Goal: Information Seeking & Learning: Find specific fact

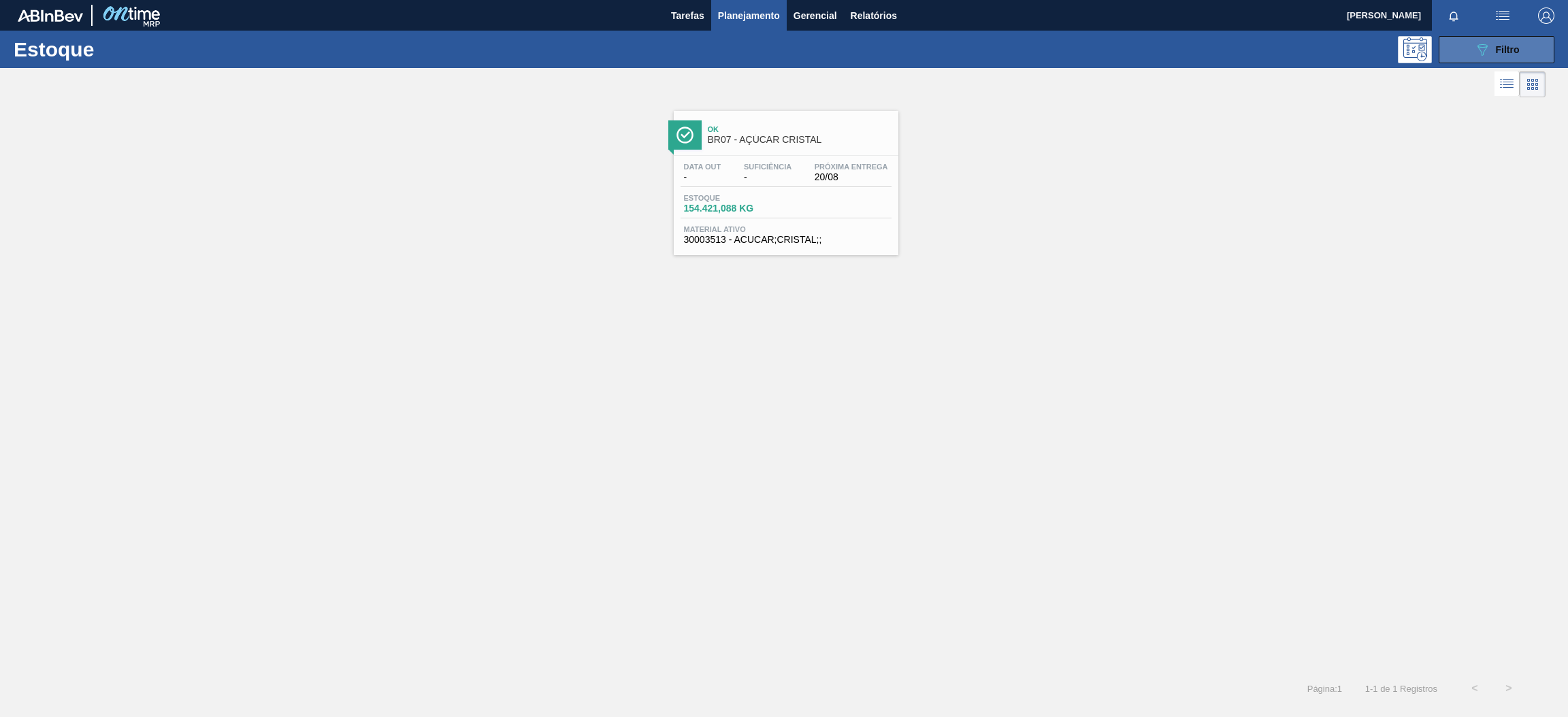
click at [1479, 45] on icon "089F7B8B-B2A5-4AFE-B5C0-19BA573D28AC" at bounding box center [1482, 49] width 16 height 16
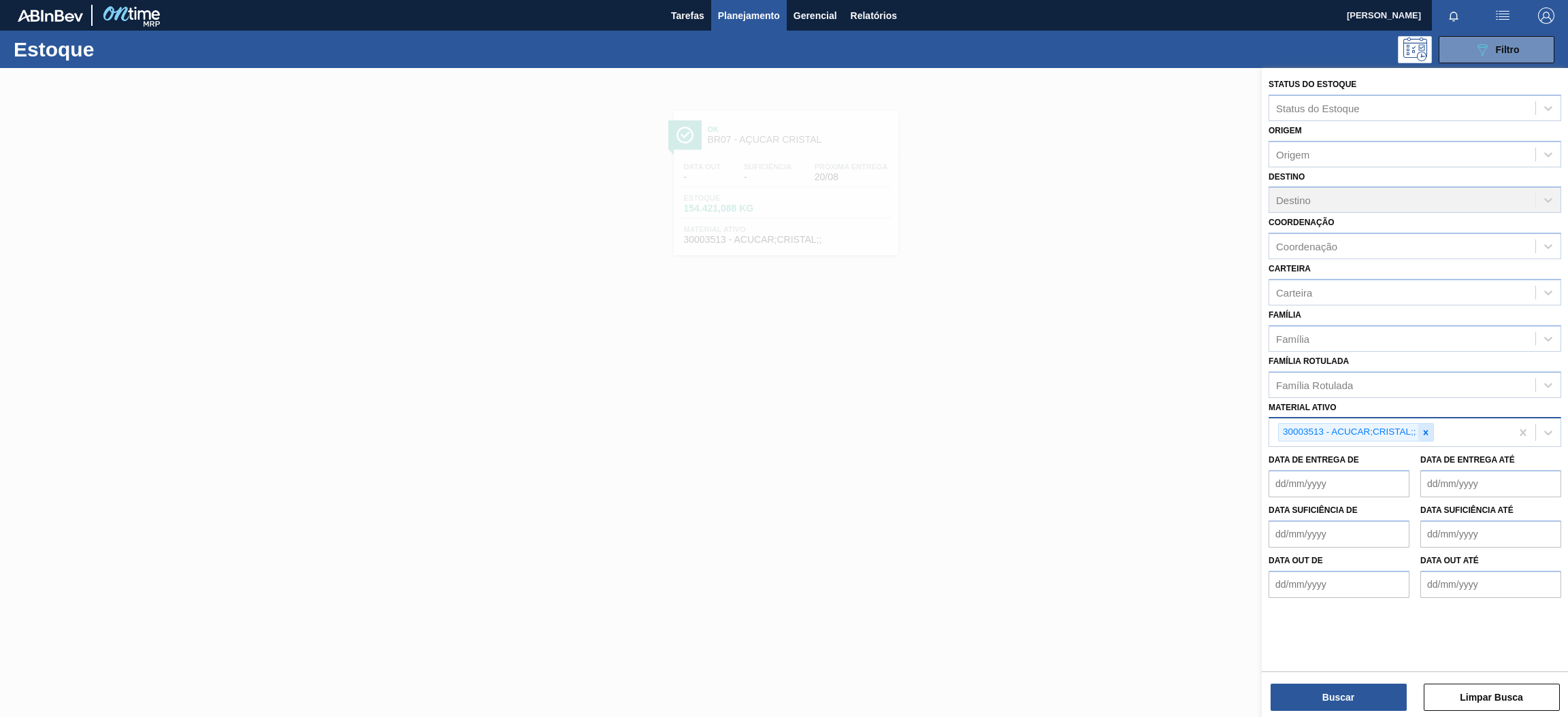
click at [1431, 431] on div at bounding box center [1426, 433] width 15 height 17
click at [1294, 426] on ativo "300034325" at bounding box center [1302, 431] width 53 height 12
type ativo "30034325"
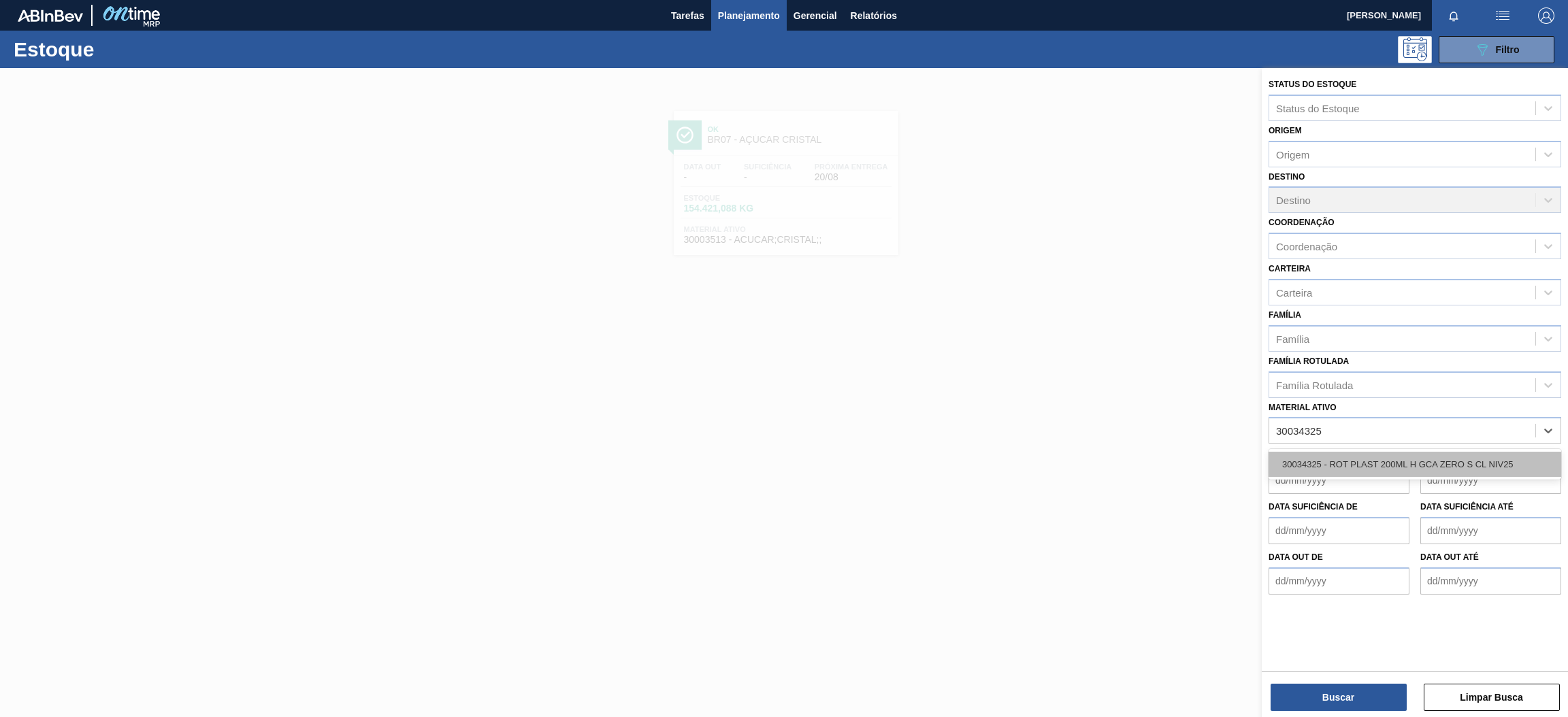
click at [1346, 467] on div "30034325 - ROT PLAST 200ML H GCA ZERO S CL NIV25" at bounding box center [1415, 464] width 293 height 25
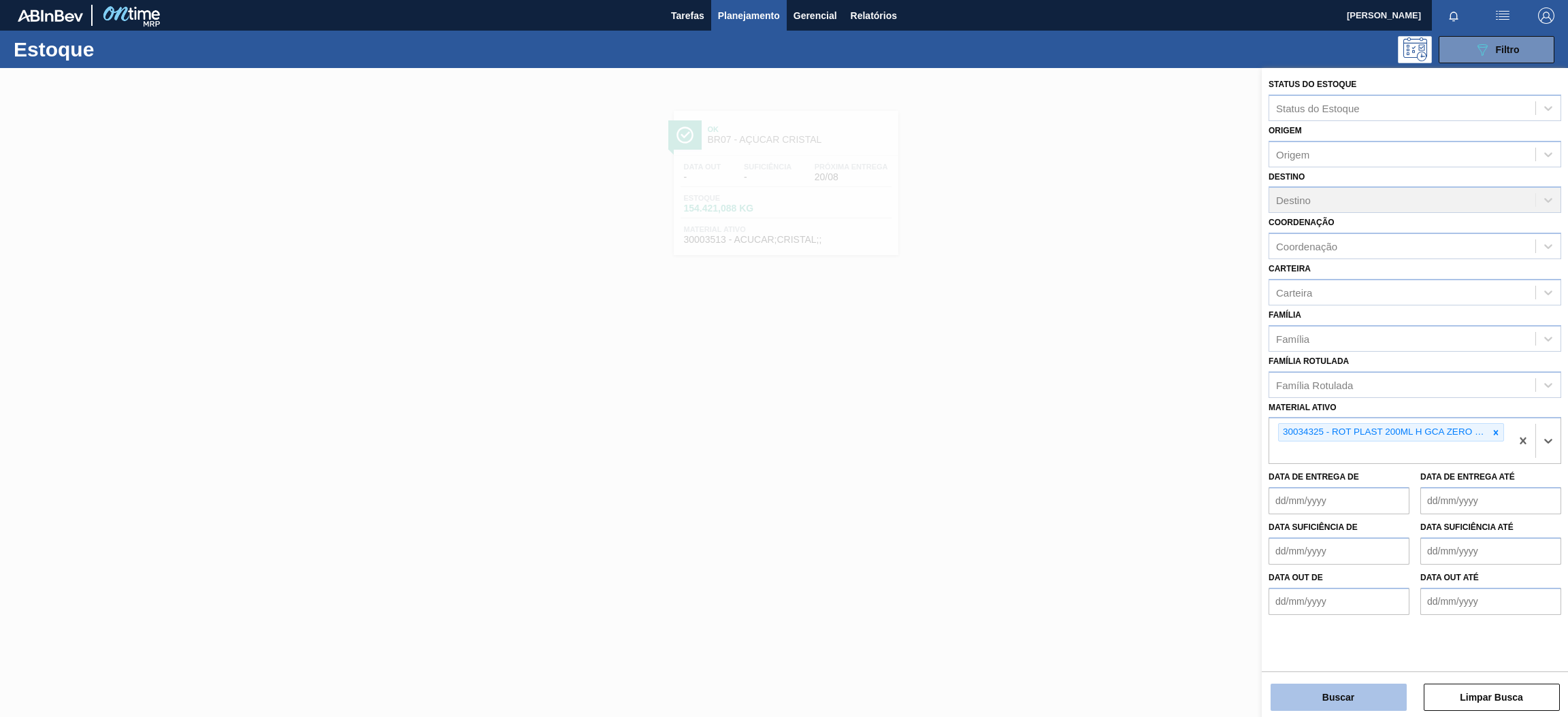
click at [1330, 692] on button "Buscar" at bounding box center [1339, 697] width 136 height 27
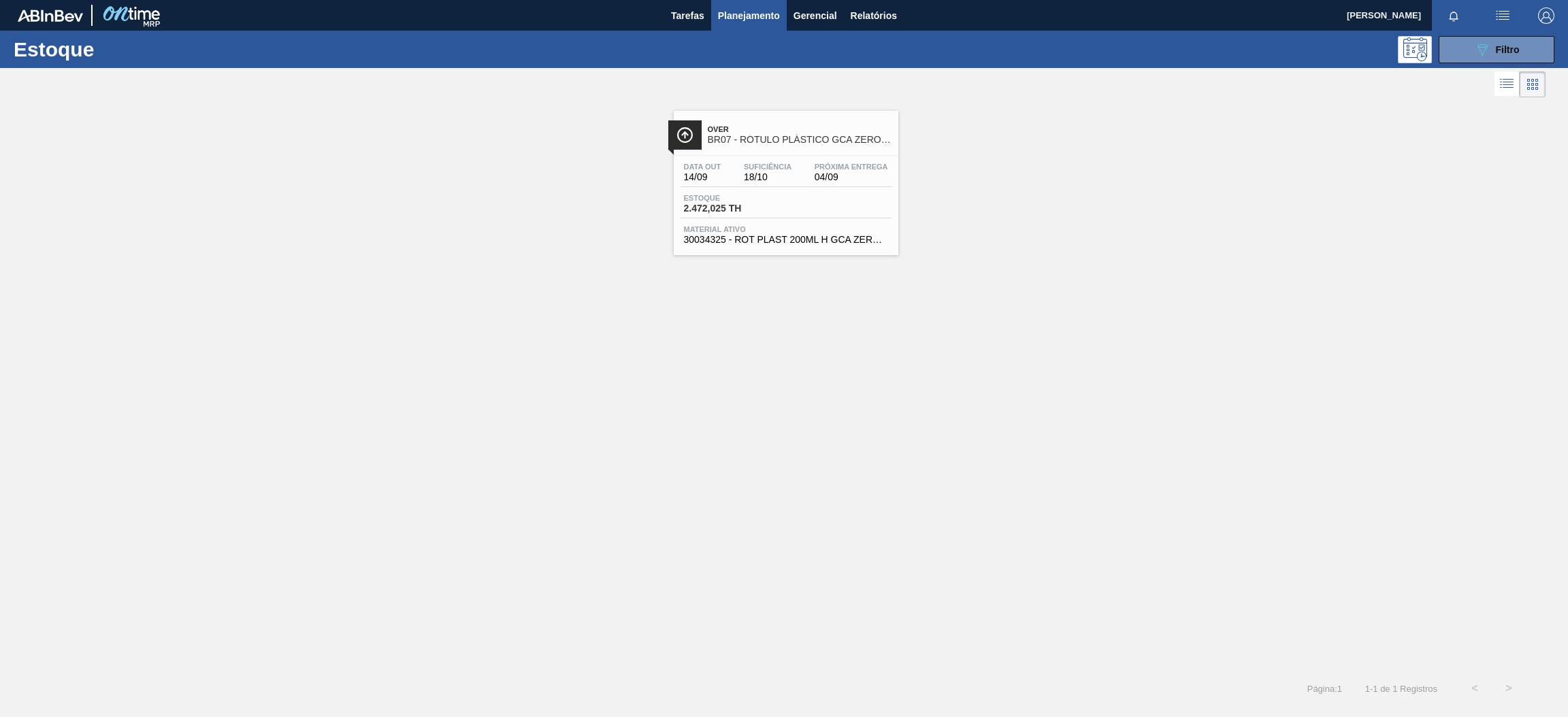
click at [785, 137] on span "BR07 - RÓTULO PLÁSTICO GCA ZERO 200ML H" at bounding box center [800, 140] width 184 height 10
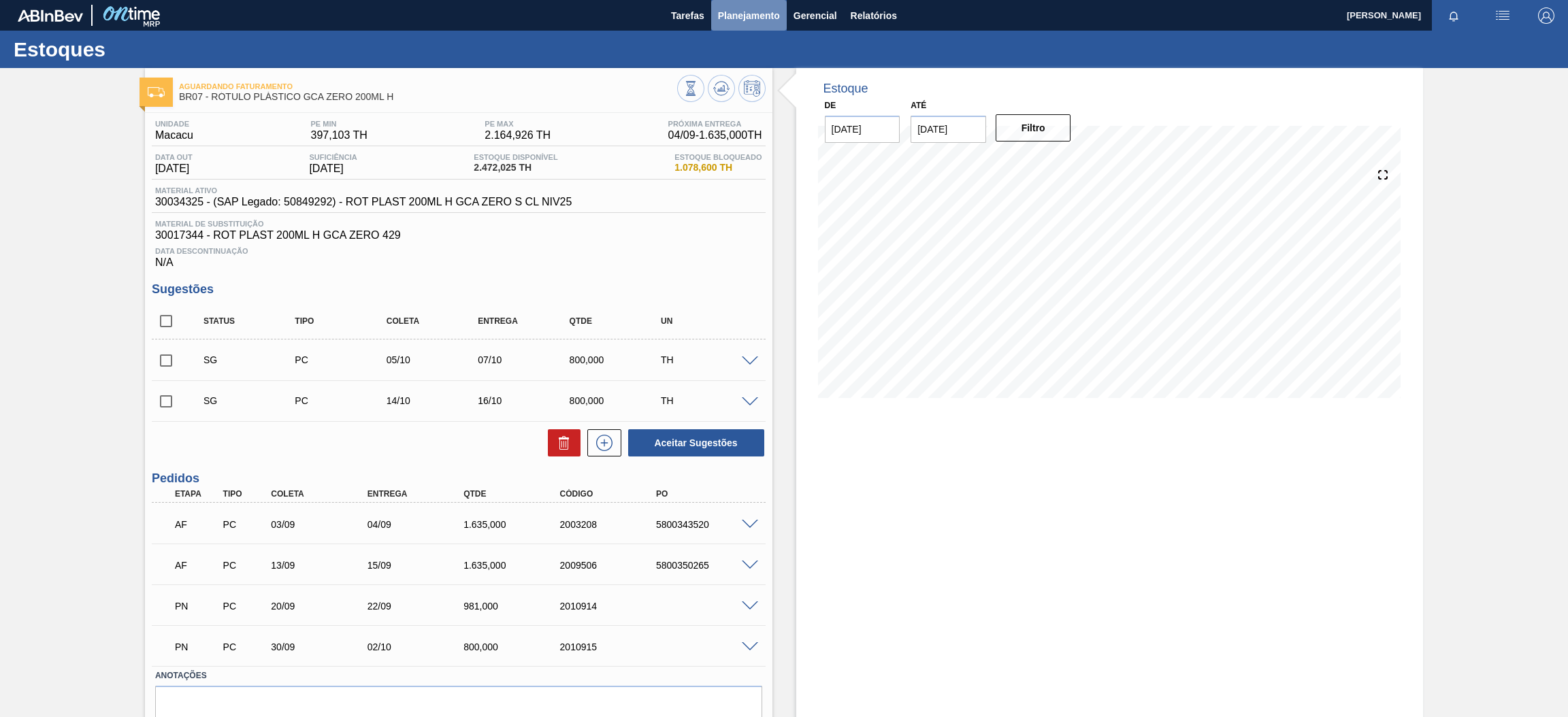
click at [760, 23] on button "Planejamento" at bounding box center [749, 15] width 75 height 31
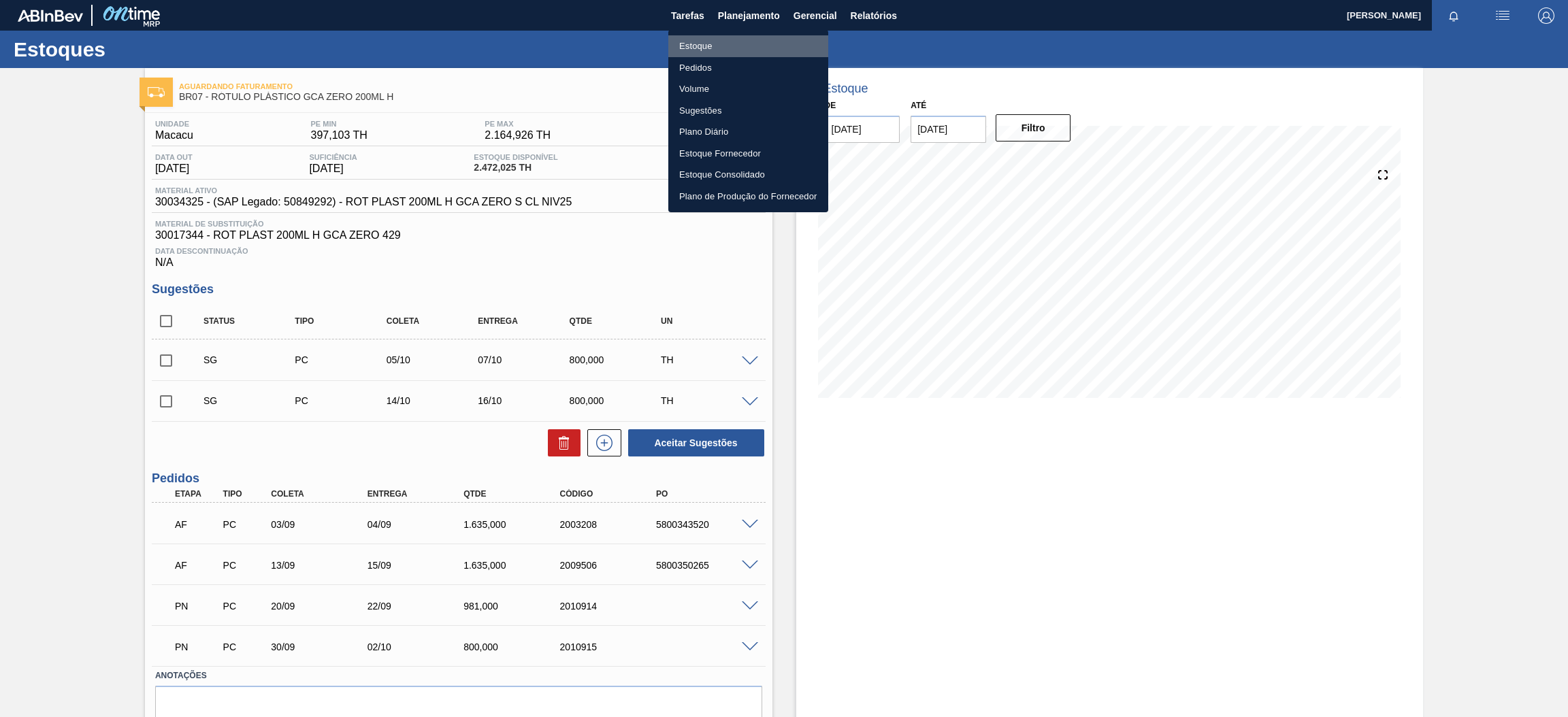
click at [706, 38] on li "Estoque" at bounding box center [749, 46] width 160 height 22
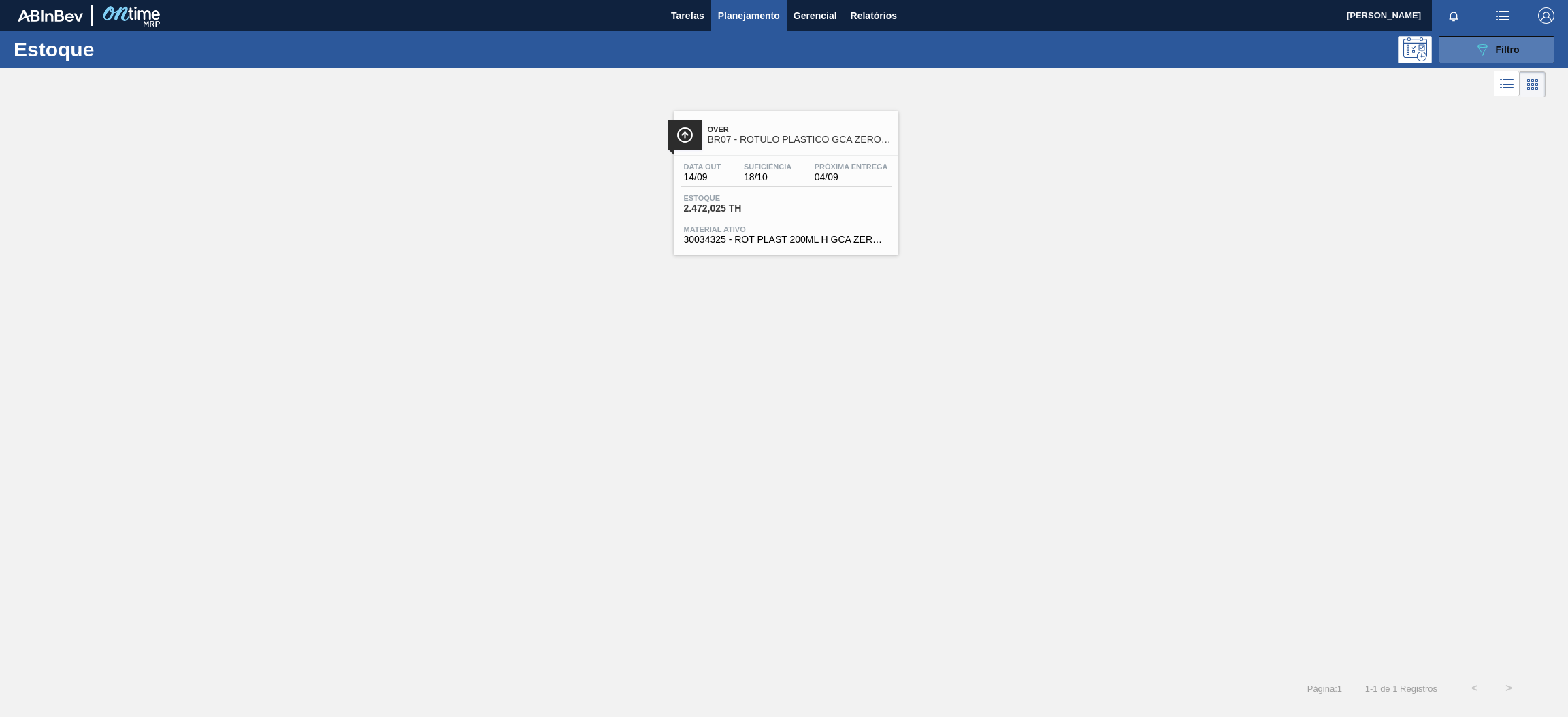
click at [1480, 61] on button "089F7B8B-B2A5-4AFE-B5C0-19BA573D28AC Filtro" at bounding box center [1497, 49] width 115 height 27
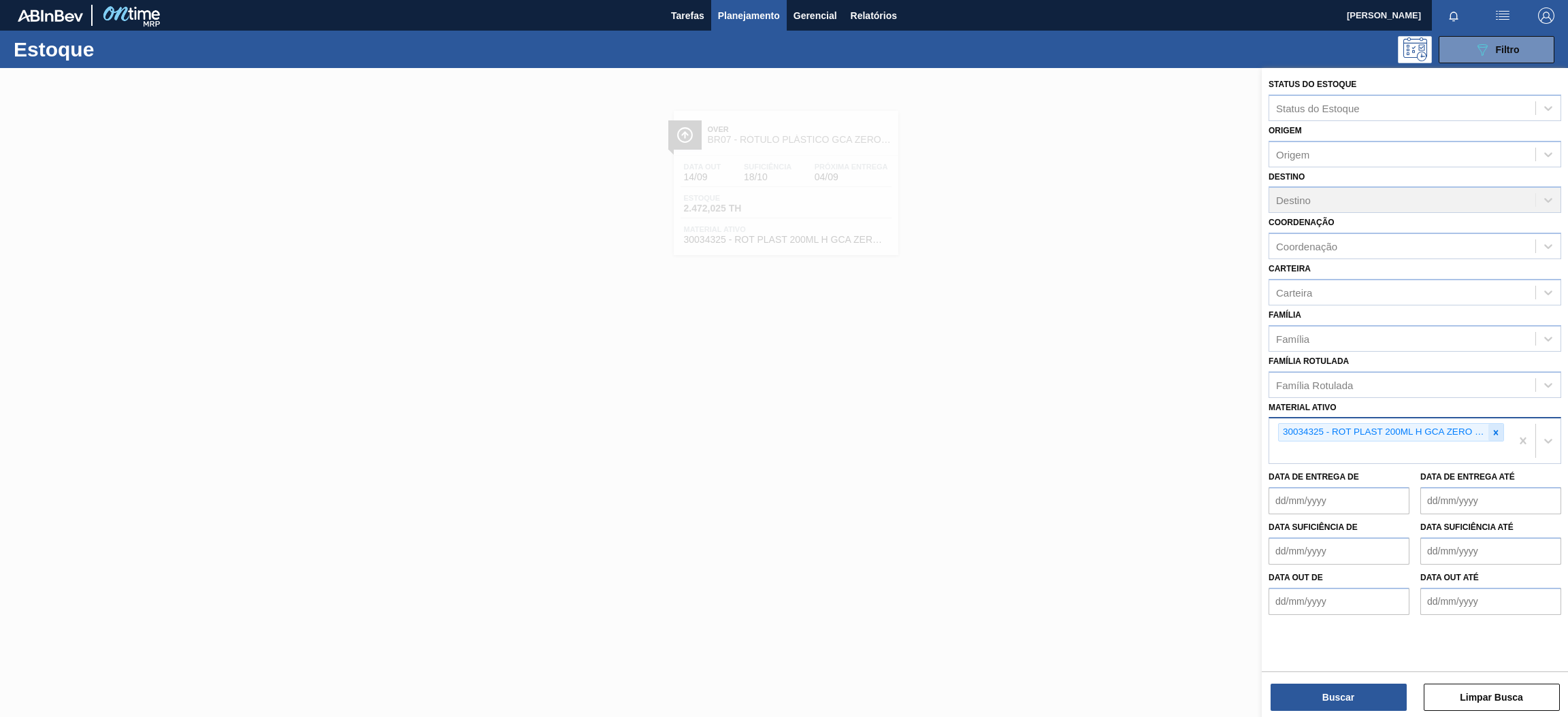
click at [1497, 433] on icon at bounding box center [1496, 433] width 9 height 9
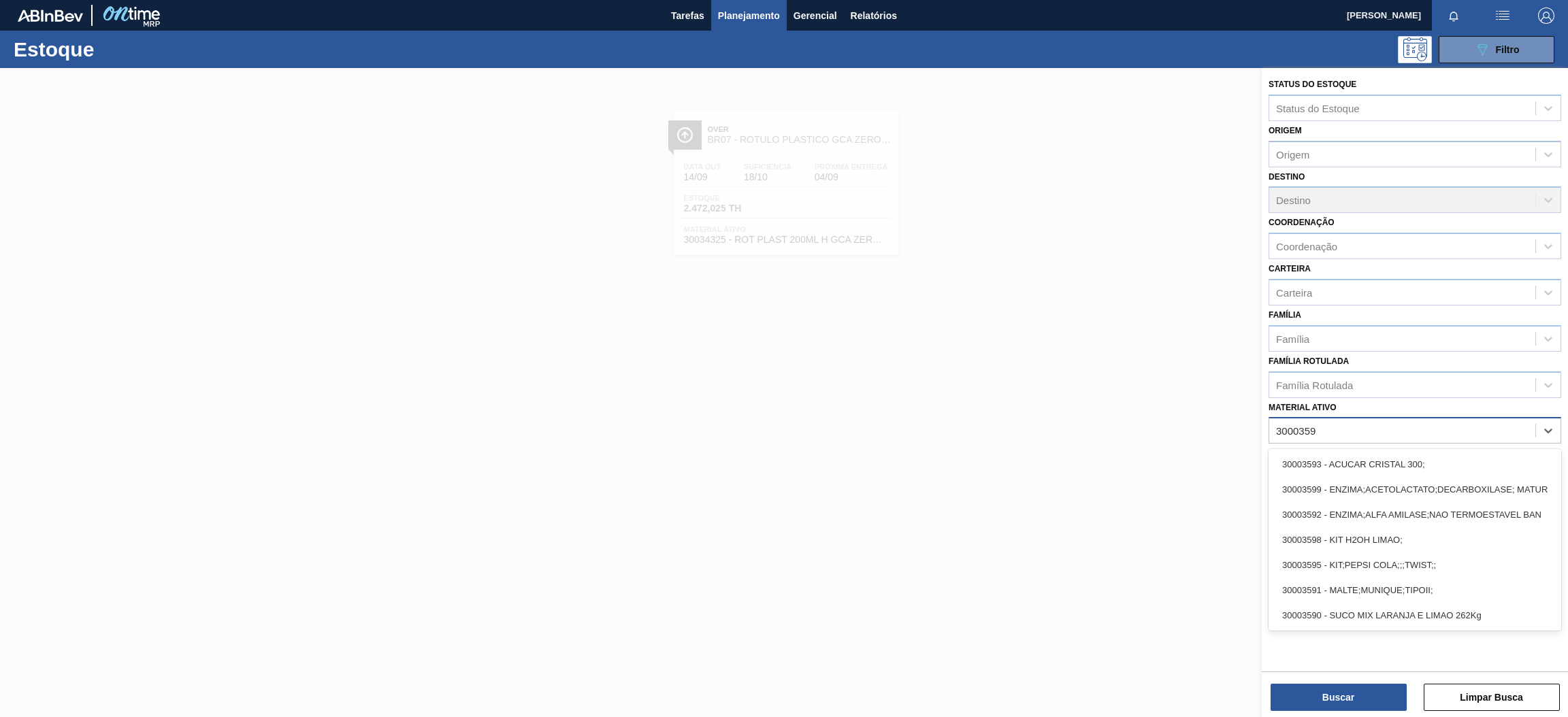
type ativo "30003598"
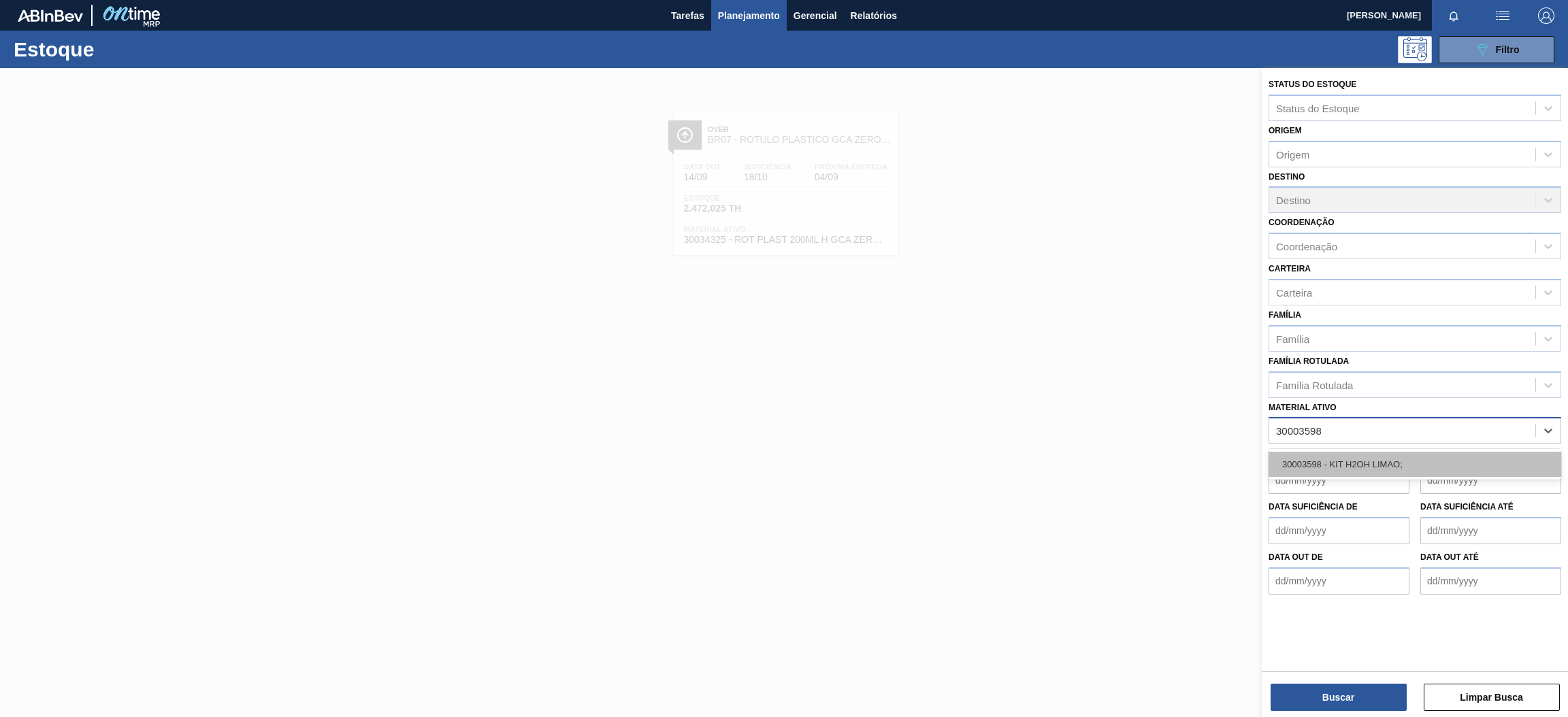
click at [1384, 467] on div "30003598 - KIT H2OH LIMAO;" at bounding box center [1415, 464] width 293 height 25
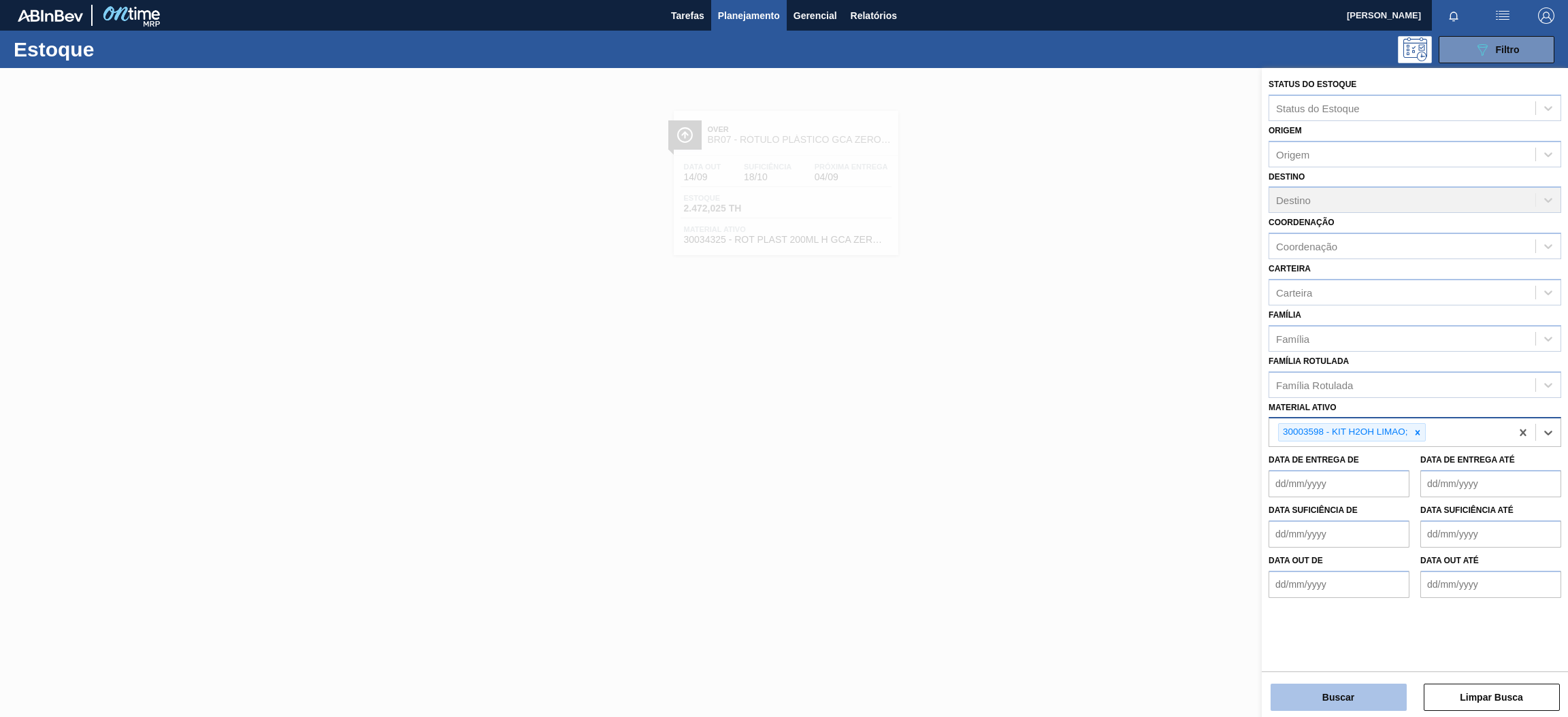
click at [1317, 701] on button "Buscar" at bounding box center [1339, 697] width 136 height 27
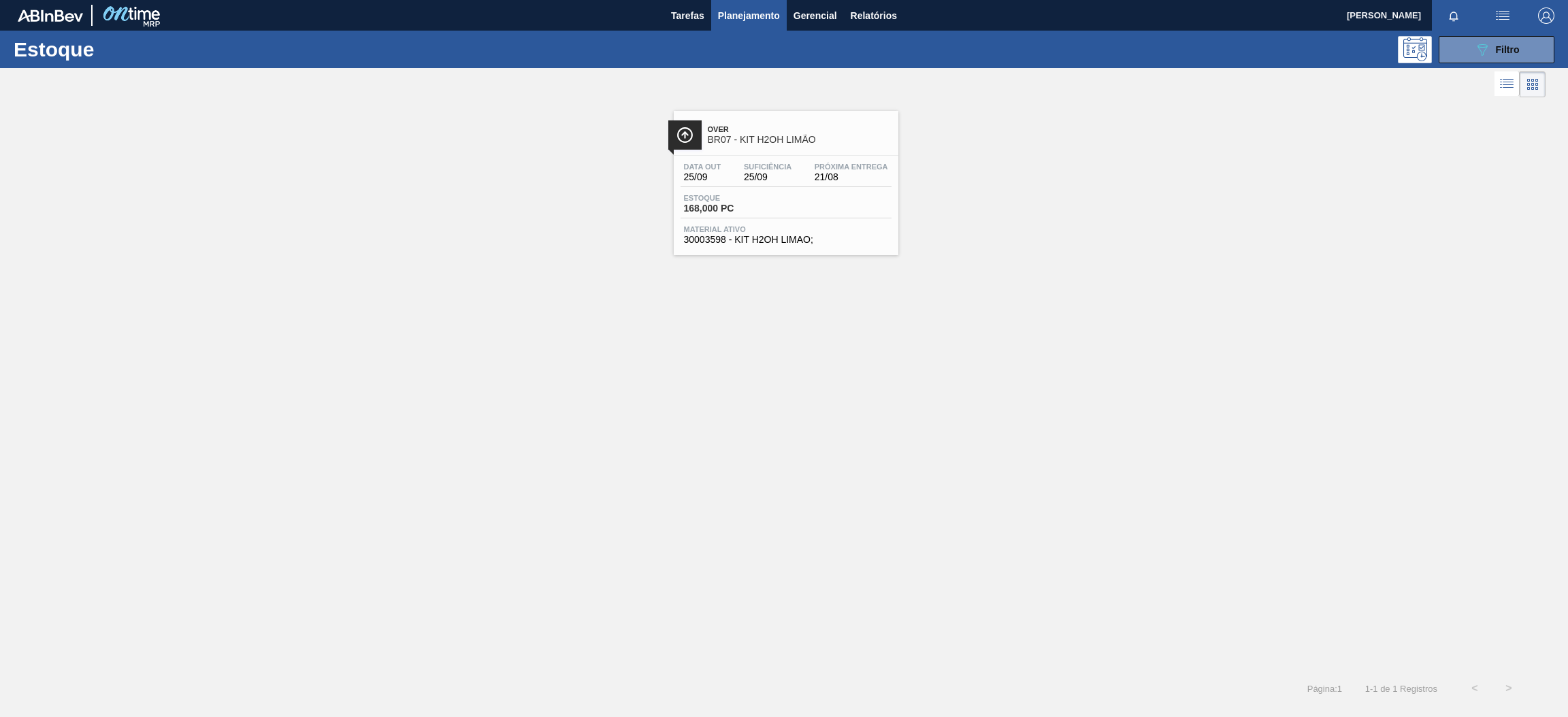
click at [814, 147] on div "Over BR07 - KIT H2OH LIMÃO" at bounding box center [800, 134] width 184 height 31
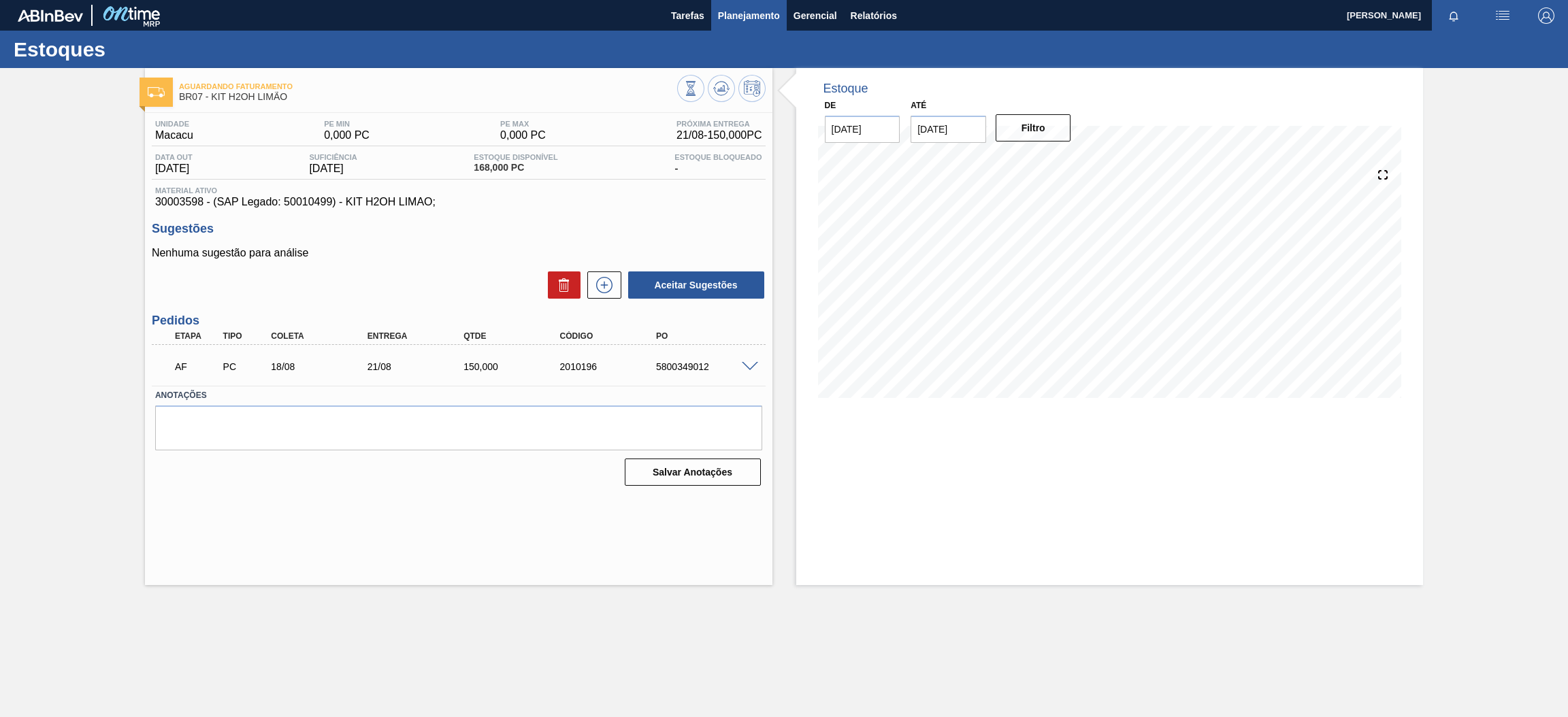
click at [761, 9] on span "Planejamento" at bounding box center [749, 16] width 62 height 16
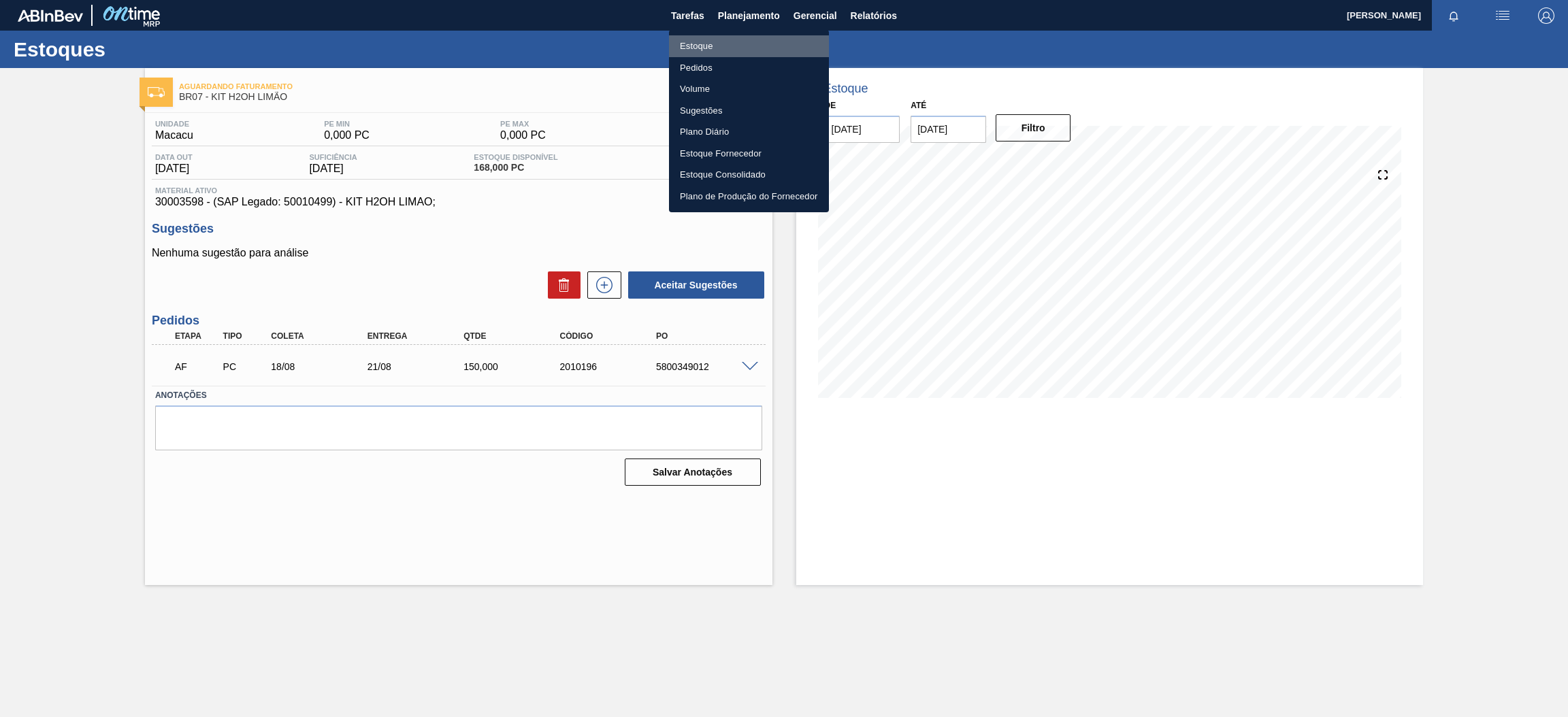
click at [694, 38] on li "Estoque" at bounding box center [749, 46] width 160 height 22
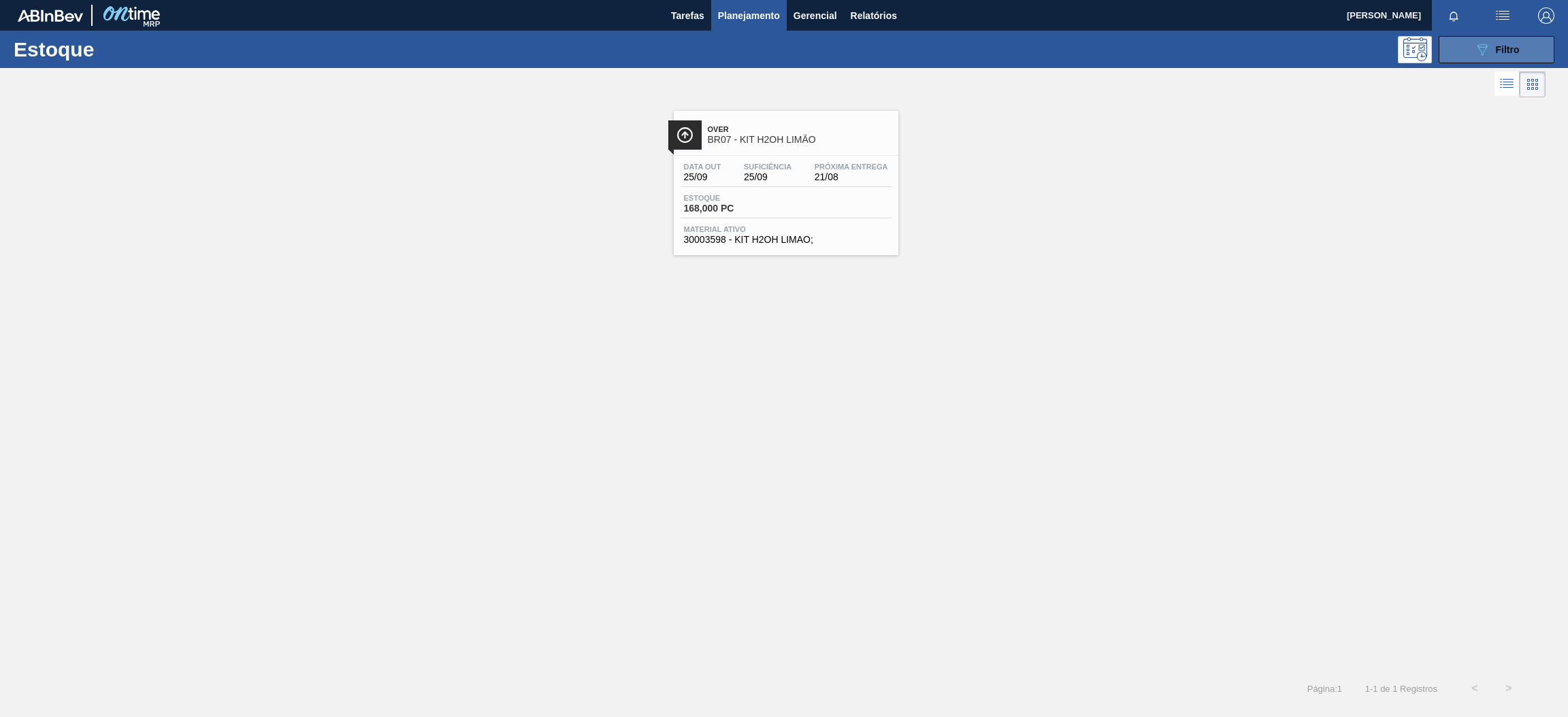
click at [1469, 54] on button "089F7B8B-B2A5-4AFE-B5C0-19BA573D28AC Filtro" at bounding box center [1497, 49] width 115 height 27
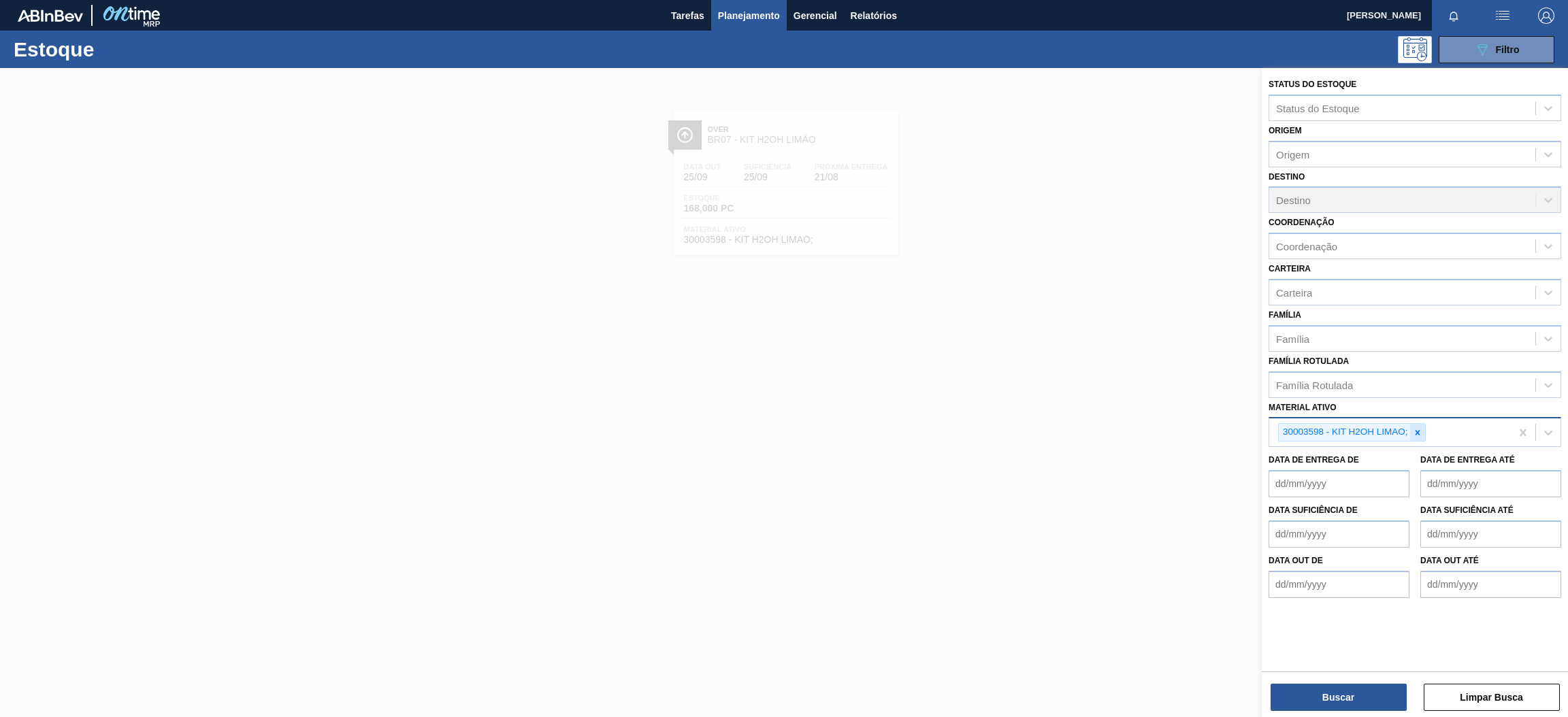
click at [1414, 432] on icon at bounding box center [1418, 433] width 9 height 9
click at [1418, 431] on div "Material ativo" at bounding box center [1402, 430] width 266 height 20
type ativo "30008614"
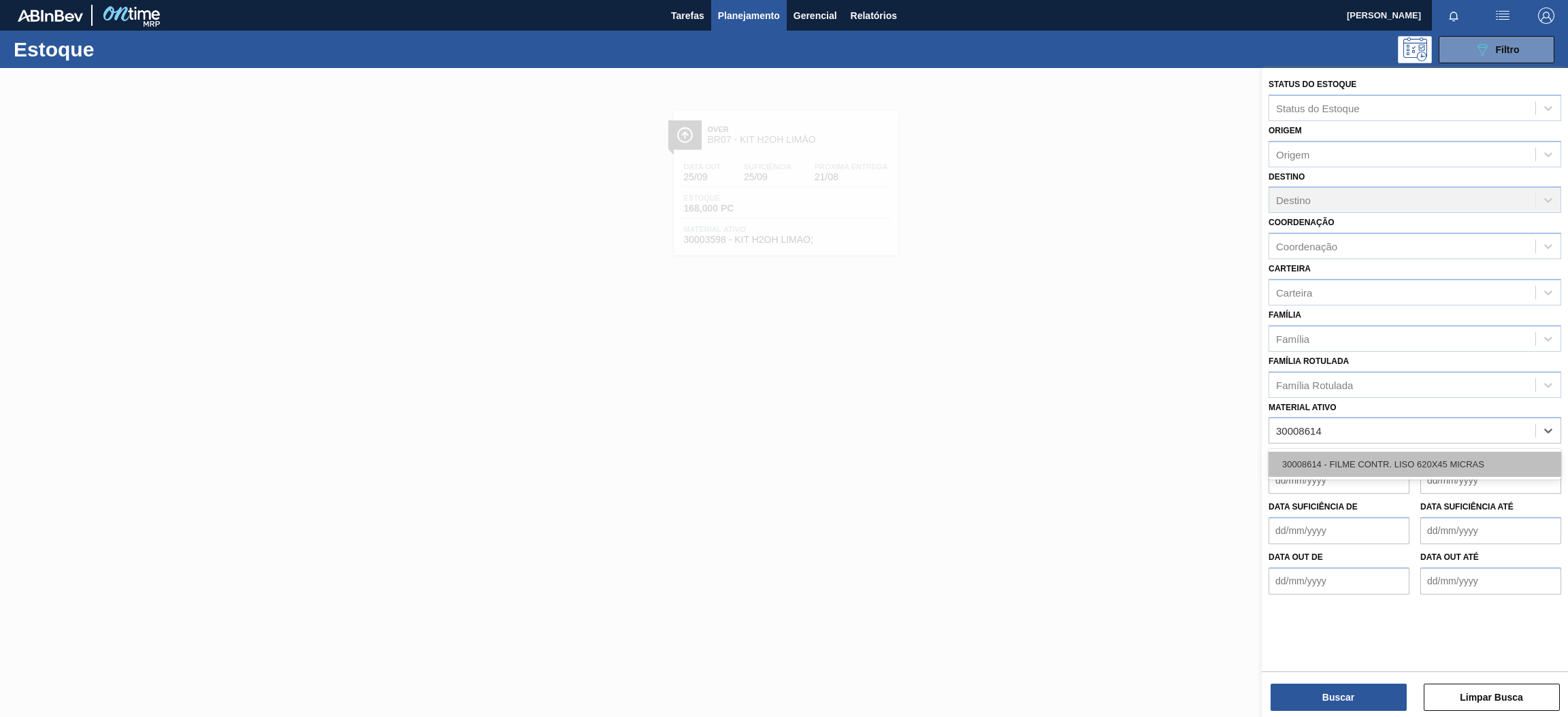
click at [1390, 455] on div "30008614 - FILME CONTR. LISO 620X45 MICRAS" at bounding box center [1415, 464] width 293 height 25
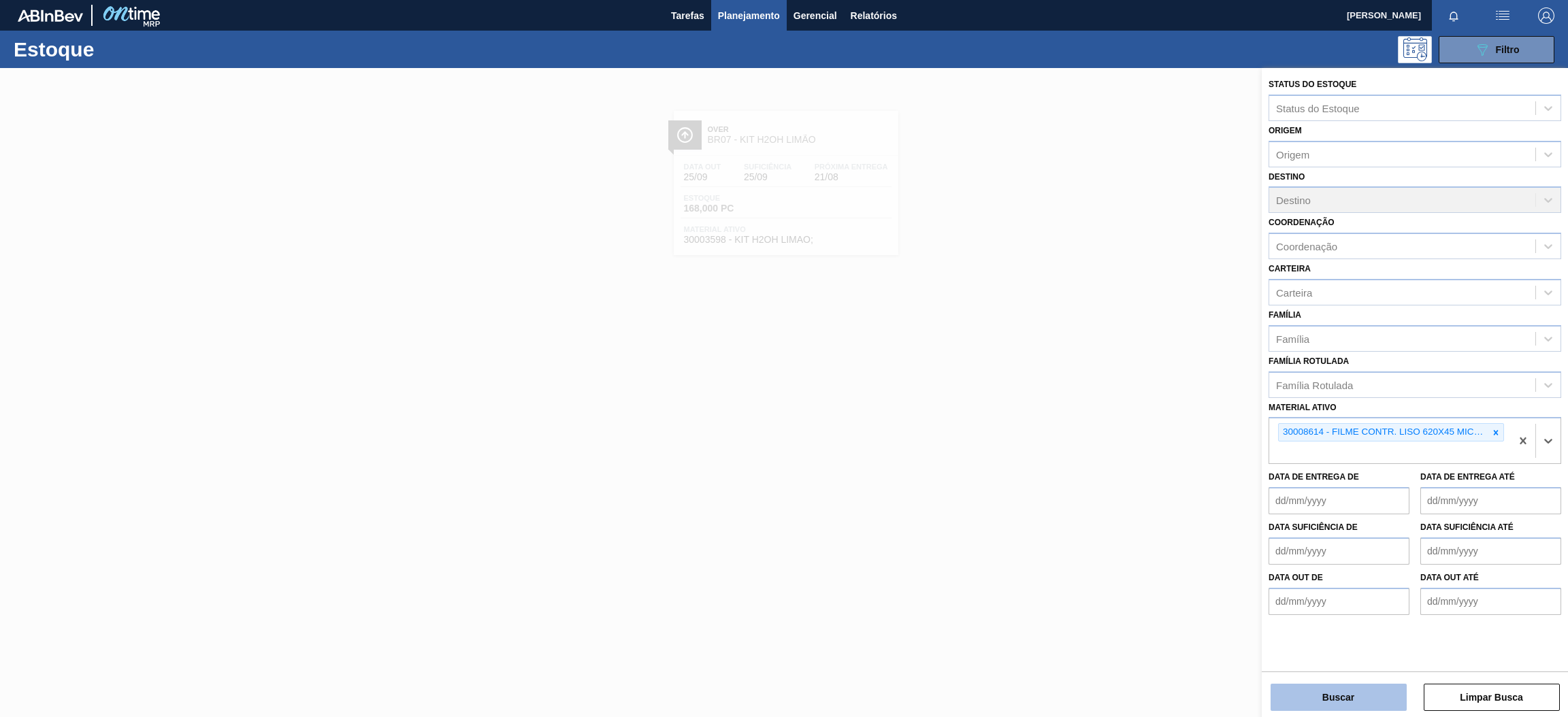
click at [1349, 700] on button "Buscar" at bounding box center [1339, 697] width 136 height 27
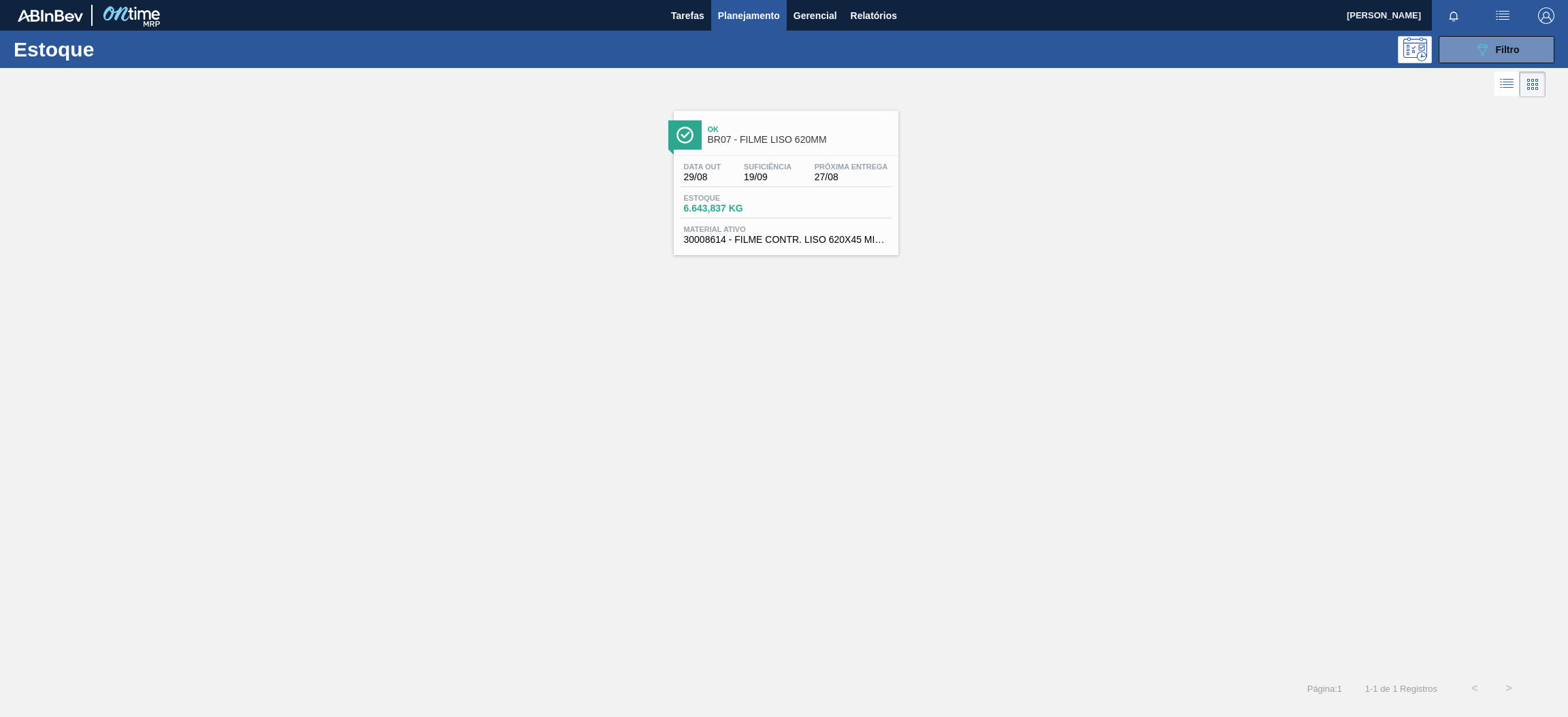
click at [823, 130] on span "Ok" at bounding box center [800, 129] width 184 height 8
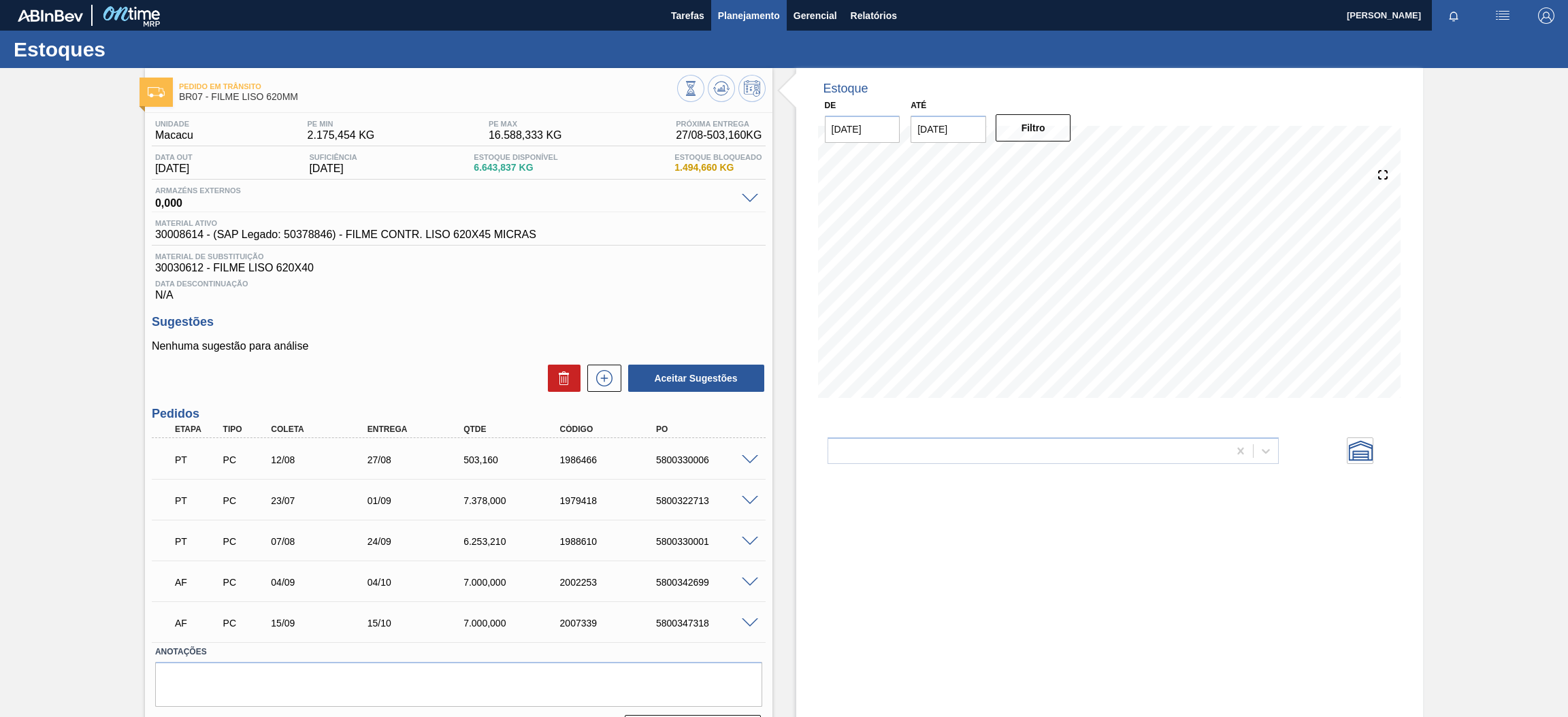
click at [757, 9] on span "Planejamento" at bounding box center [749, 16] width 62 height 16
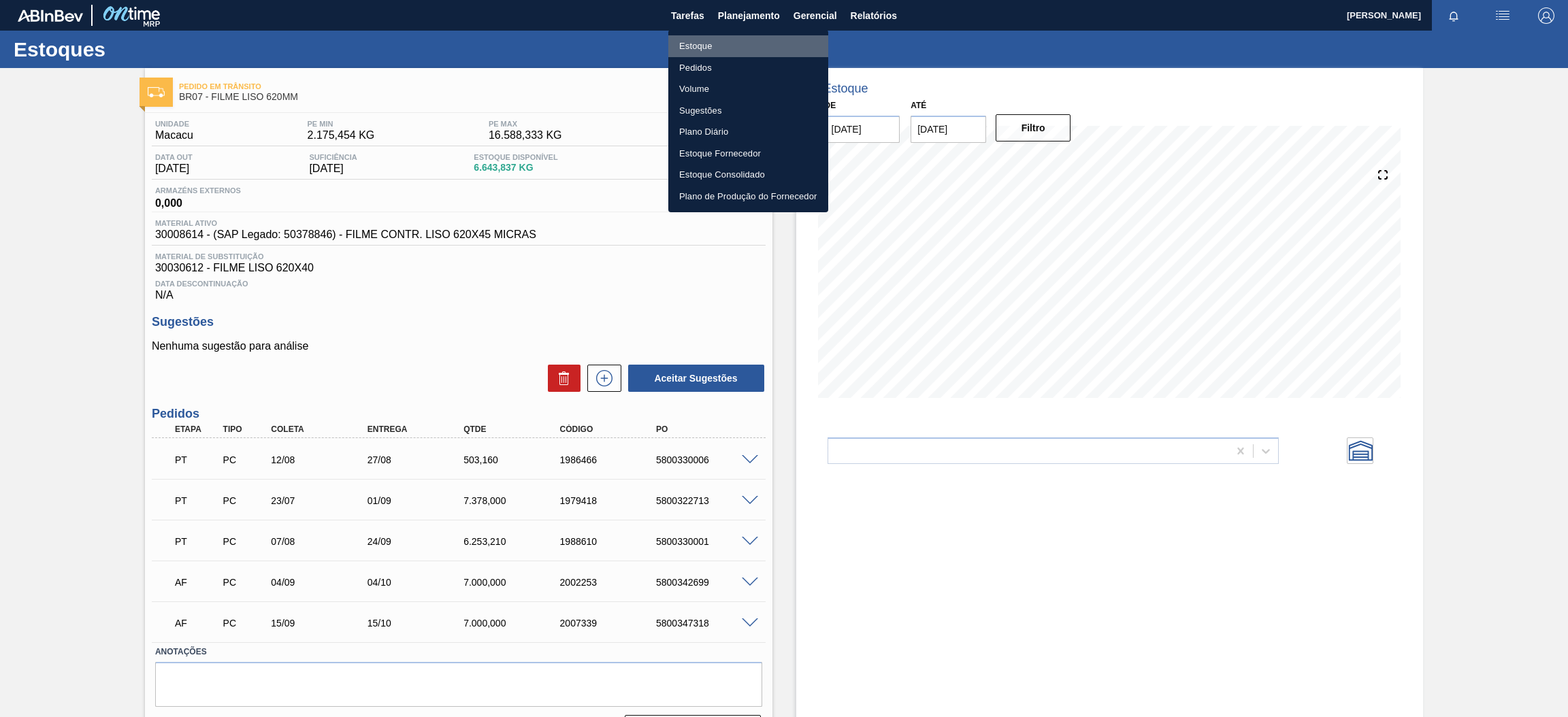
click at [687, 44] on li "Estoque" at bounding box center [749, 46] width 160 height 22
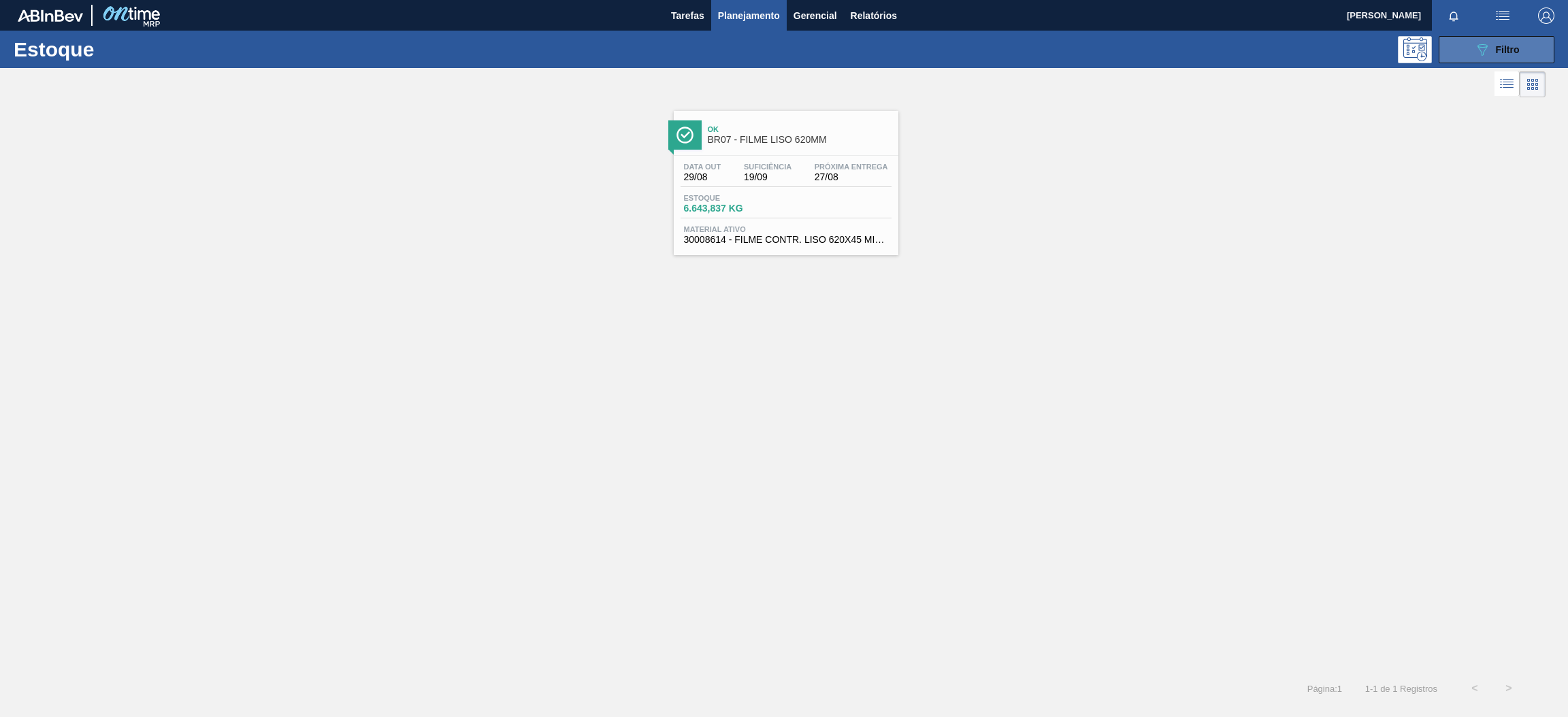
click at [1500, 57] on div "089F7B8B-B2A5-4AFE-B5C0-19BA573D28AC Filtro" at bounding box center [1497, 49] width 46 height 16
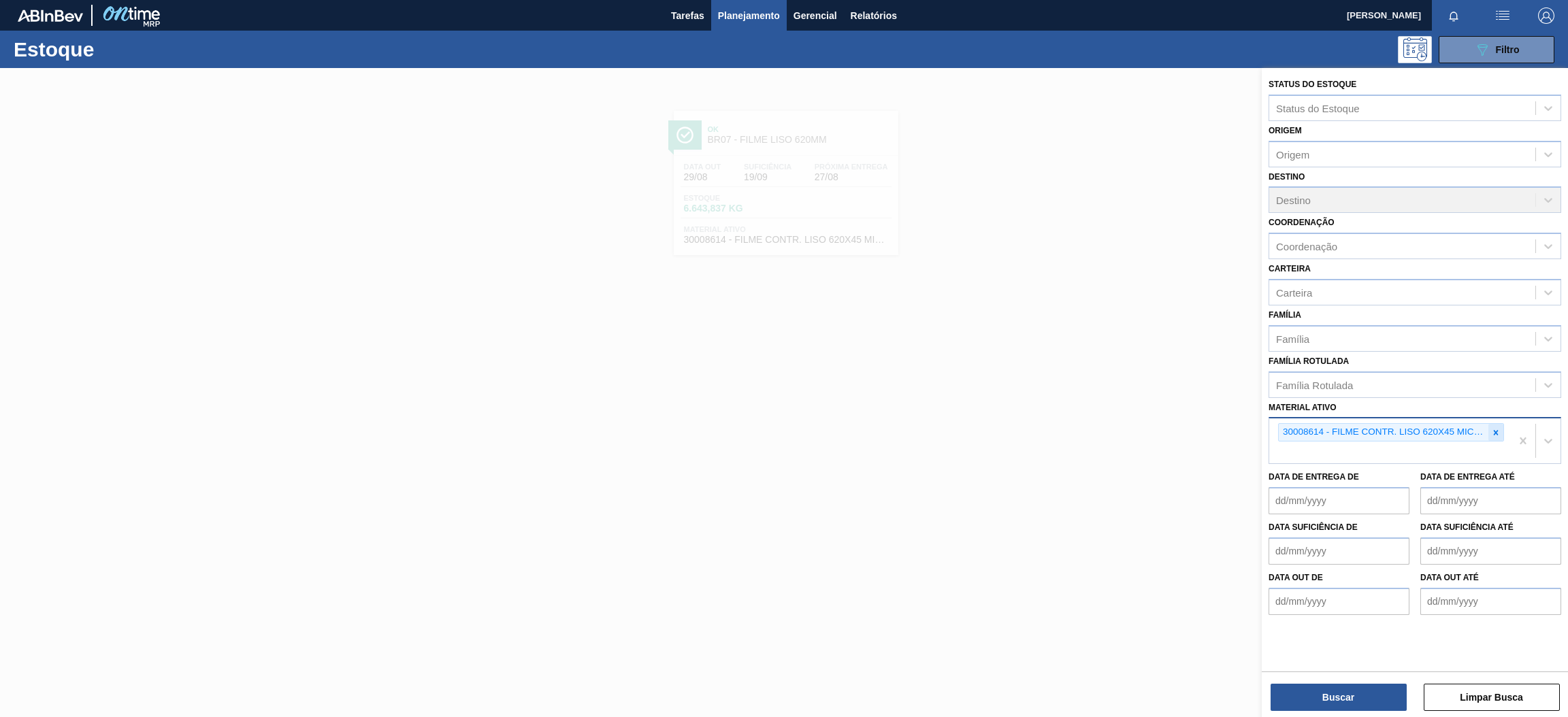
click at [1496, 430] on icon at bounding box center [1497, 433] width 5 height 5
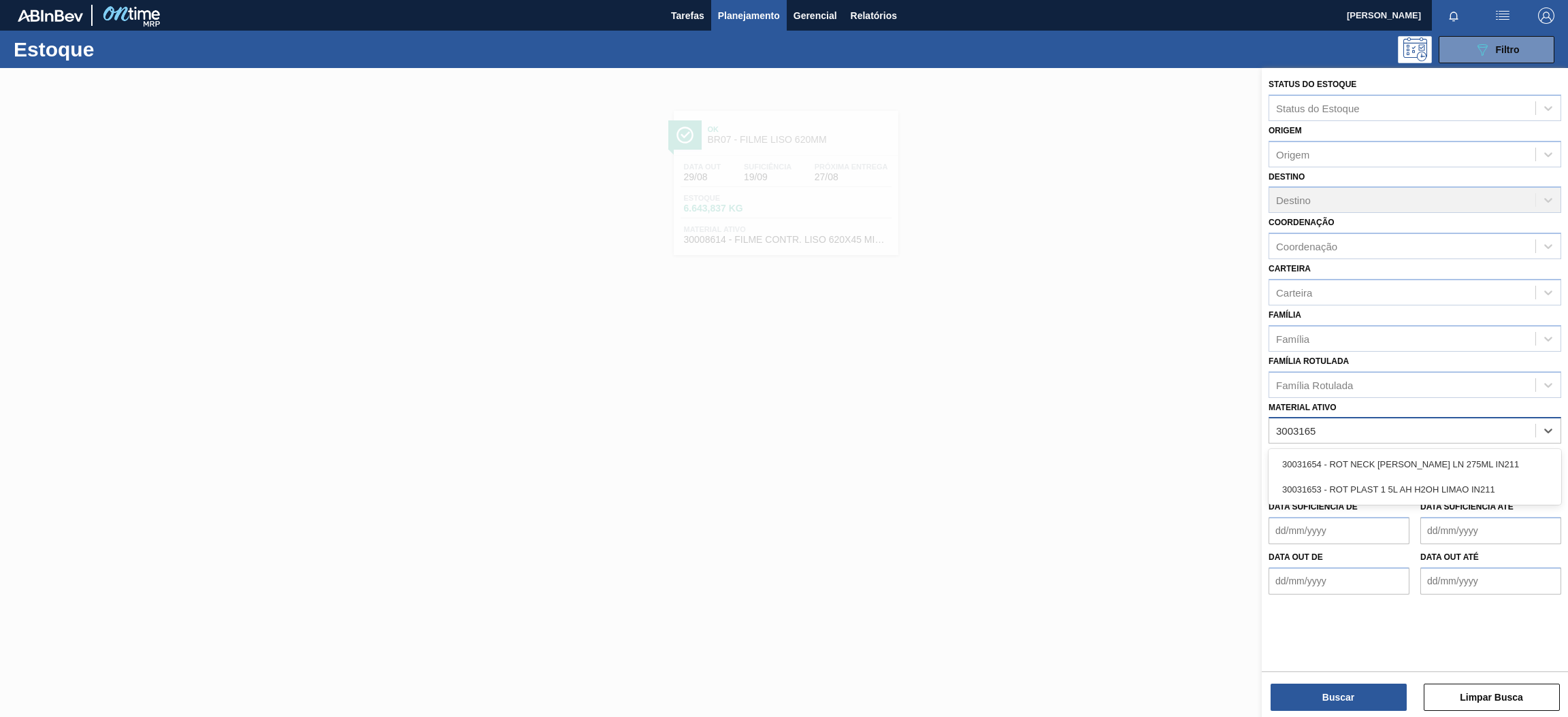
type ativo "30031653"
click at [1362, 460] on div "30031653 - ROT PLAST 1 5L AH H2OH LIMAO IN211" at bounding box center [1415, 464] width 293 height 25
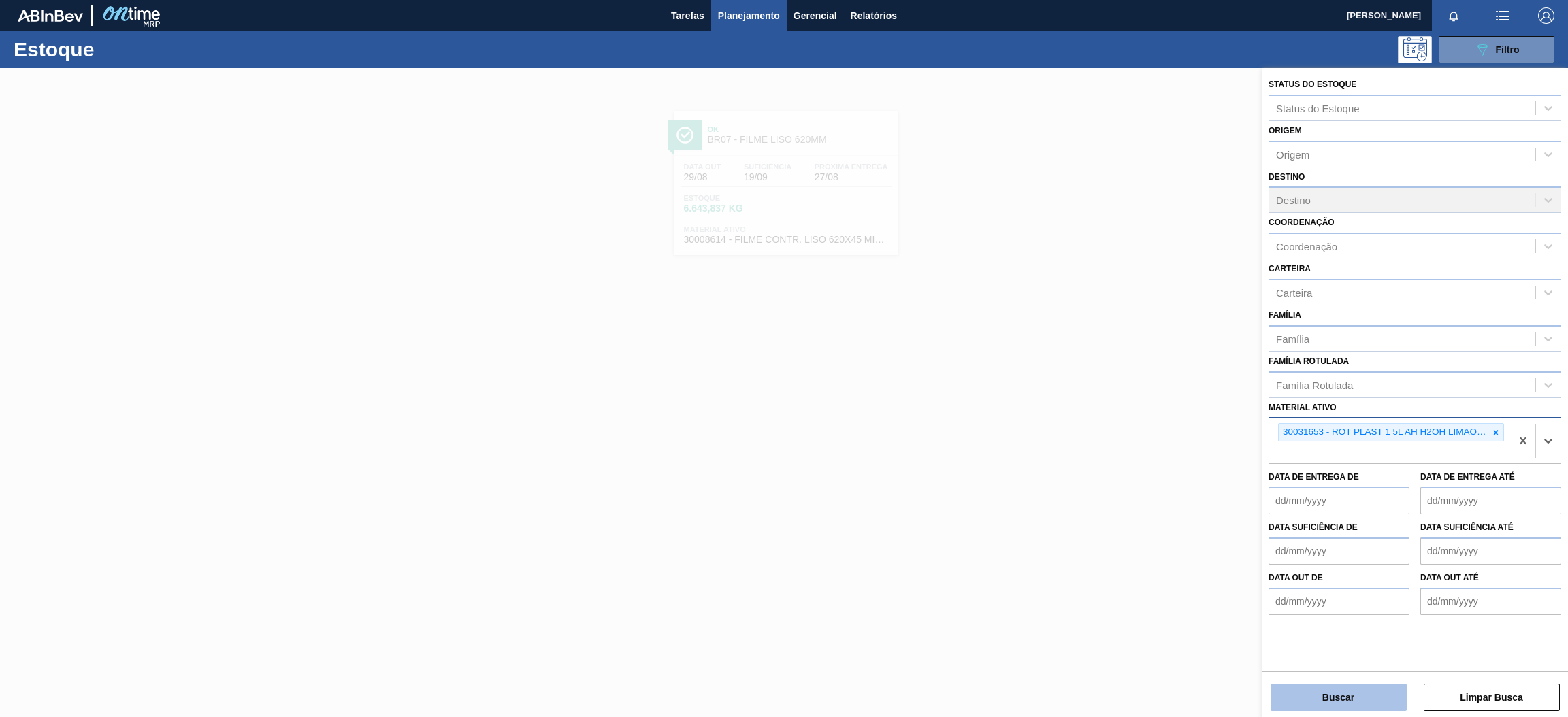
click at [1326, 702] on button "Buscar" at bounding box center [1339, 697] width 136 height 27
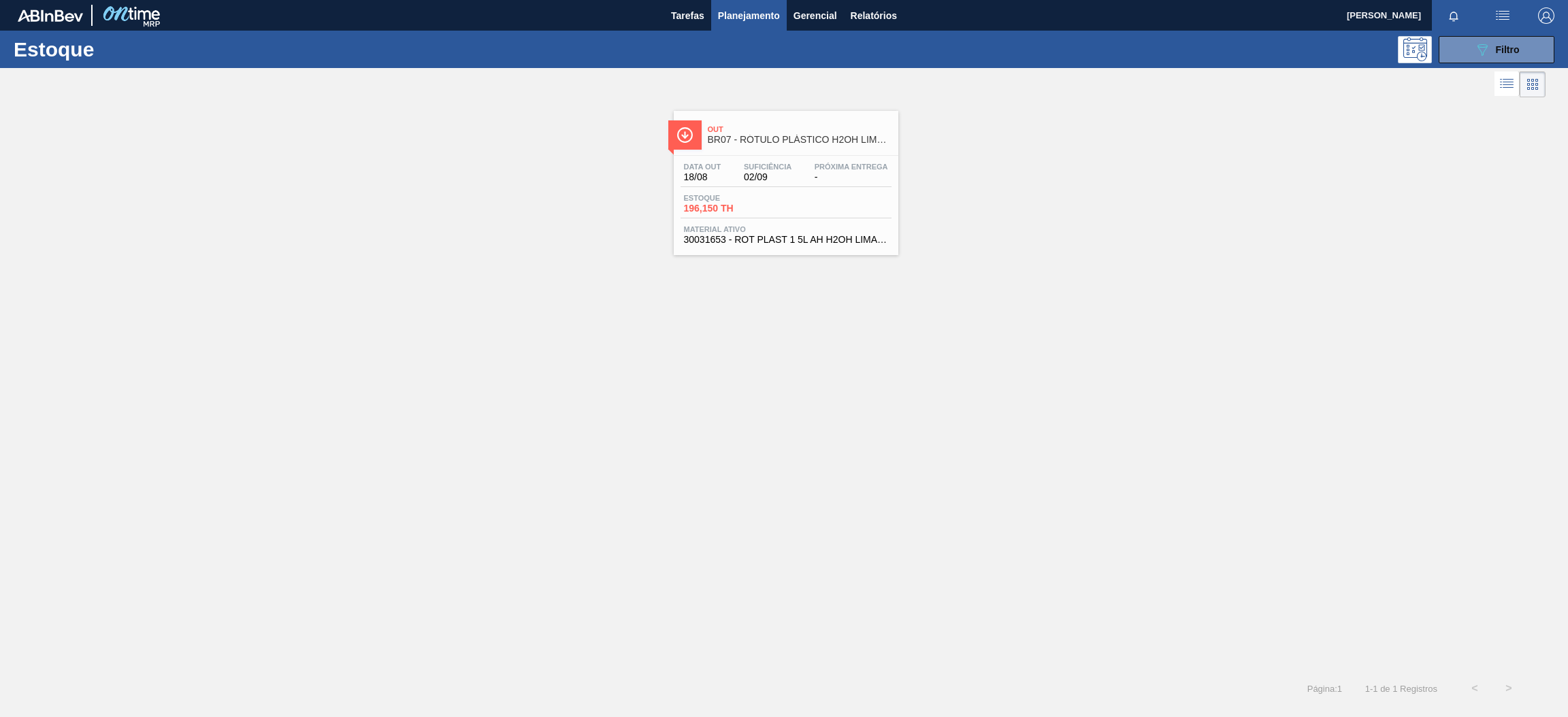
click at [775, 145] on span "BR07 - RÓTULO PLÁSTICO H2OH LIMÃO 1,5L AH" at bounding box center [800, 140] width 184 height 10
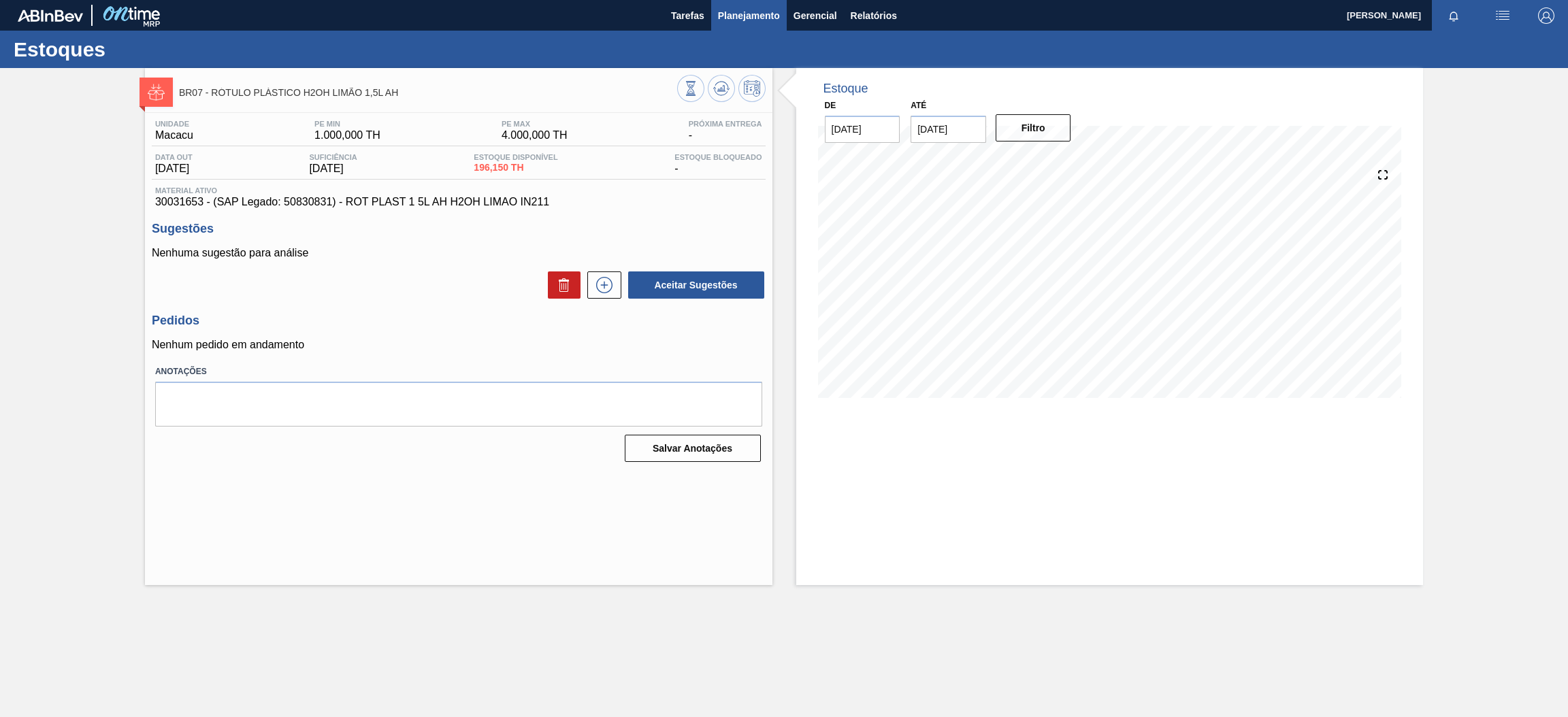
click at [749, 16] on span "Planejamento" at bounding box center [749, 16] width 62 height 16
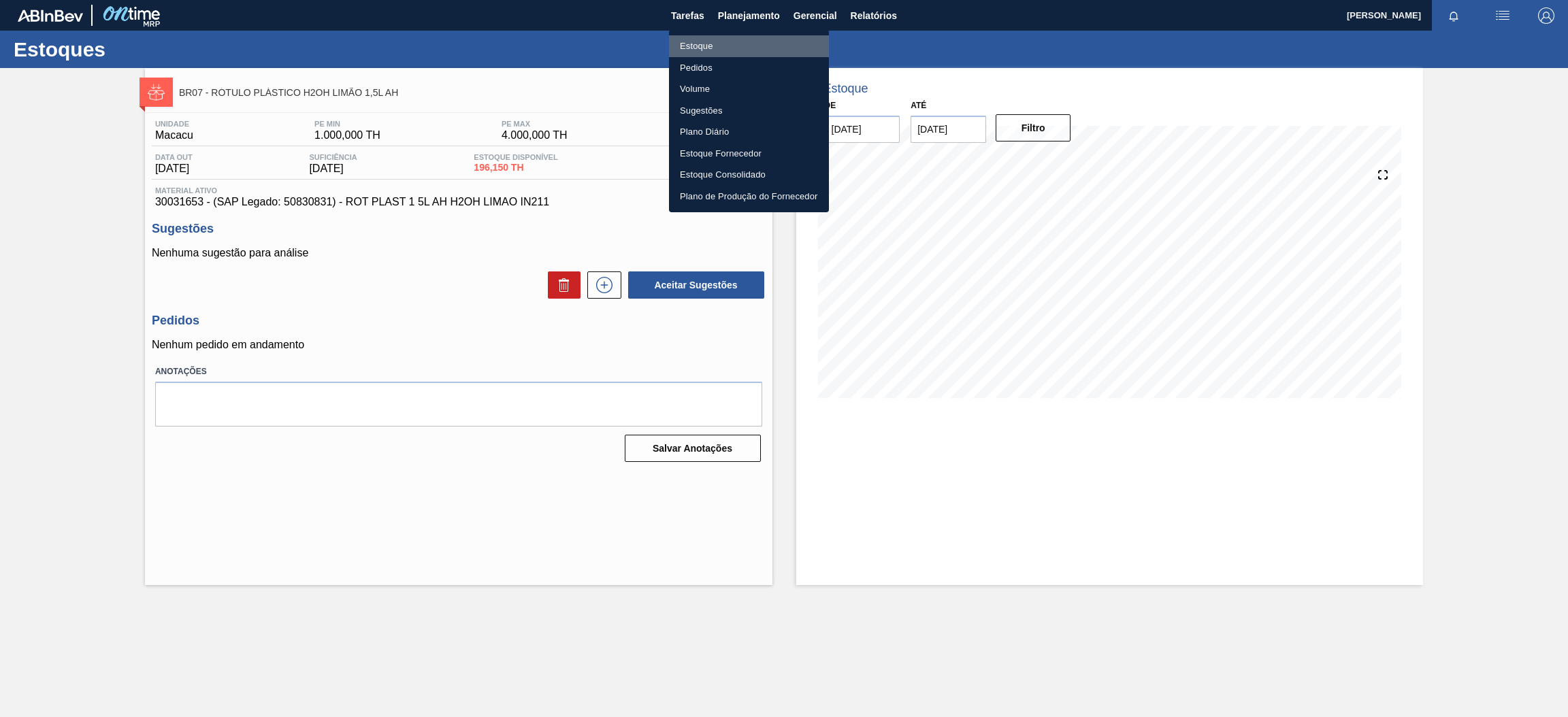
click at [721, 41] on li "Estoque" at bounding box center [749, 46] width 160 height 22
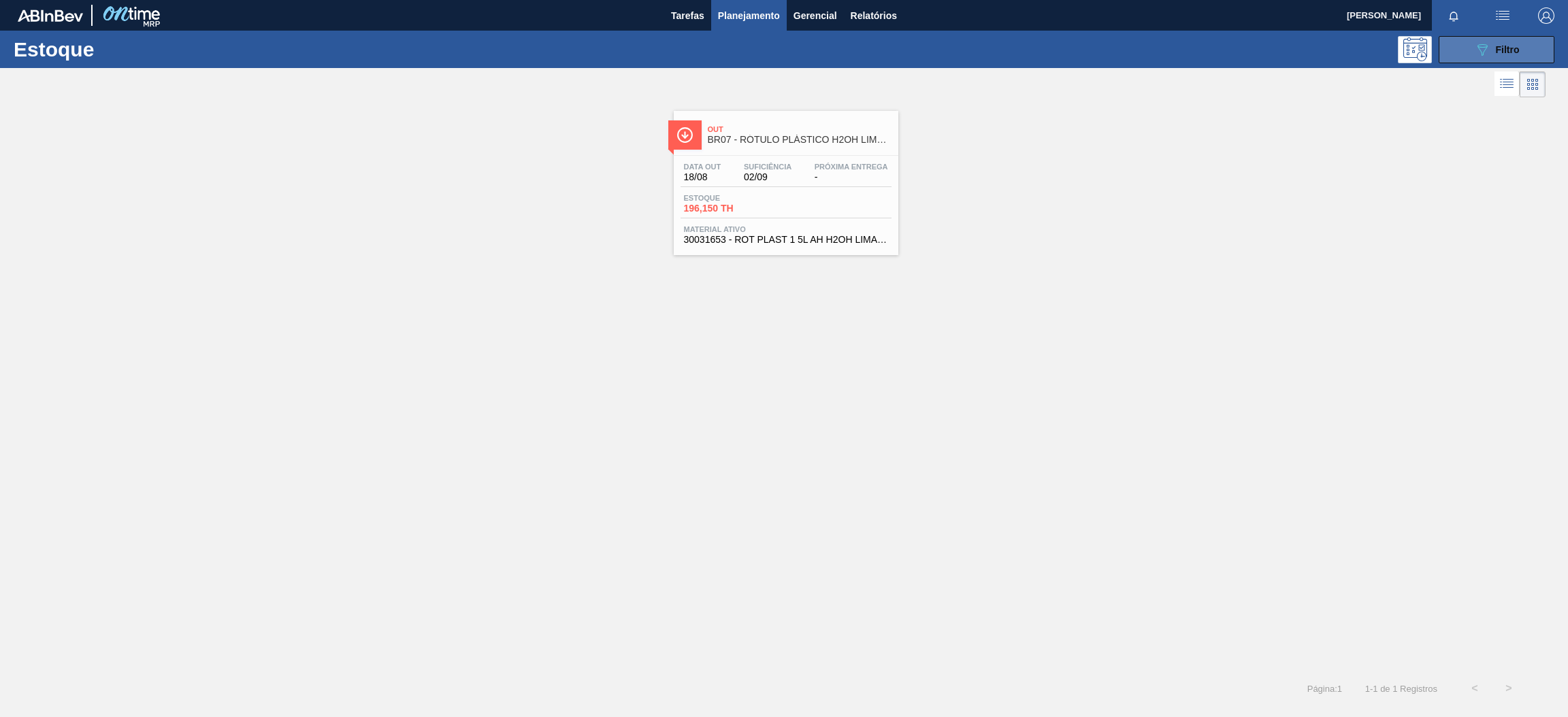
click at [1482, 57] on button "089F7B8B-B2A5-4AFE-B5C0-19BA573D28AC Filtro" at bounding box center [1497, 49] width 115 height 27
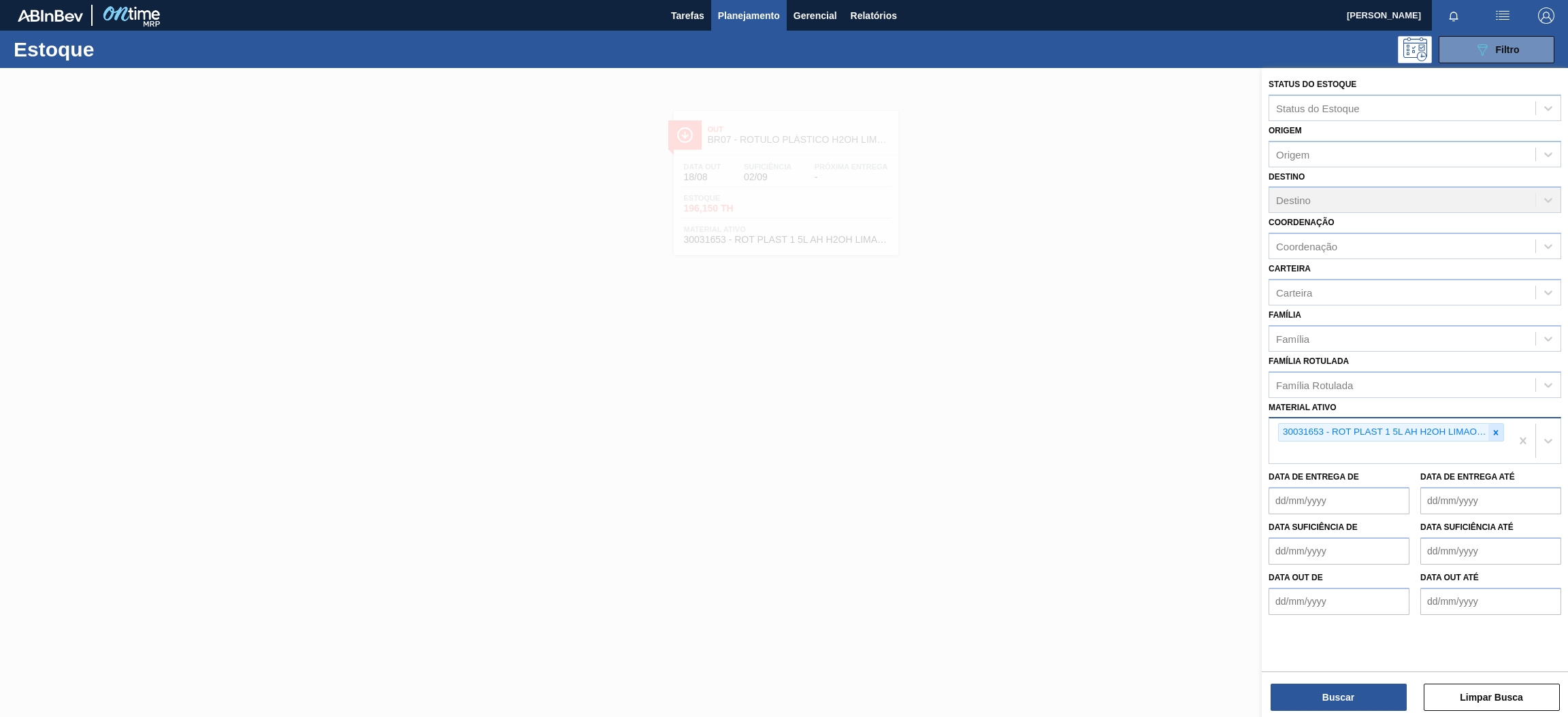
click at [1491, 429] on icon at bounding box center [1496, 433] width 9 height 9
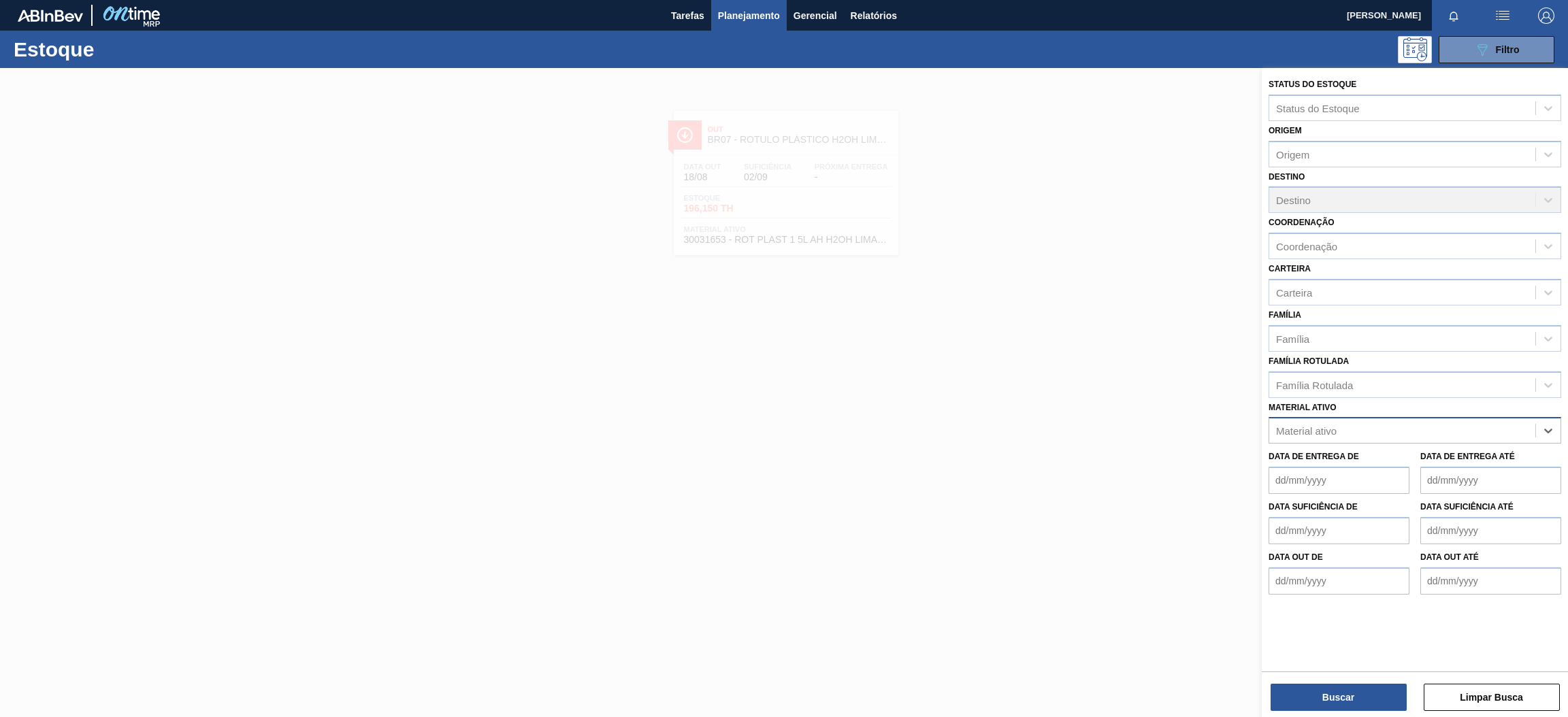
click at [1414, 426] on div "Material ativo" at bounding box center [1402, 430] width 266 height 20
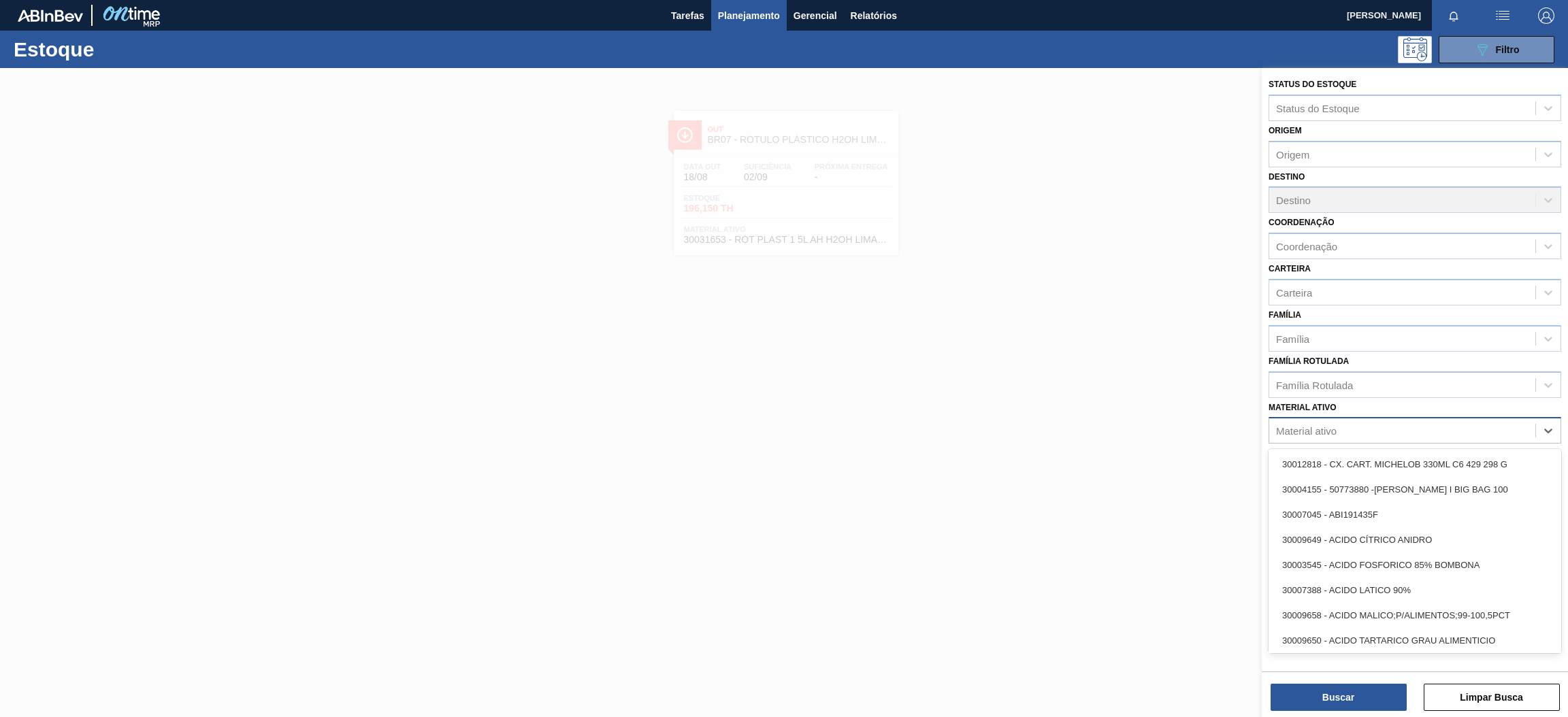
click at [1374, 430] on div "Material ativo" at bounding box center [1402, 430] width 266 height 20
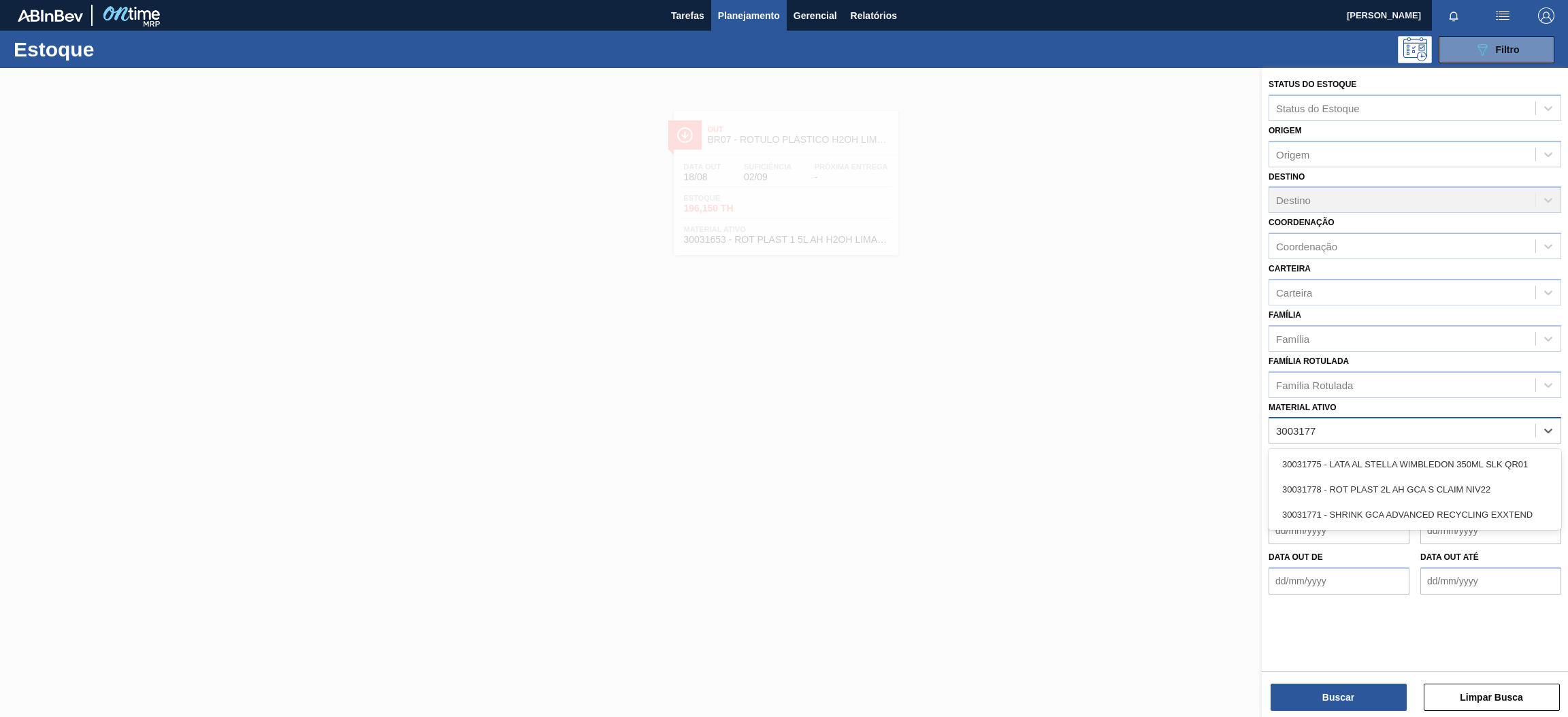
type ativo "30031778"
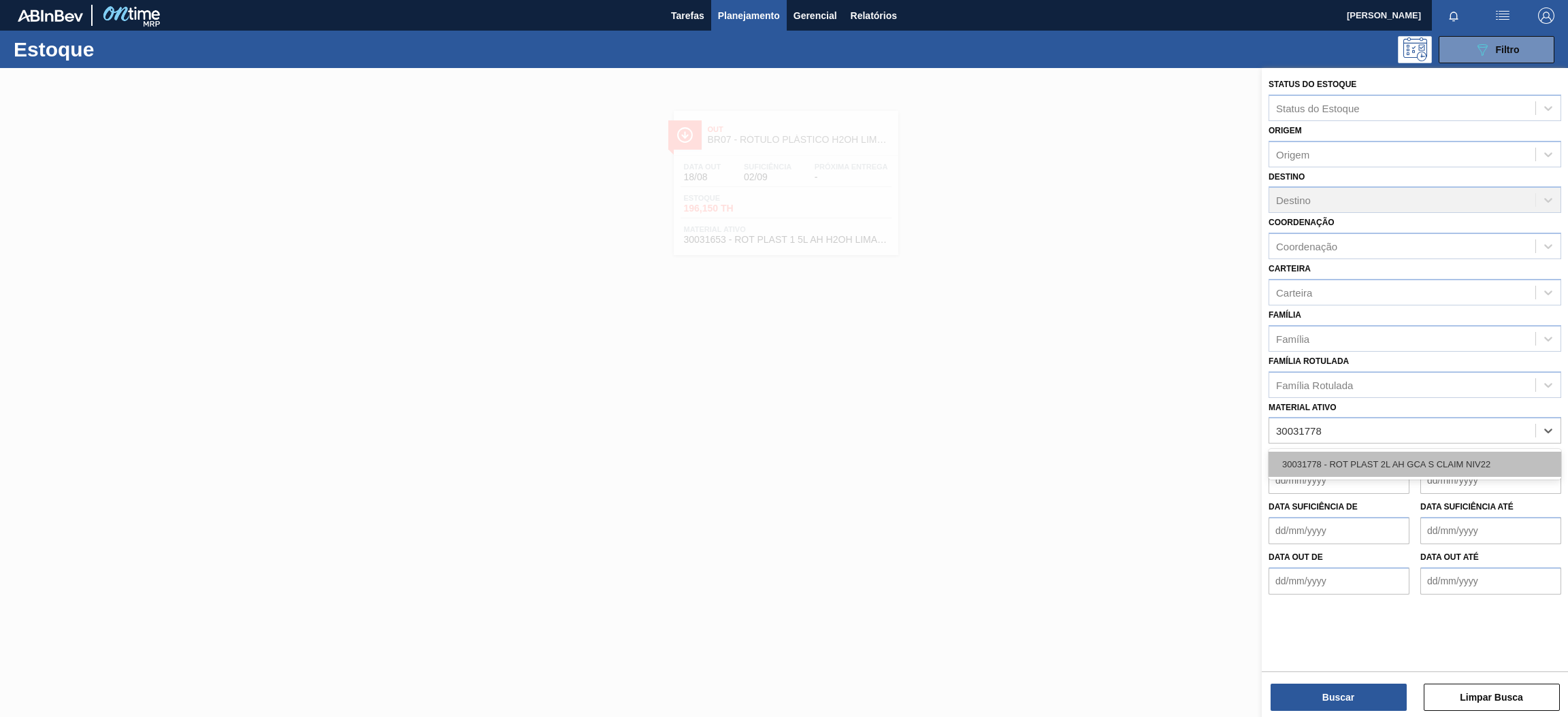
click at [1381, 452] on div "30031778 - ROT PLAST 2L AH GCA S CLAIM NIV22" at bounding box center [1415, 464] width 293 height 25
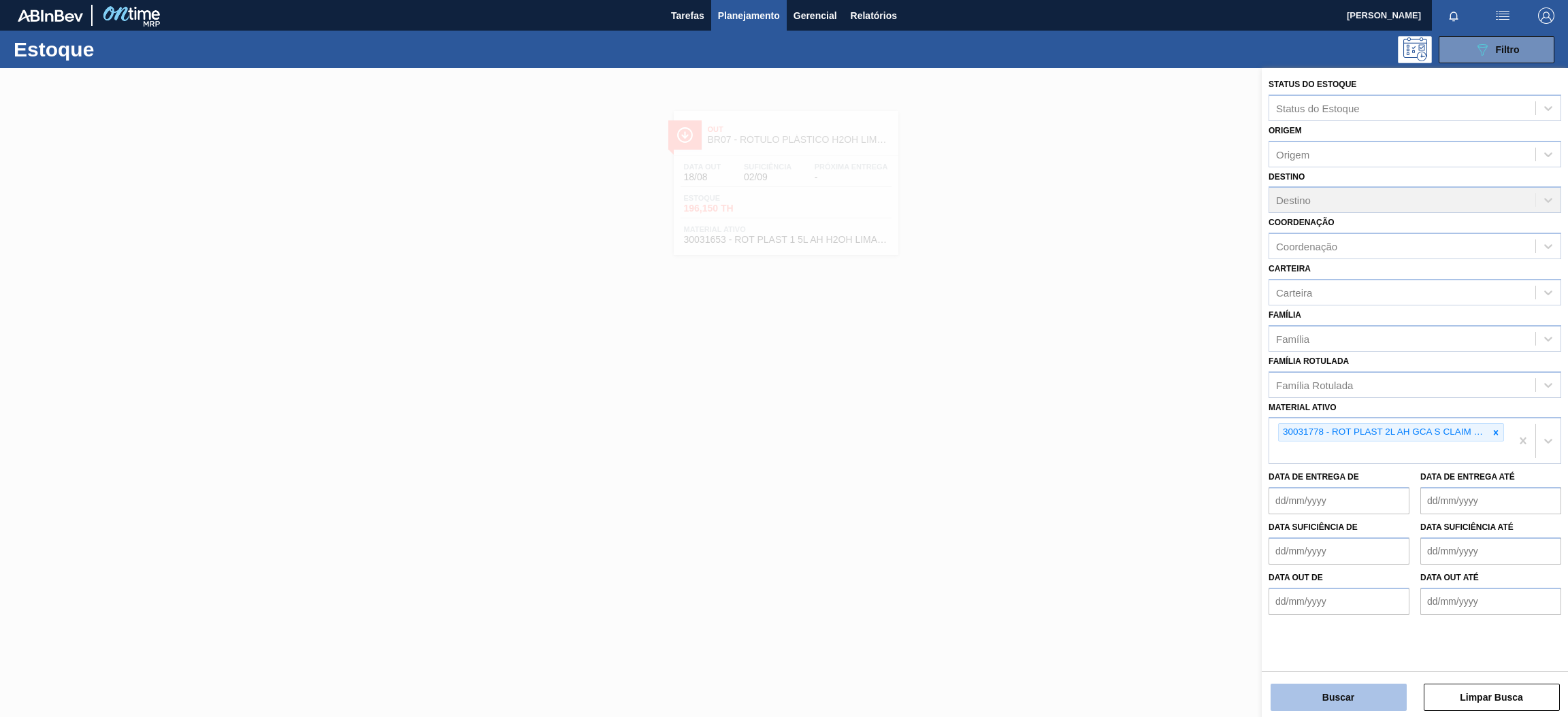
click at [1333, 690] on button "Buscar" at bounding box center [1339, 697] width 136 height 27
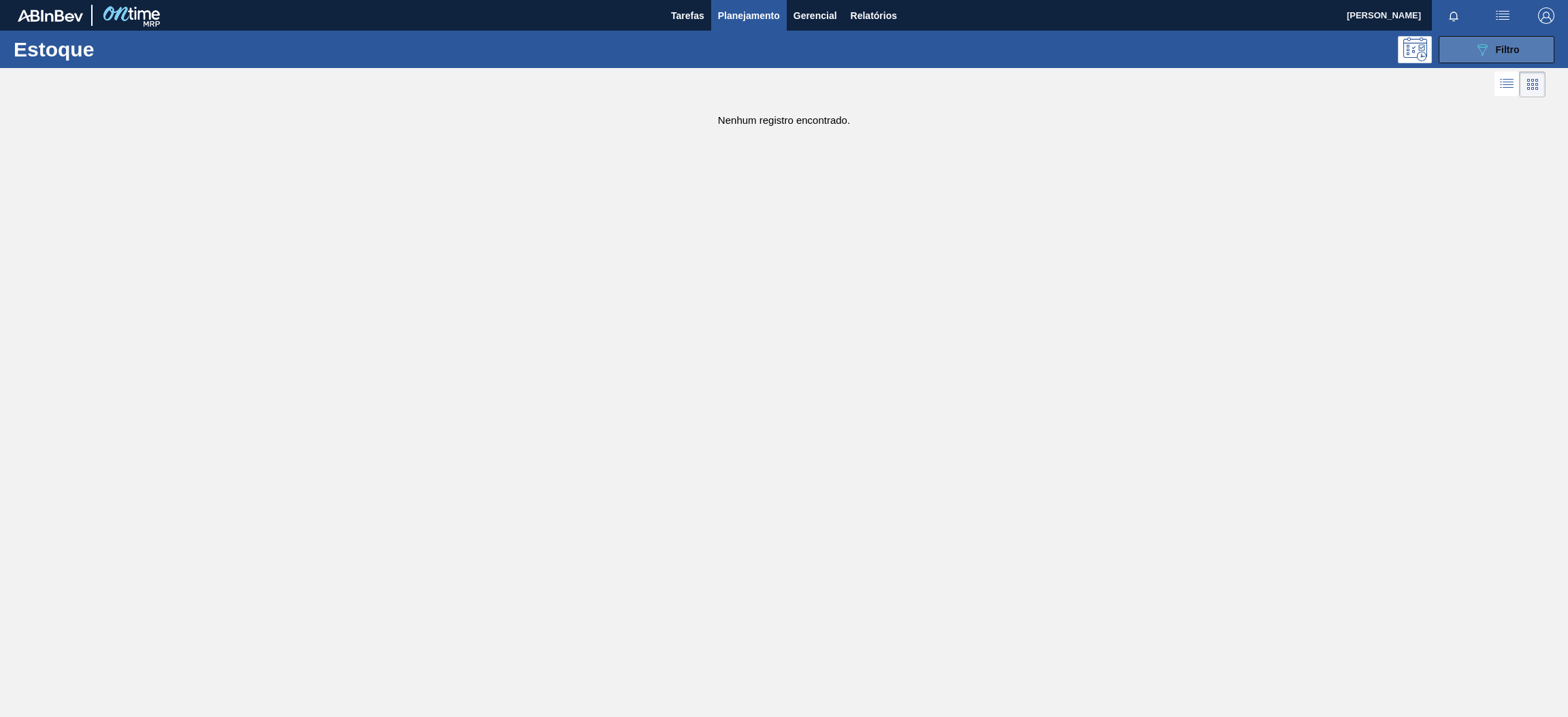
click at [1498, 47] on span "Filtro" at bounding box center [1508, 49] width 24 height 11
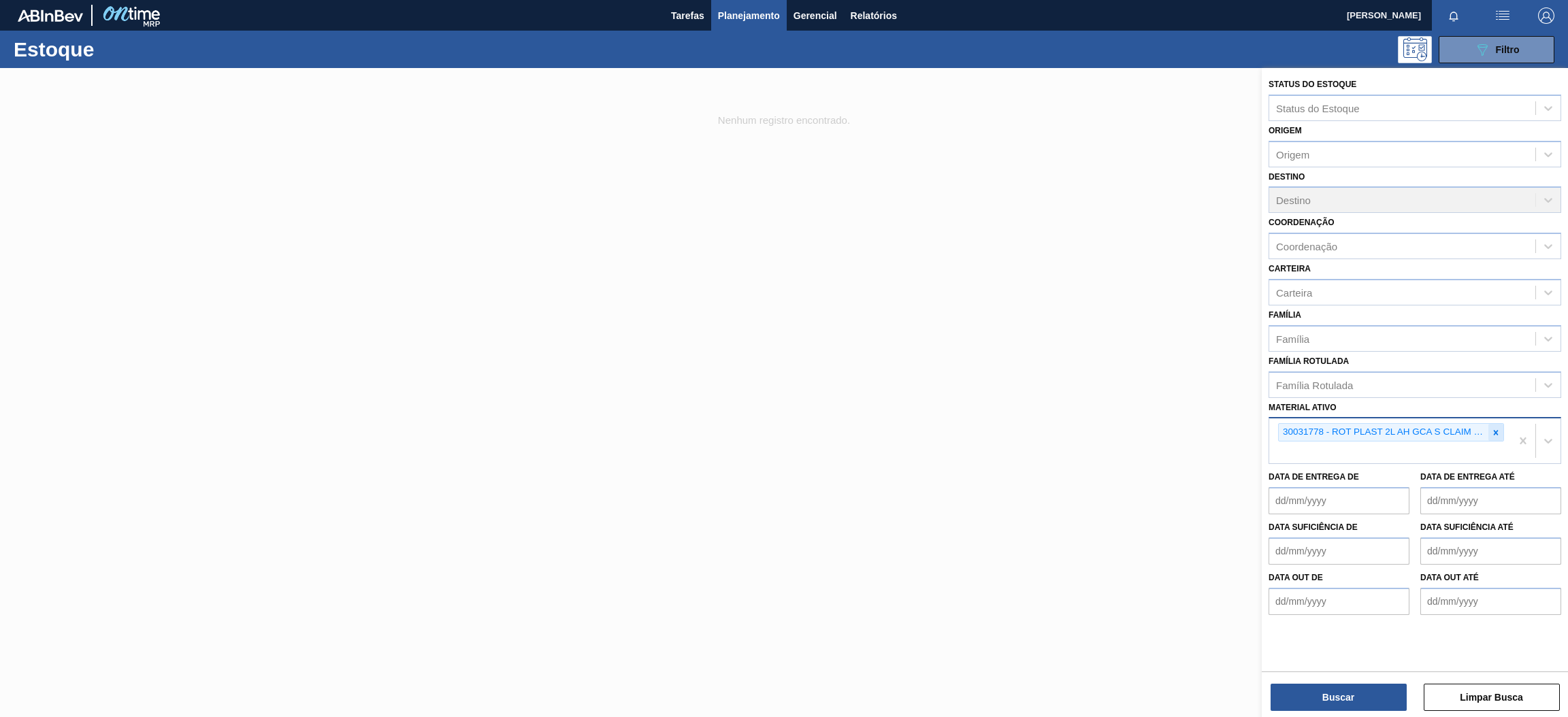
click at [1494, 430] on icon at bounding box center [1497, 433] width 5 height 5
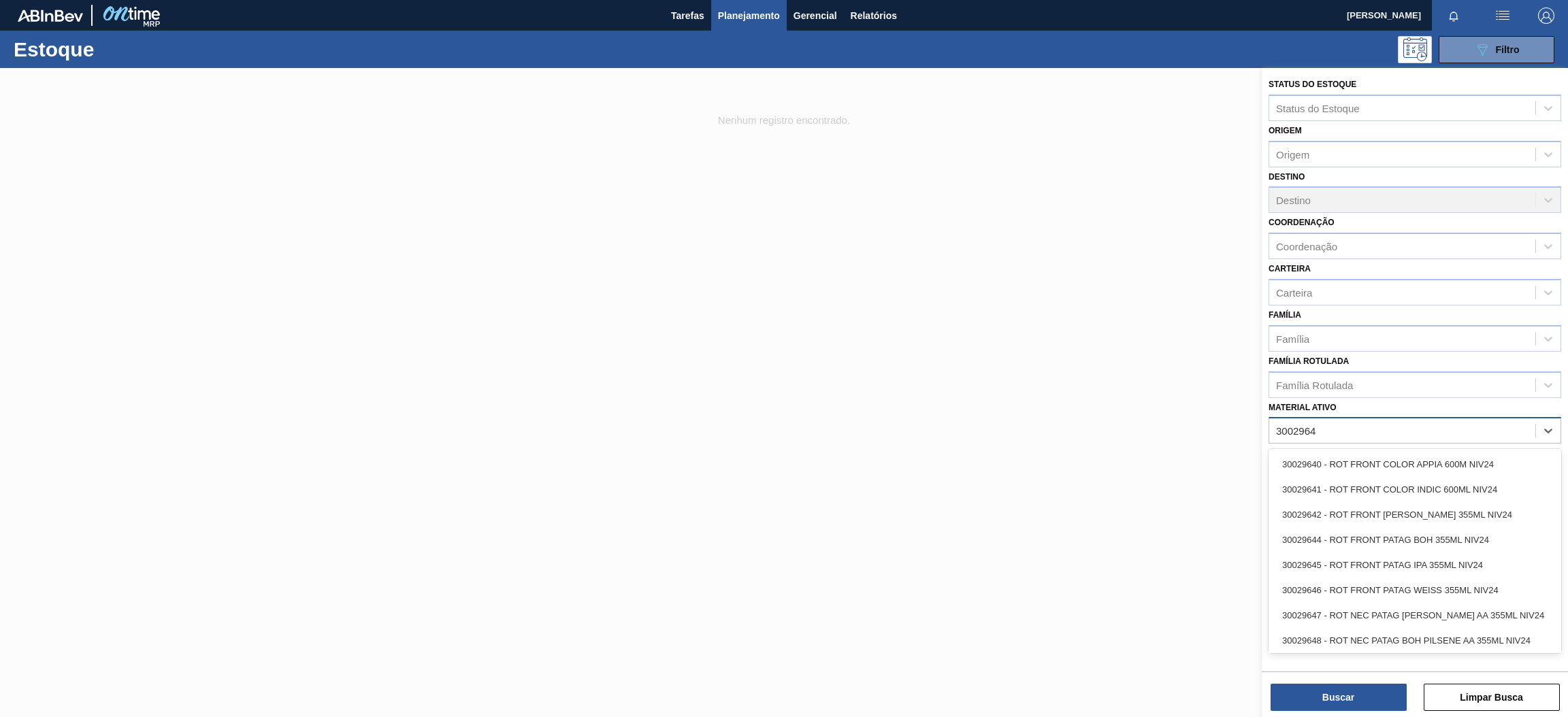
type ativo "30029646"
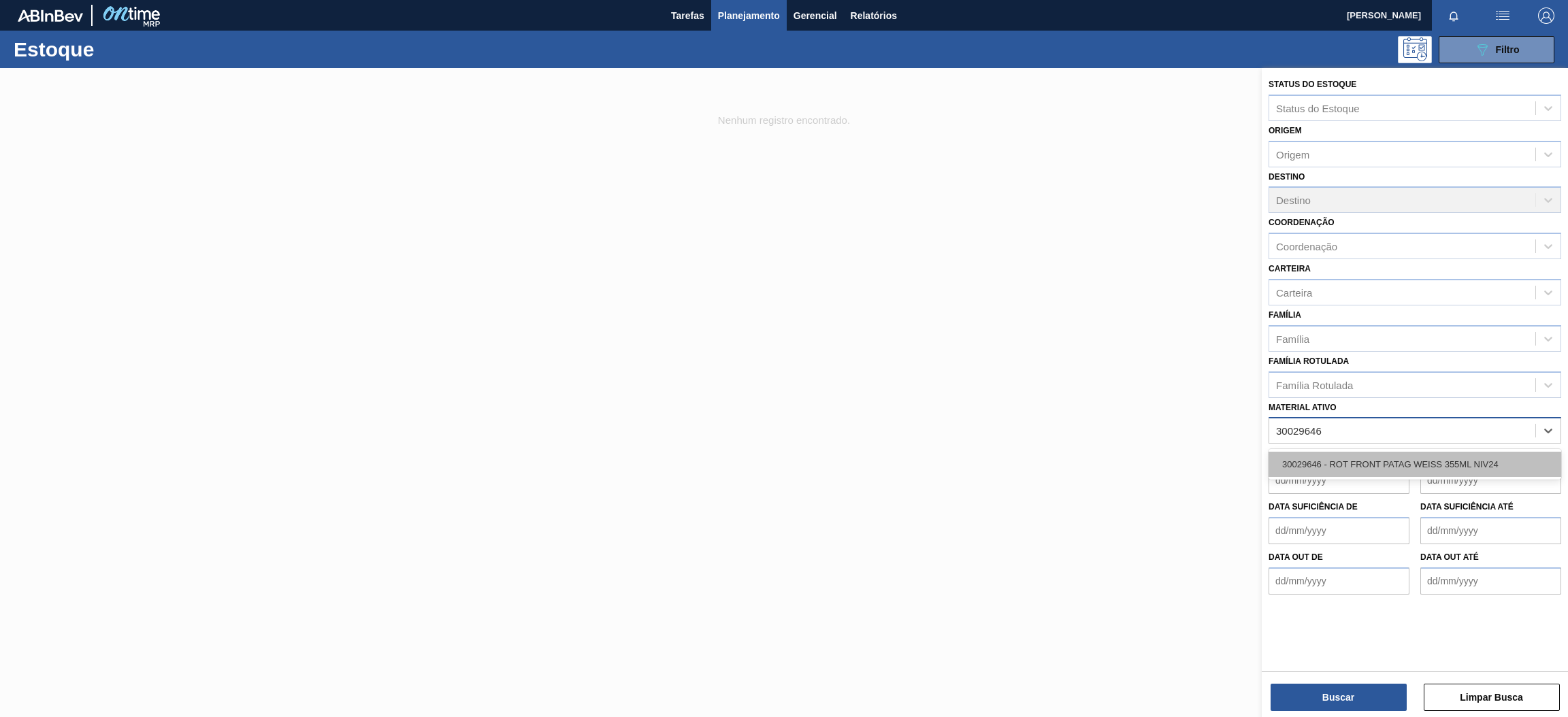
click at [1426, 455] on div "30029646 - ROT FRONT PATAG WEISS 355ML NIV24" at bounding box center [1415, 464] width 293 height 25
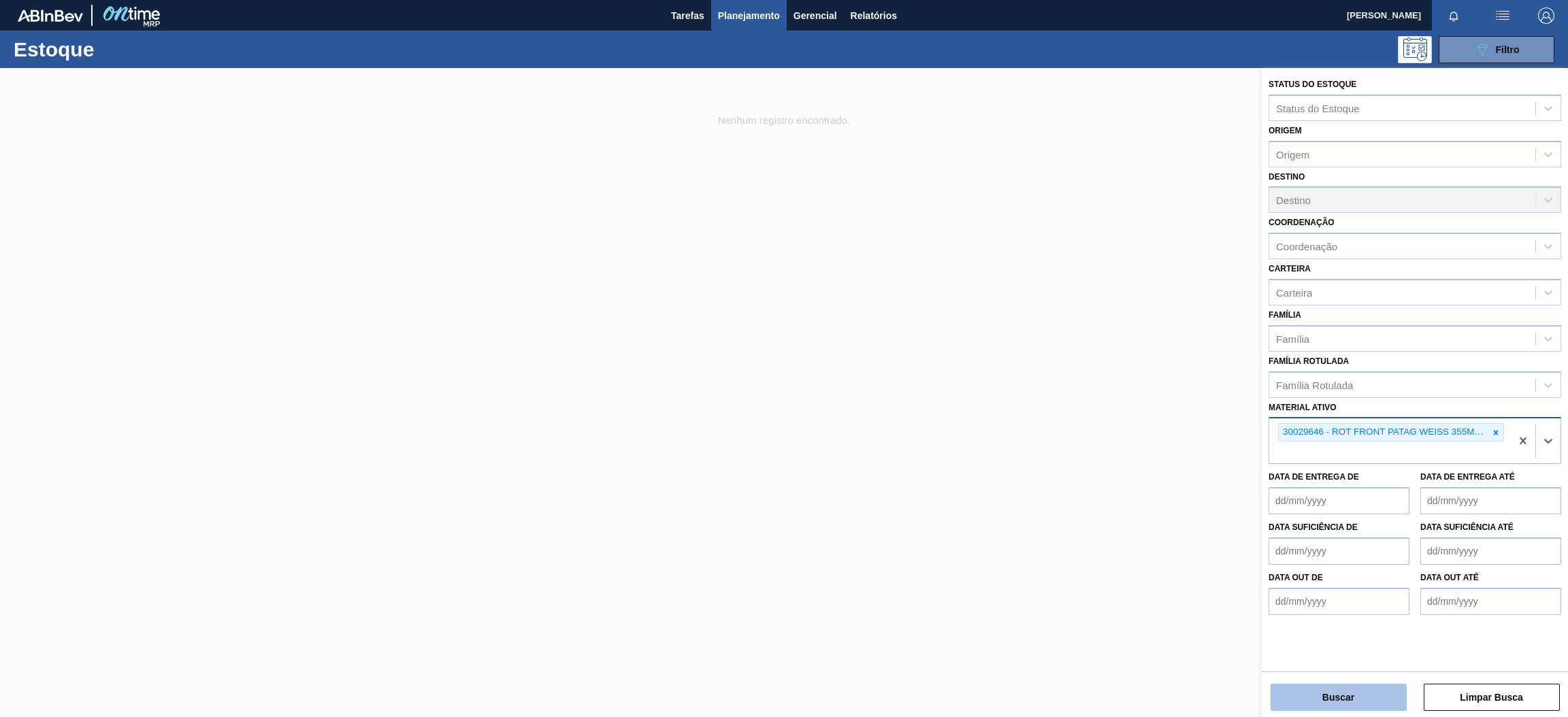
click at [1296, 701] on button "Buscar" at bounding box center [1339, 697] width 136 height 27
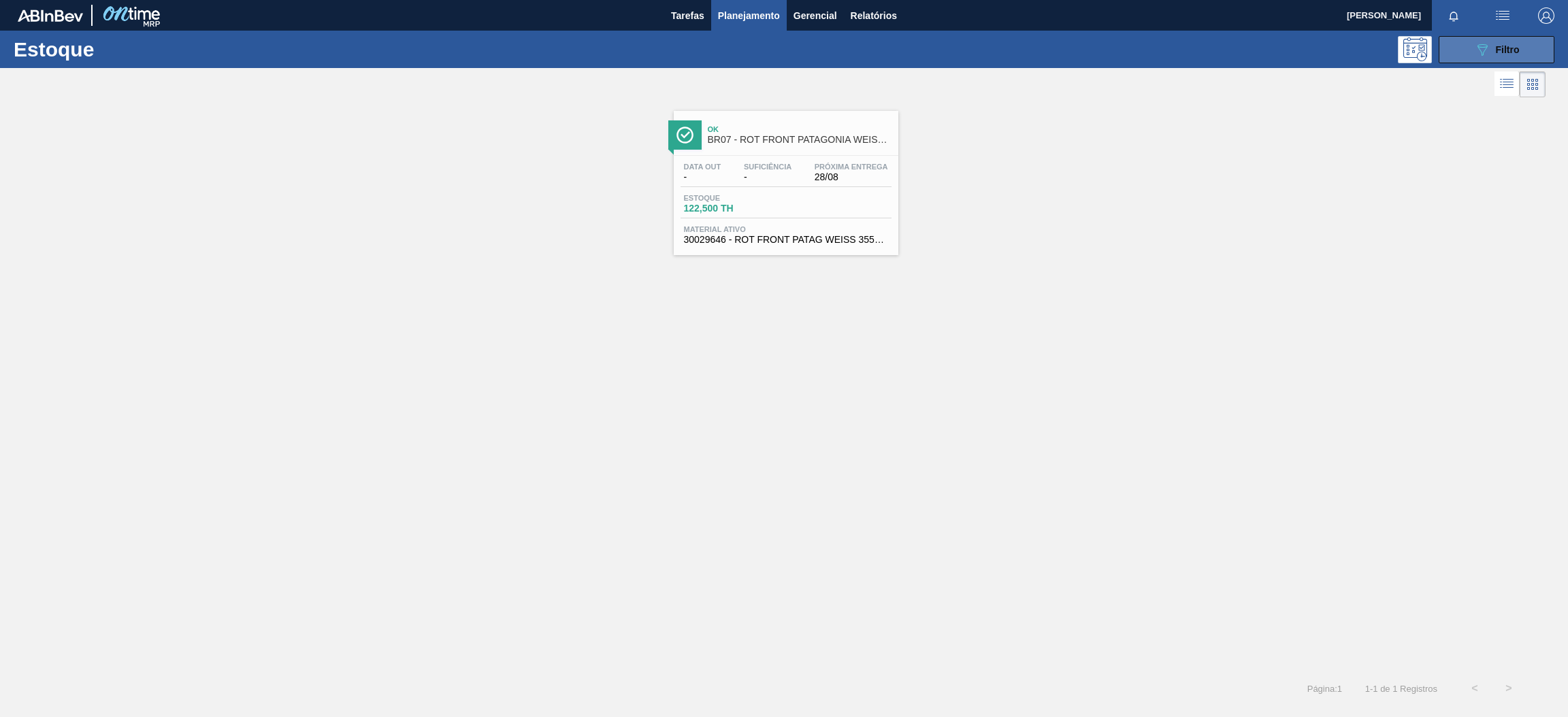
click at [1481, 48] on icon "089F7B8B-B2A5-4AFE-B5C0-19BA573D28AC" at bounding box center [1482, 49] width 16 height 16
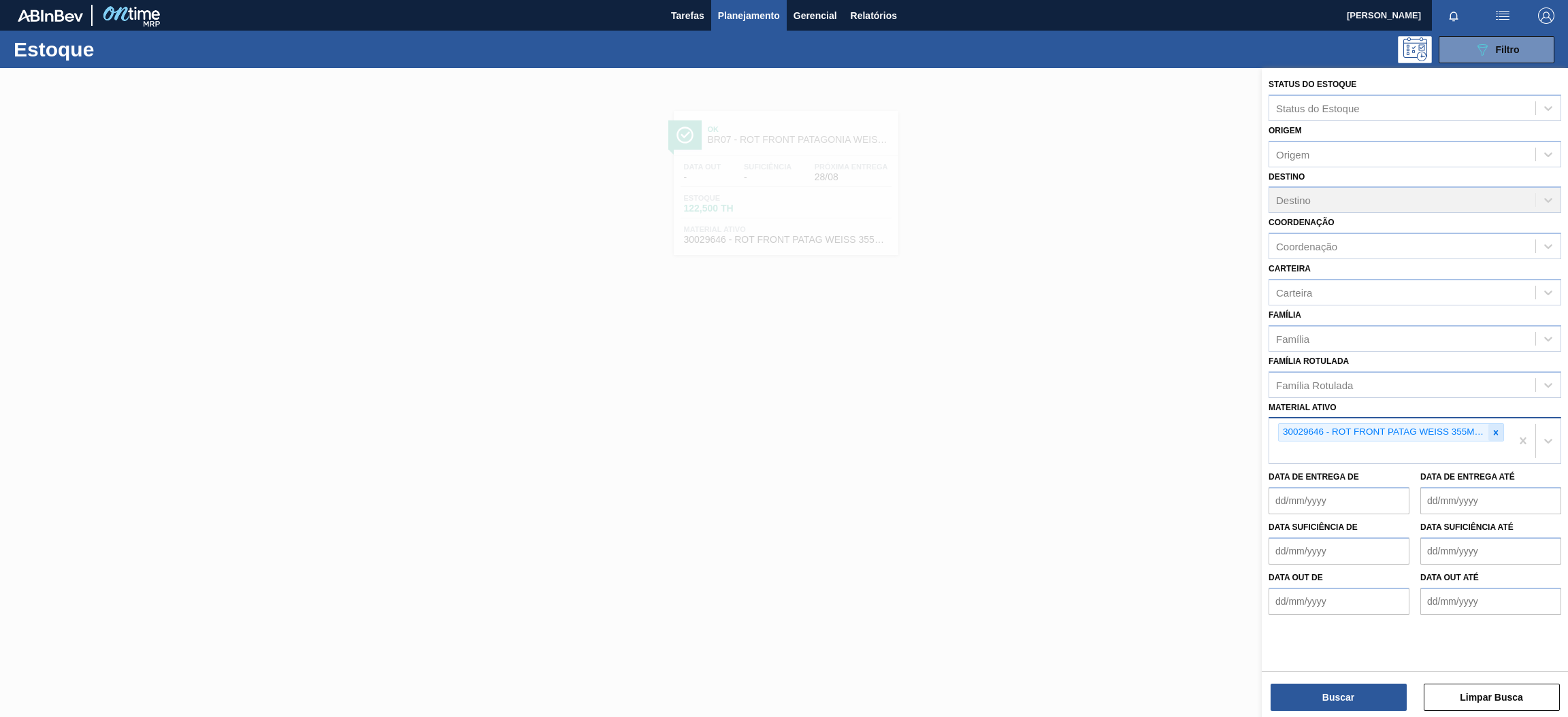
click at [1502, 435] on div at bounding box center [1496, 433] width 15 height 17
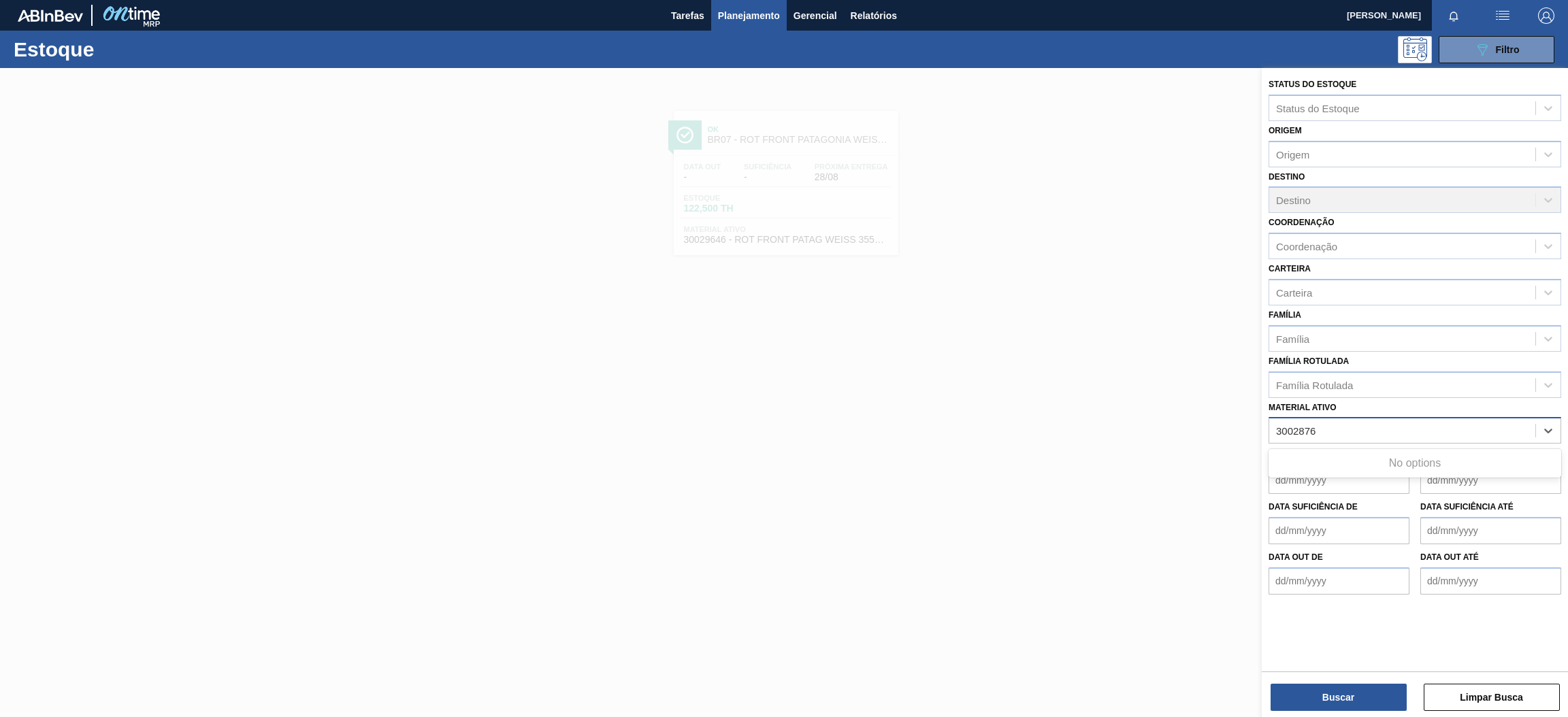
click at [1288, 426] on ativo "3002876" at bounding box center [1297, 431] width 41 height 12
type ativo "30002876"
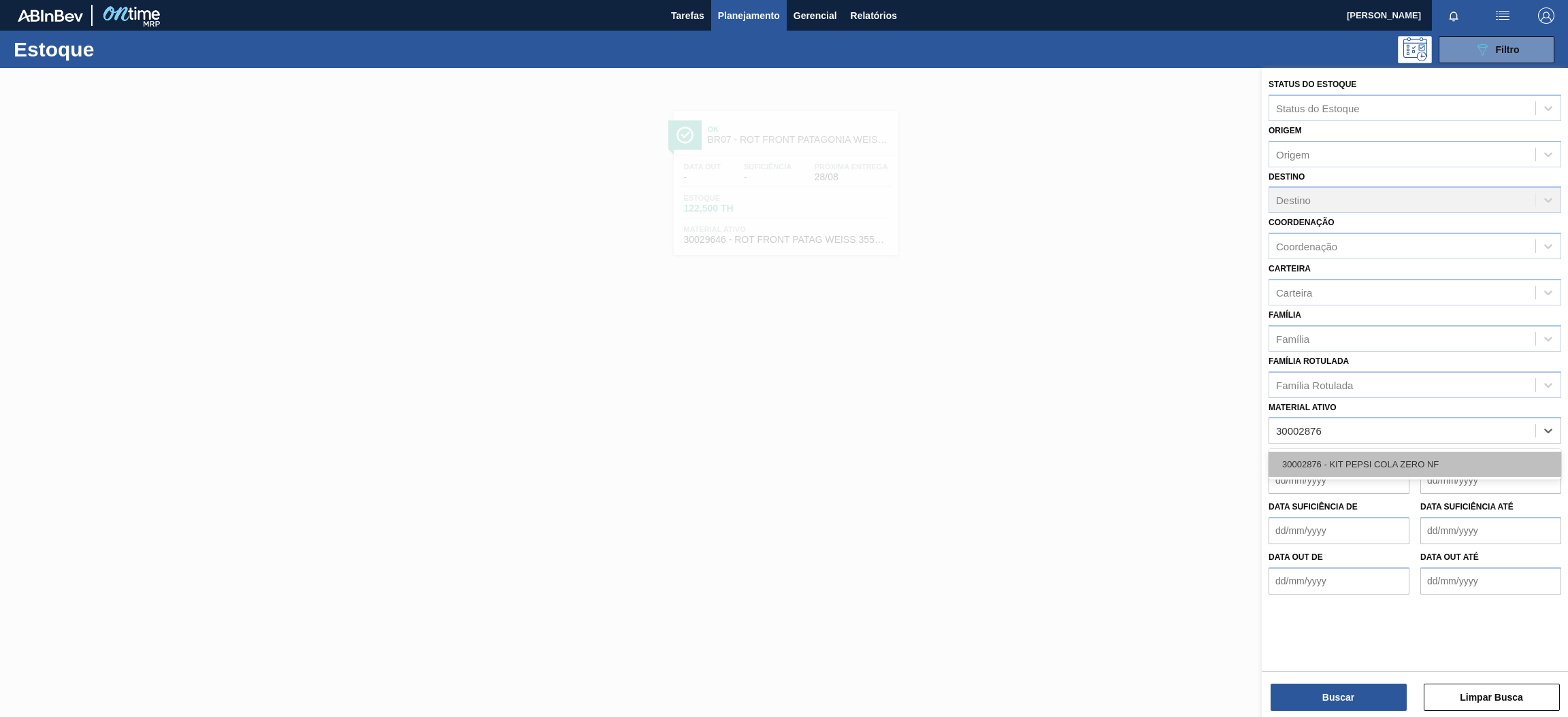
click at [1303, 452] on div "30002876 - KIT PEPSI COLA ZERO NF" at bounding box center [1415, 464] width 293 height 25
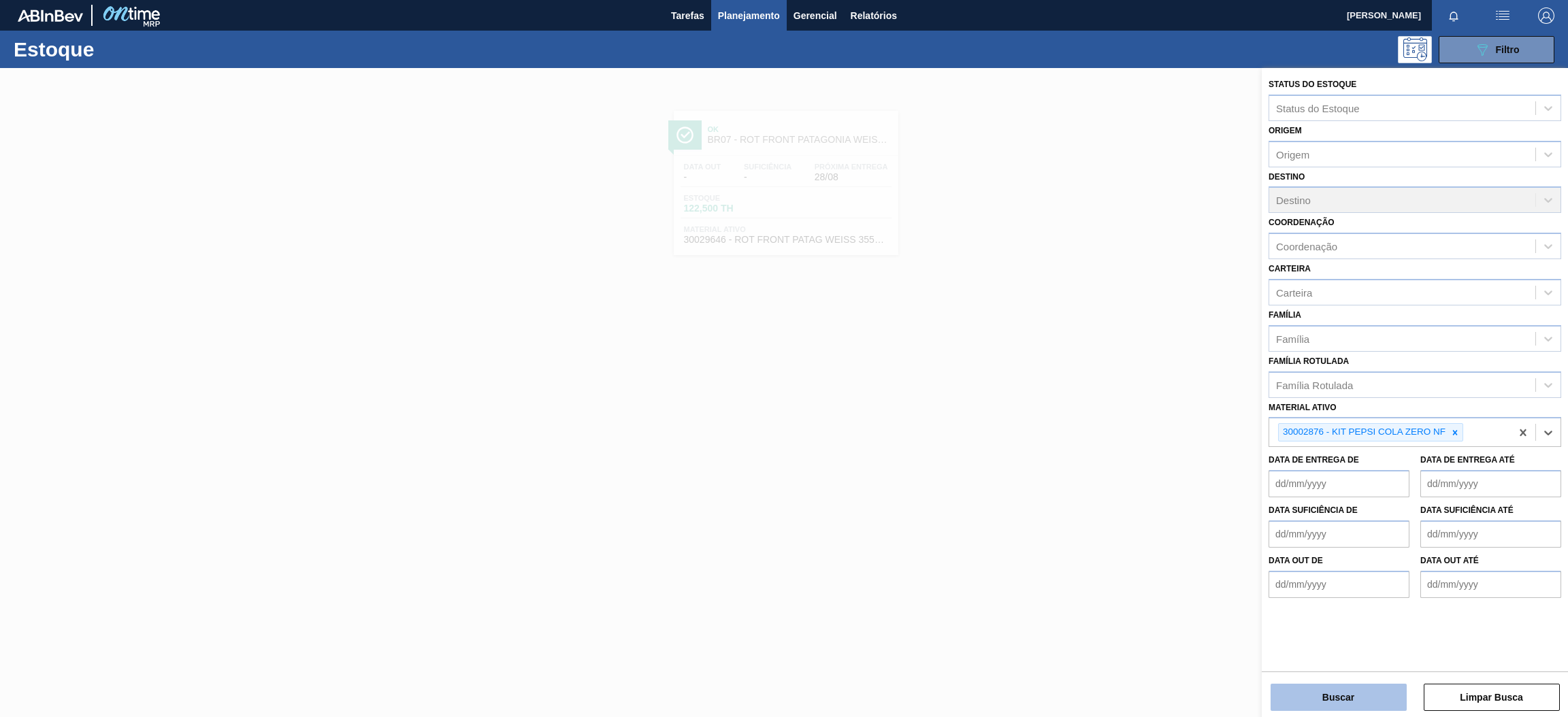
click at [1388, 708] on button "Buscar" at bounding box center [1339, 697] width 136 height 27
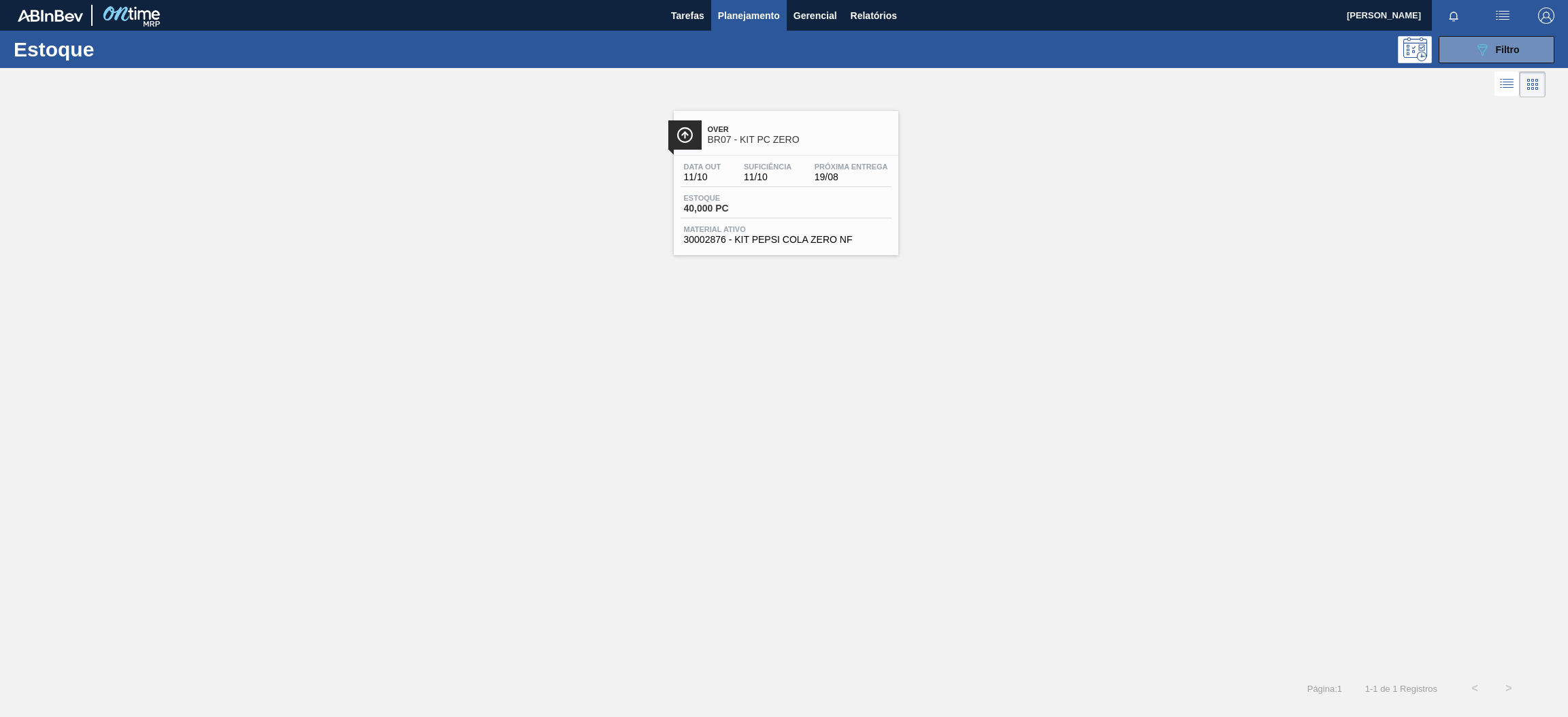
click at [766, 138] on span "BR07 - KIT PC ZERO" at bounding box center [800, 140] width 184 height 10
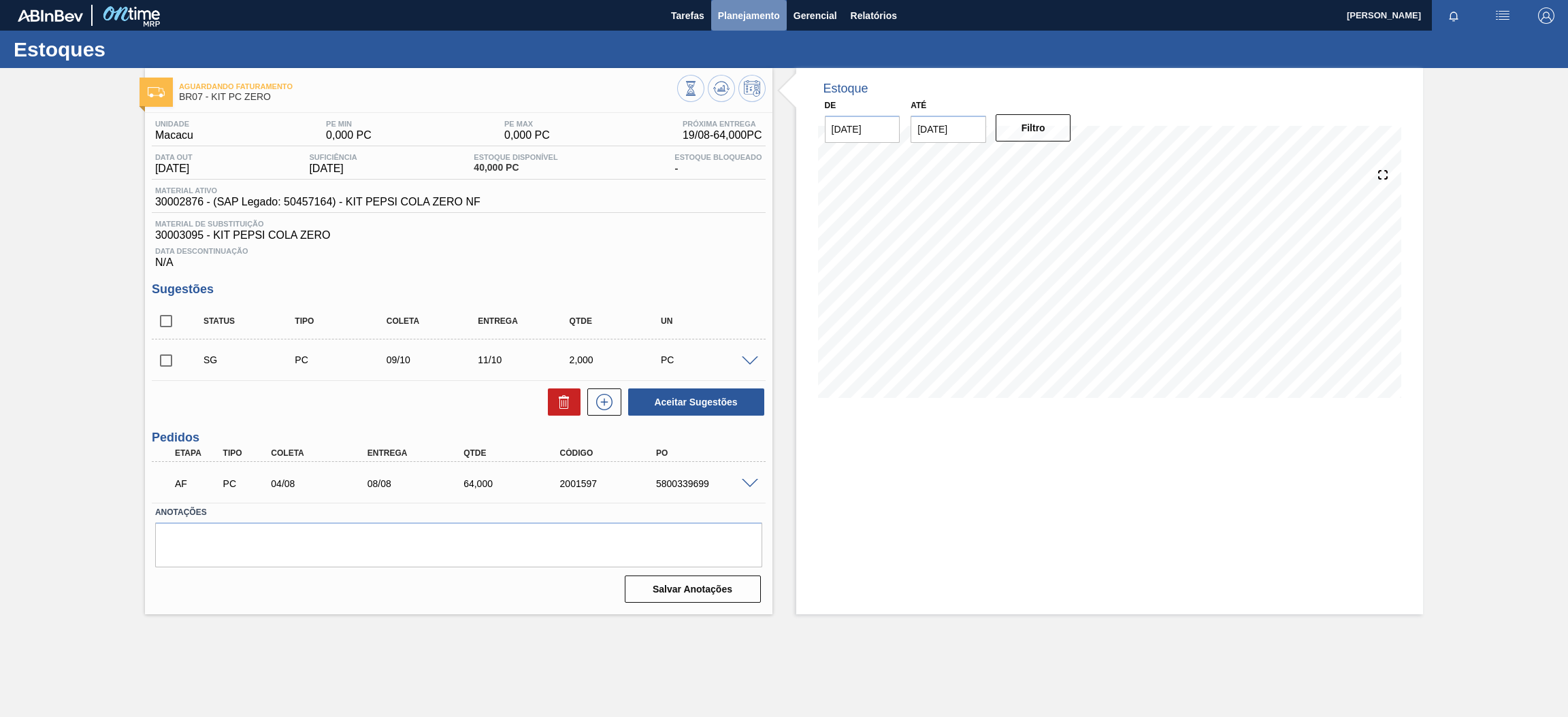
click at [763, 26] on button "Planejamento" at bounding box center [749, 15] width 75 height 31
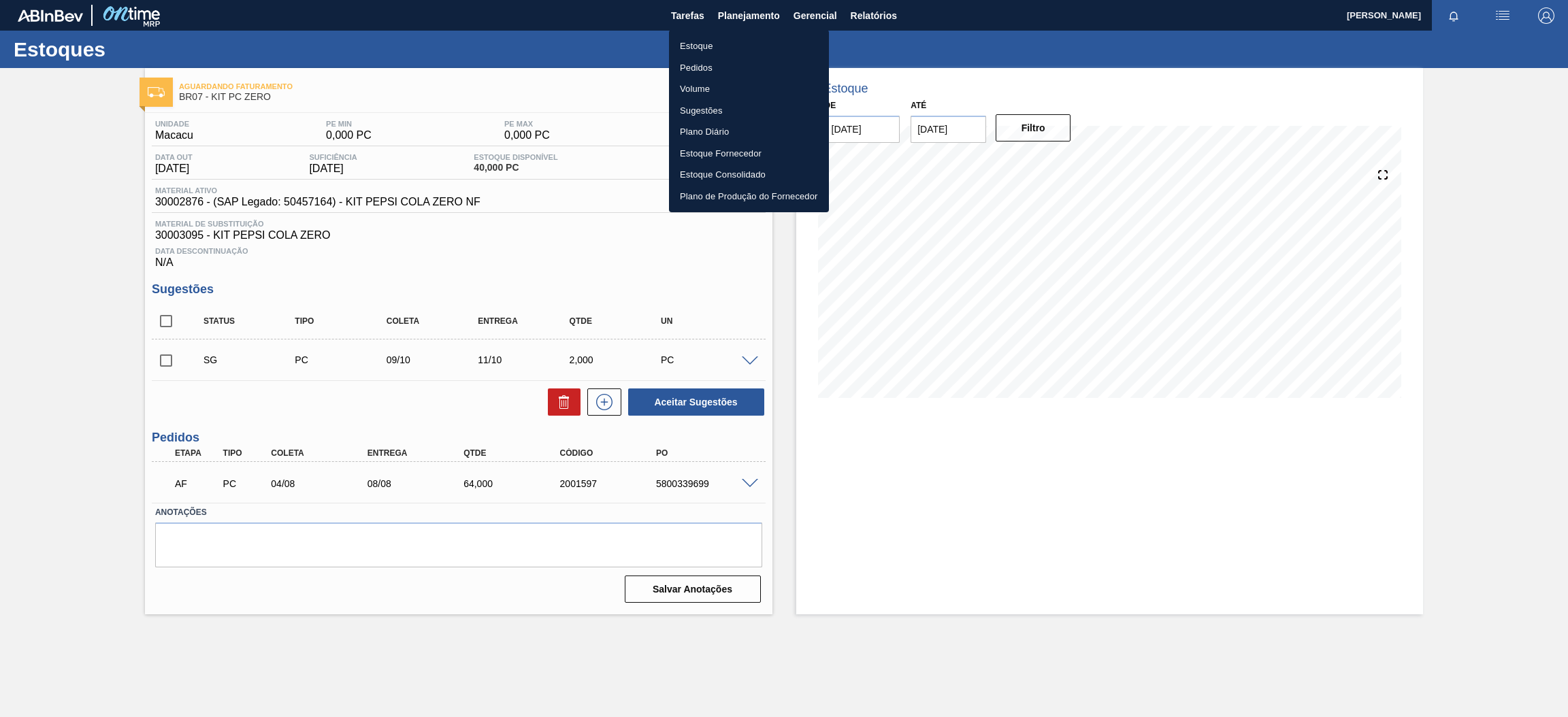
click at [701, 41] on li "Estoque" at bounding box center [749, 46] width 160 height 22
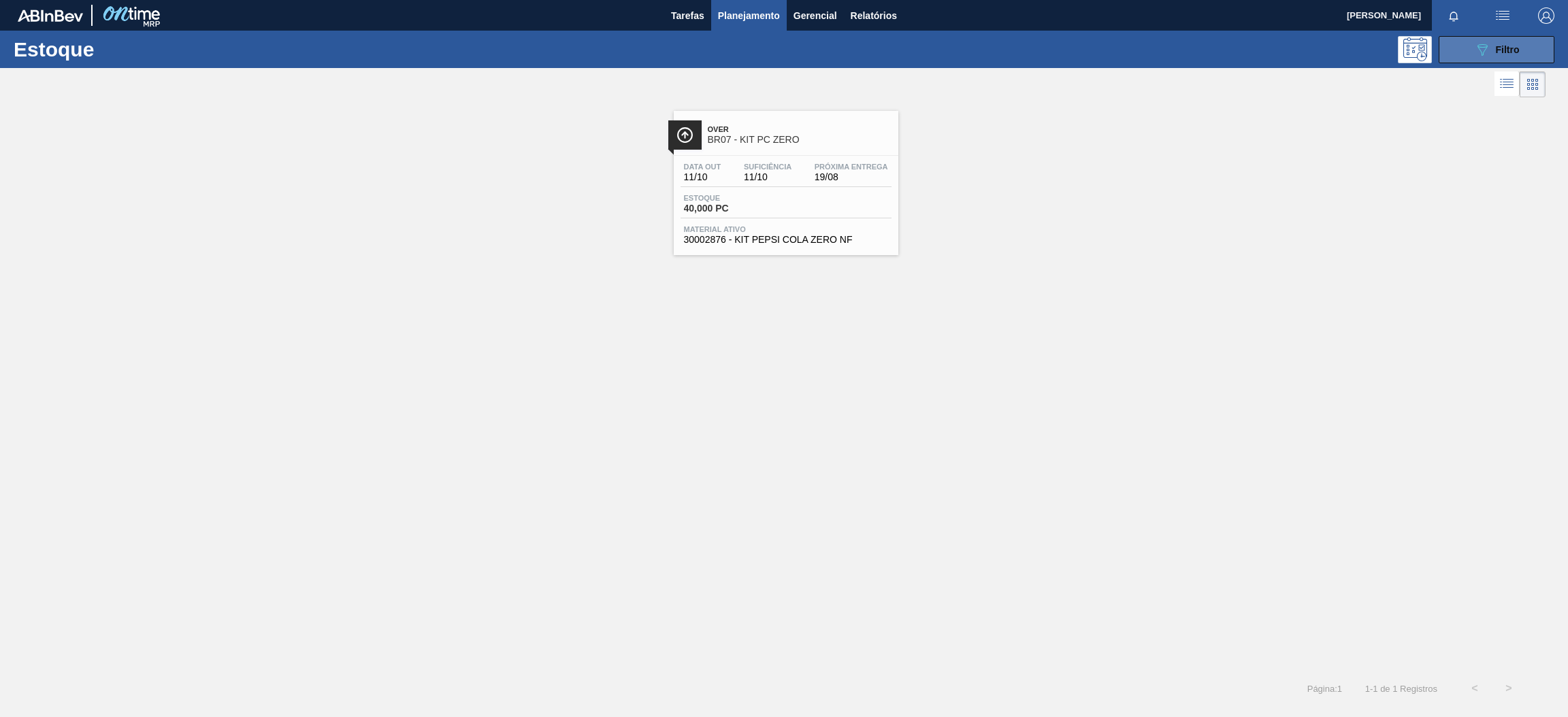
click at [1485, 49] on icon "089F7B8B-B2A5-4AFE-B5C0-19BA573D28AC" at bounding box center [1482, 49] width 16 height 16
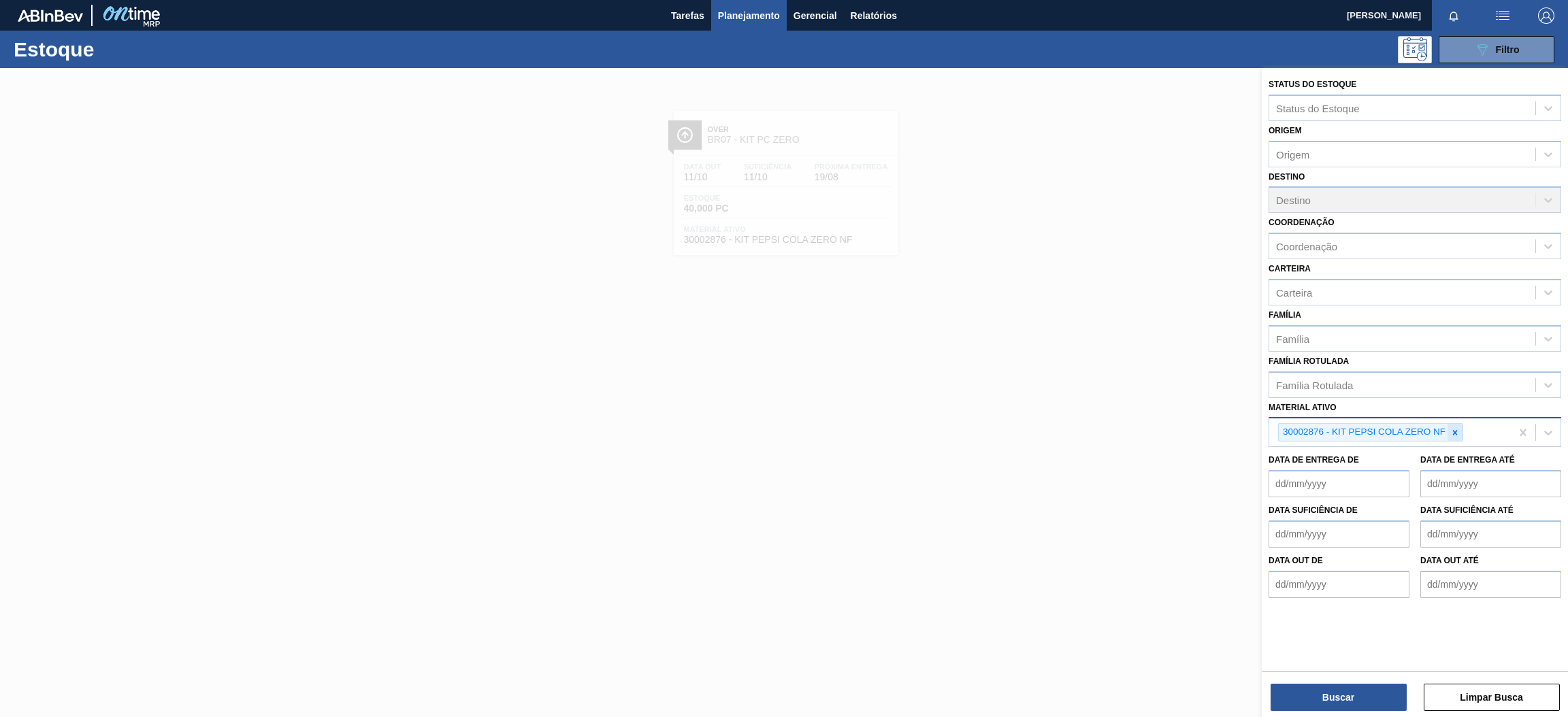
click at [1448, 424] on div at bounding box center [1455, 433] width 15 height 17
type ativo "30008449"
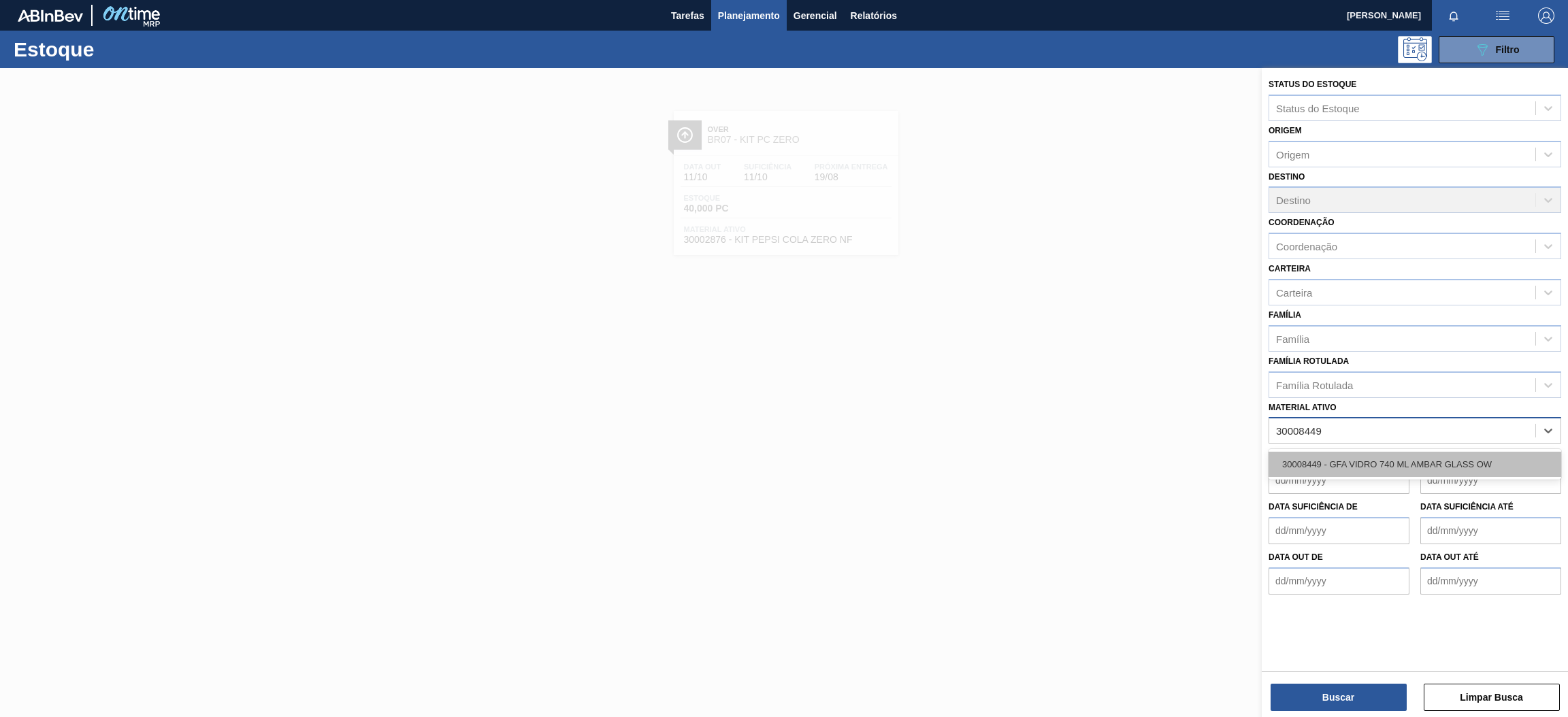
click at [1382, 467] on div "30008449 - GFA VIDRO 740 ML AMBAR GLASS OW" at bounding box center [1415, 464] width 293 height 25
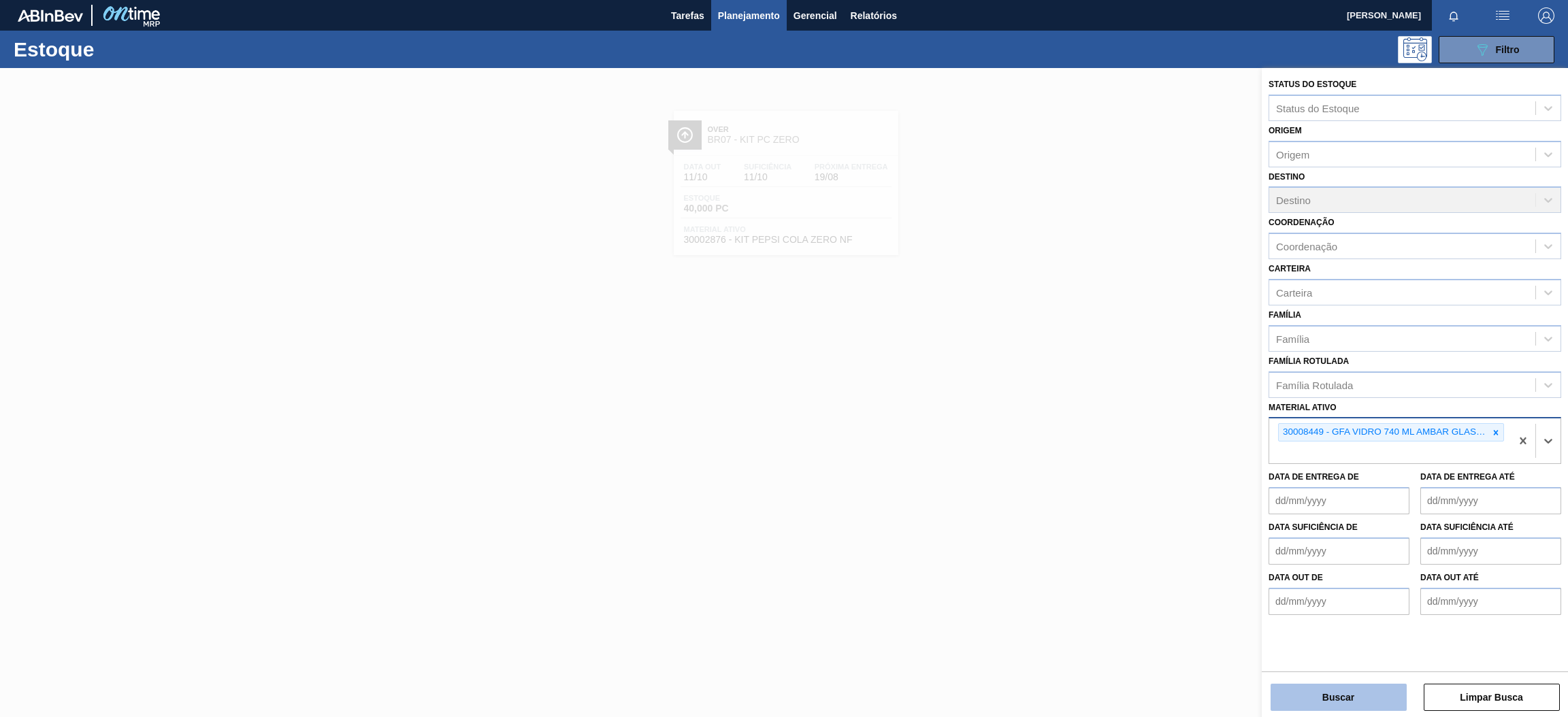
click at [1318, 690] on button "Buscar" at bounding box center [1339, 697] width 136 height 27
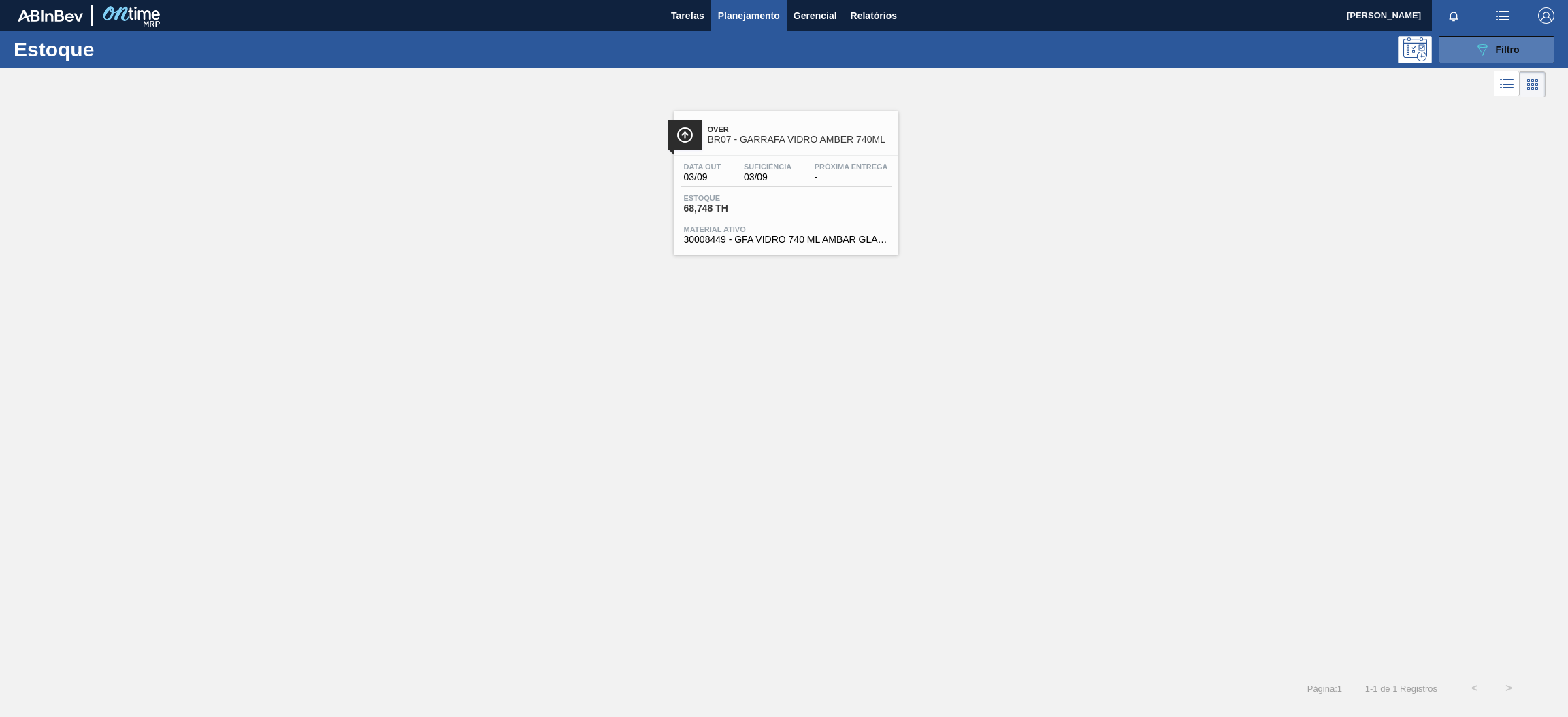
click at [1480, 52] on icon "089F7B8B-B2A5-4AFE-B5C0-19BA573D28AC" at bounding box center [1482, 49] width 16 height 16
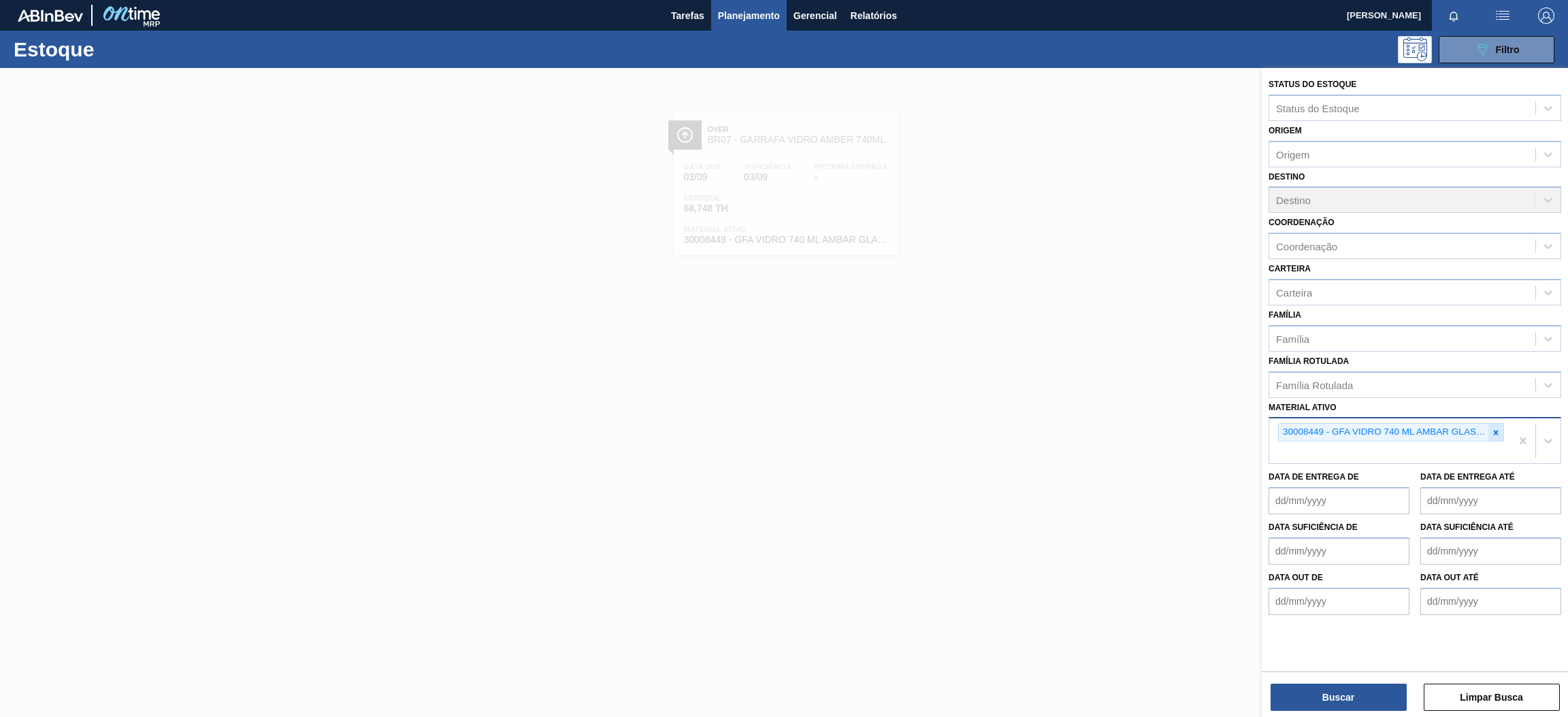
click at [1494, 430] on icon at bounding box center [1497, 433] width 5 height 5
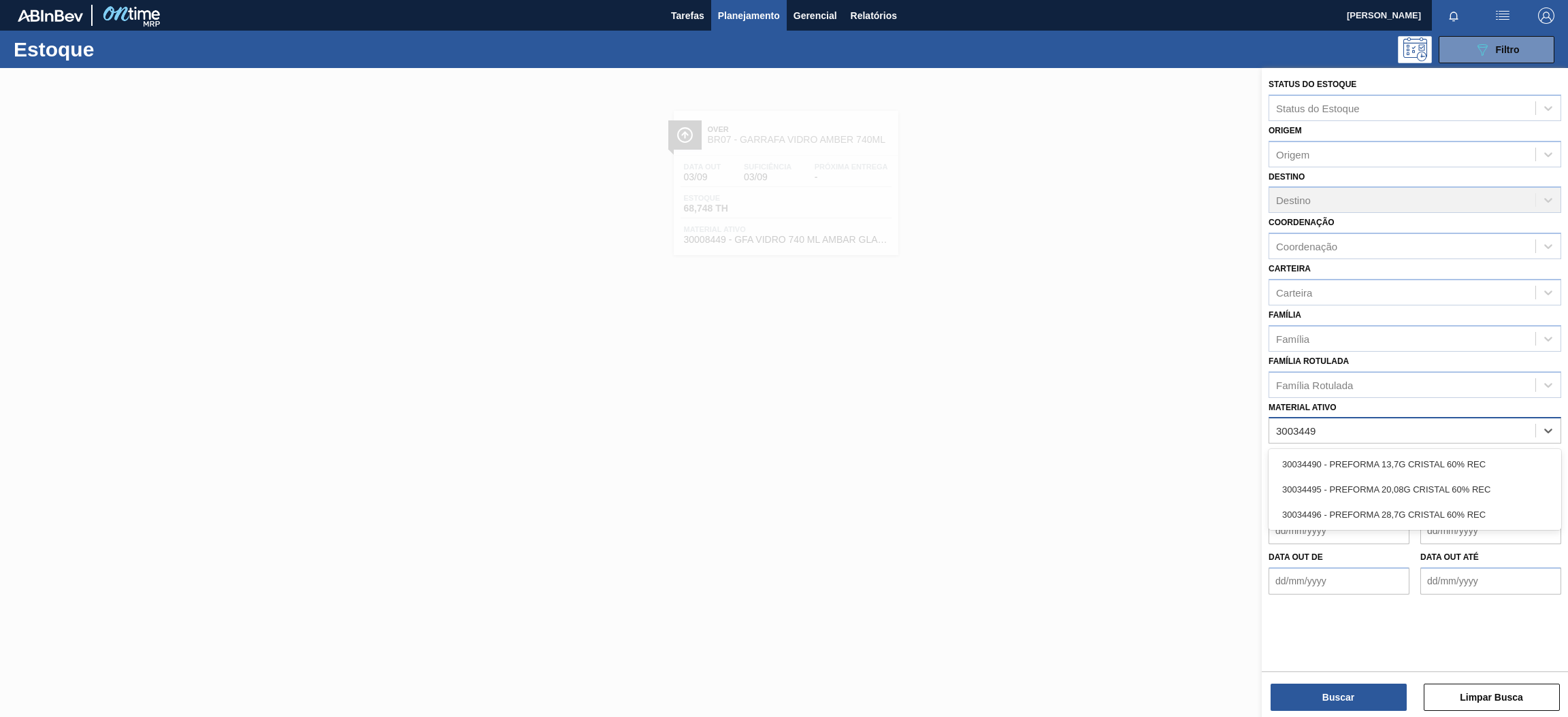
type ativo "30034490"
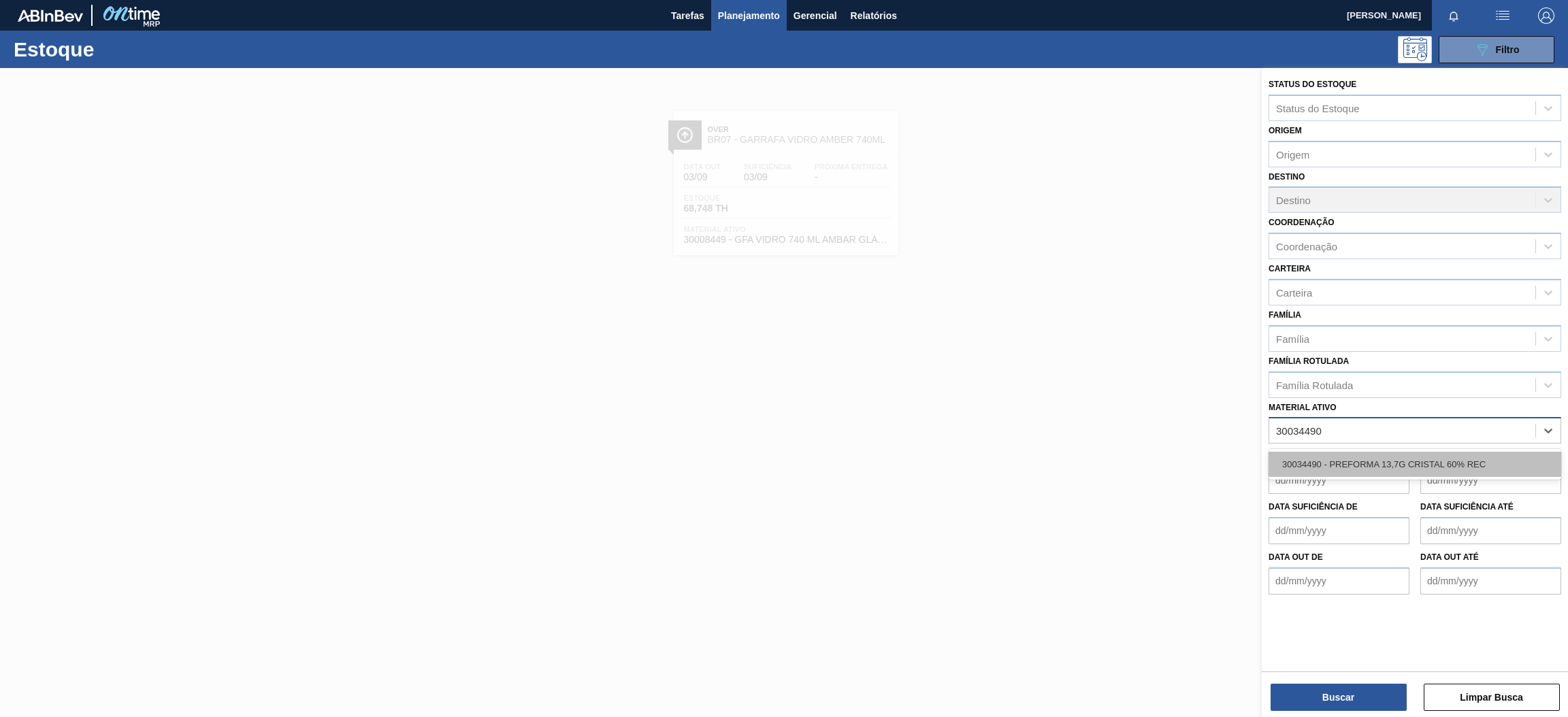
click at [1420, 467] on div "30034490 - PREFORMA 13,7G CRISTAL 60% REC" at bounding box center [1415, 464] width 293 height 25
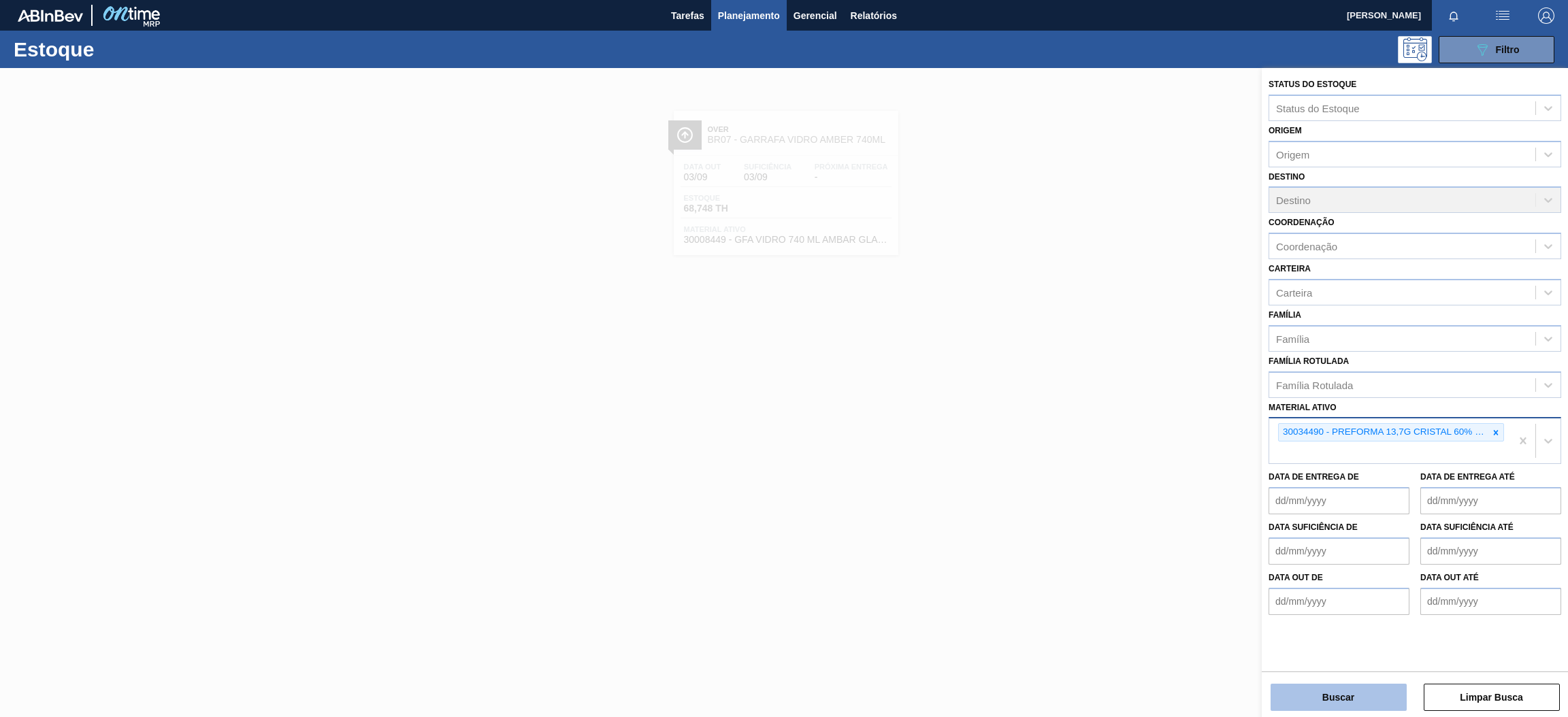
click at [1367, 701] on button "Buscar" at bounding box center [1339, 697] width 136 height 27
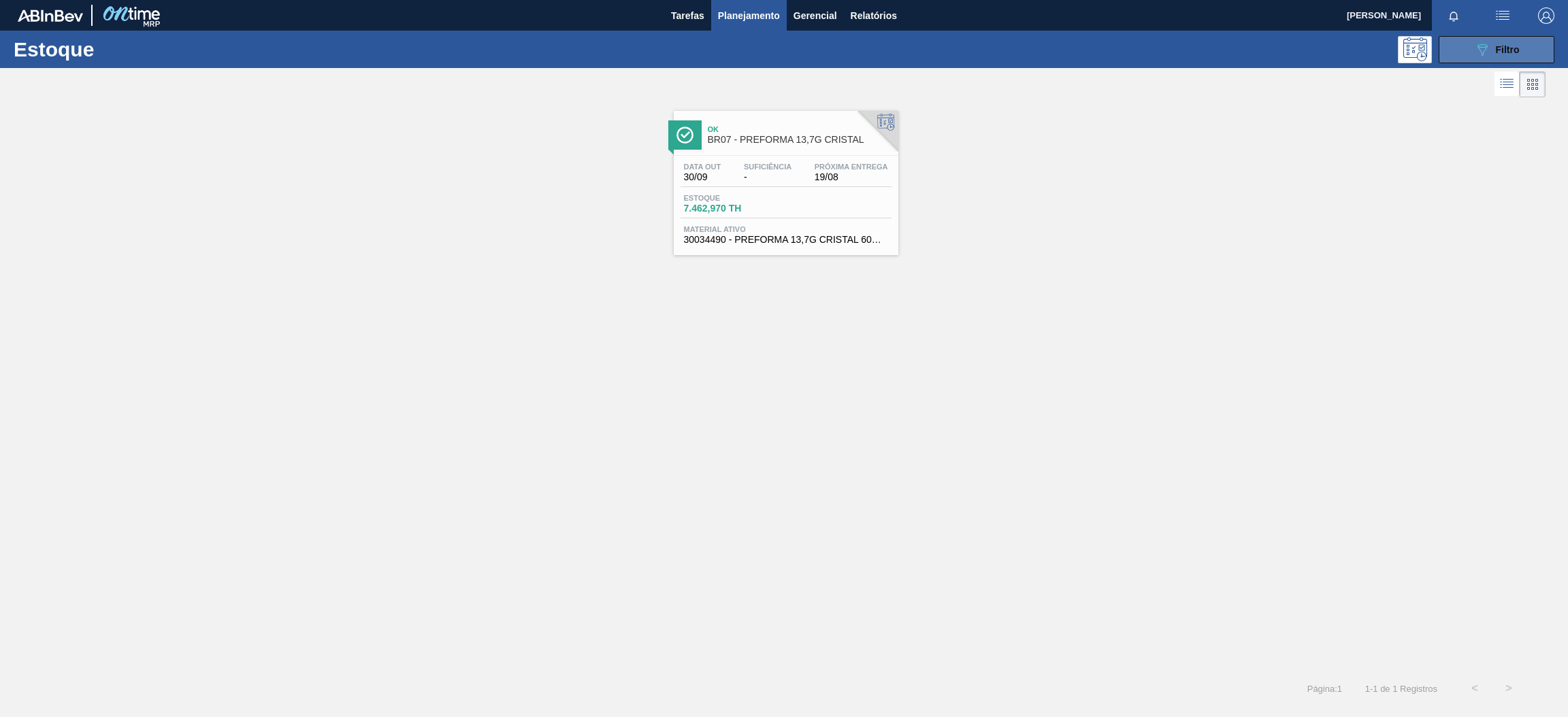
click at [1481, 51] on icon "089F7B8B-B2A5-4AFE-B5C0-19BA573D28AC" at bounding box center [1482, 49] width 16 height 16
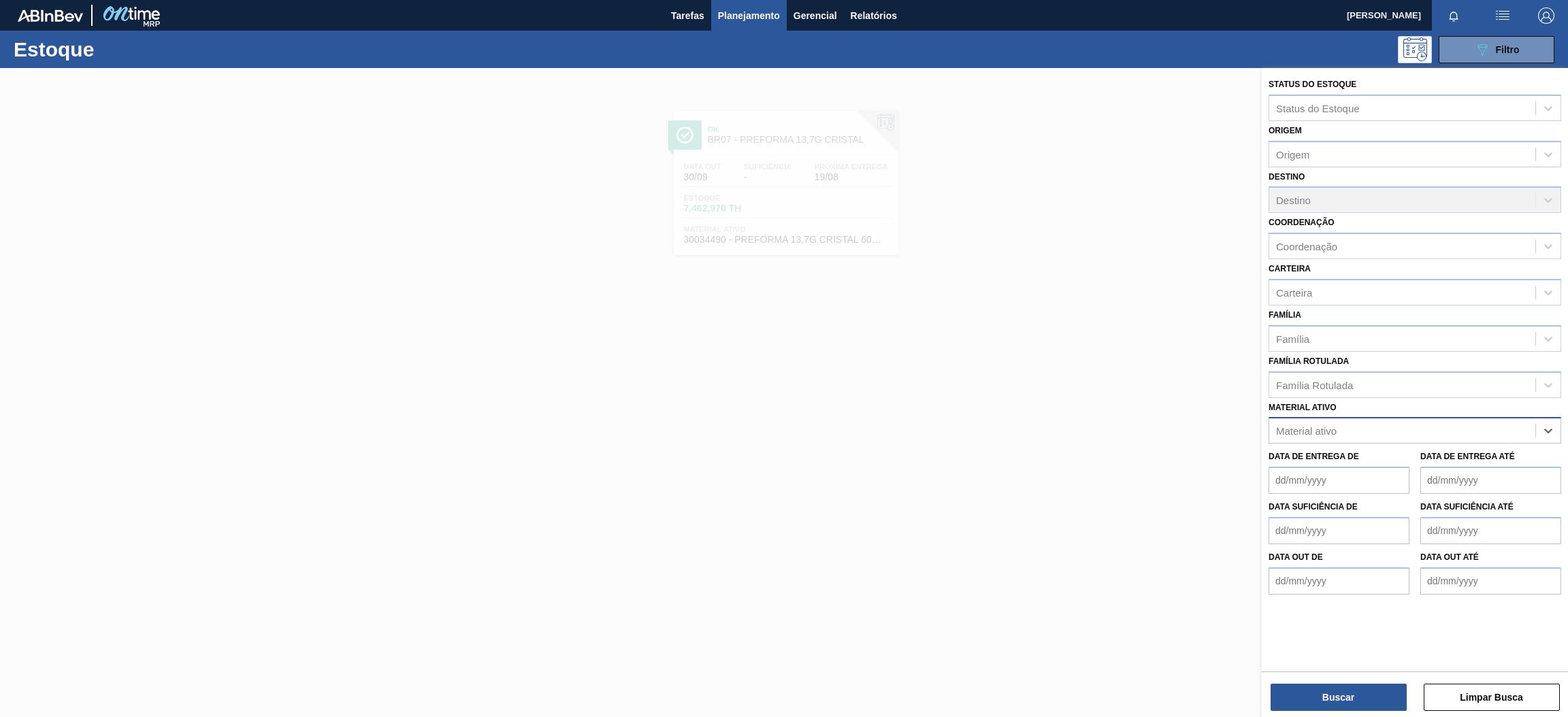
click at [1480, 430] on div "Material ativo" at bounding box center [1402, 430] width 266 height 20
type ativo "30002729"
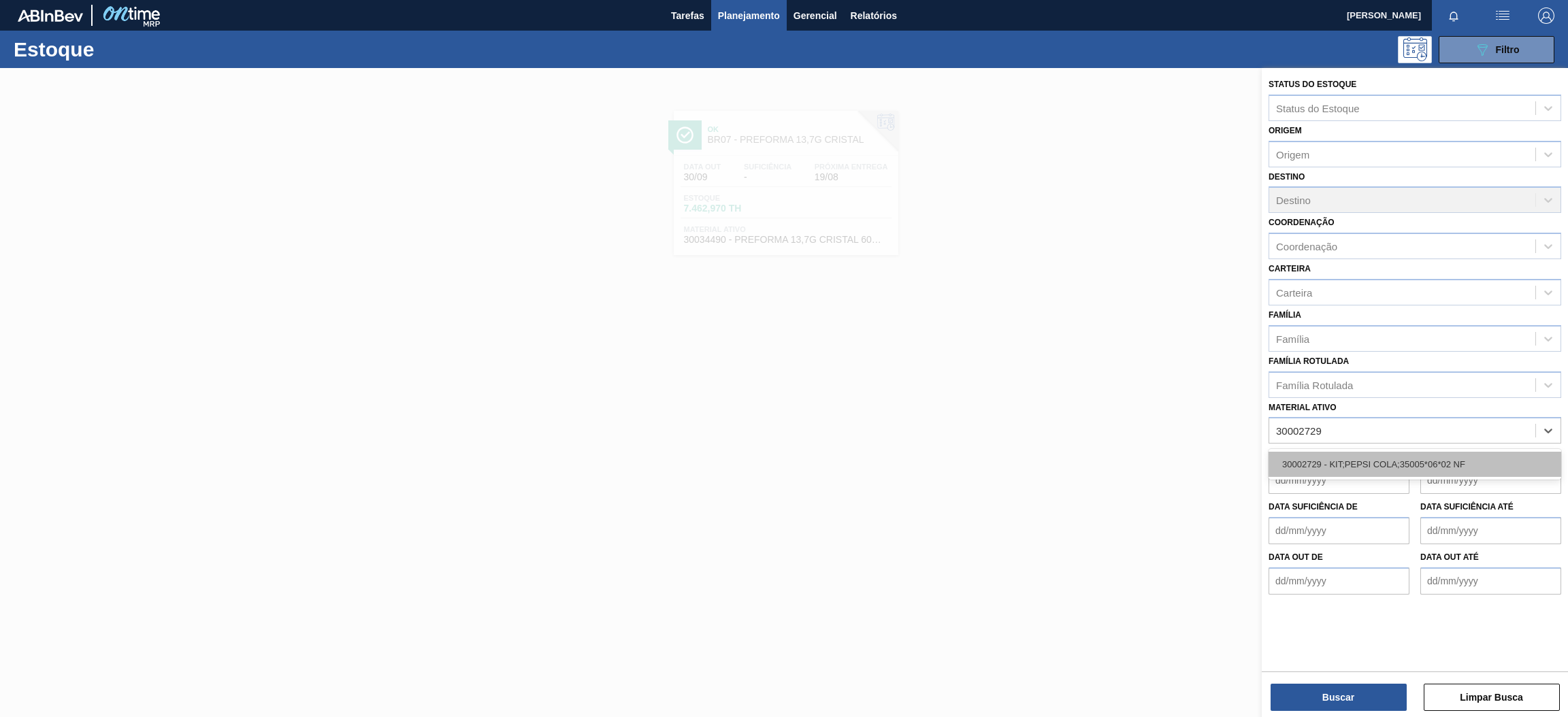
click at [1391, 461] on div "30002729 - KIT;PEPSI COLA;35005*06*02 NF" at bounding box center [1415, 464] width 293 height 25
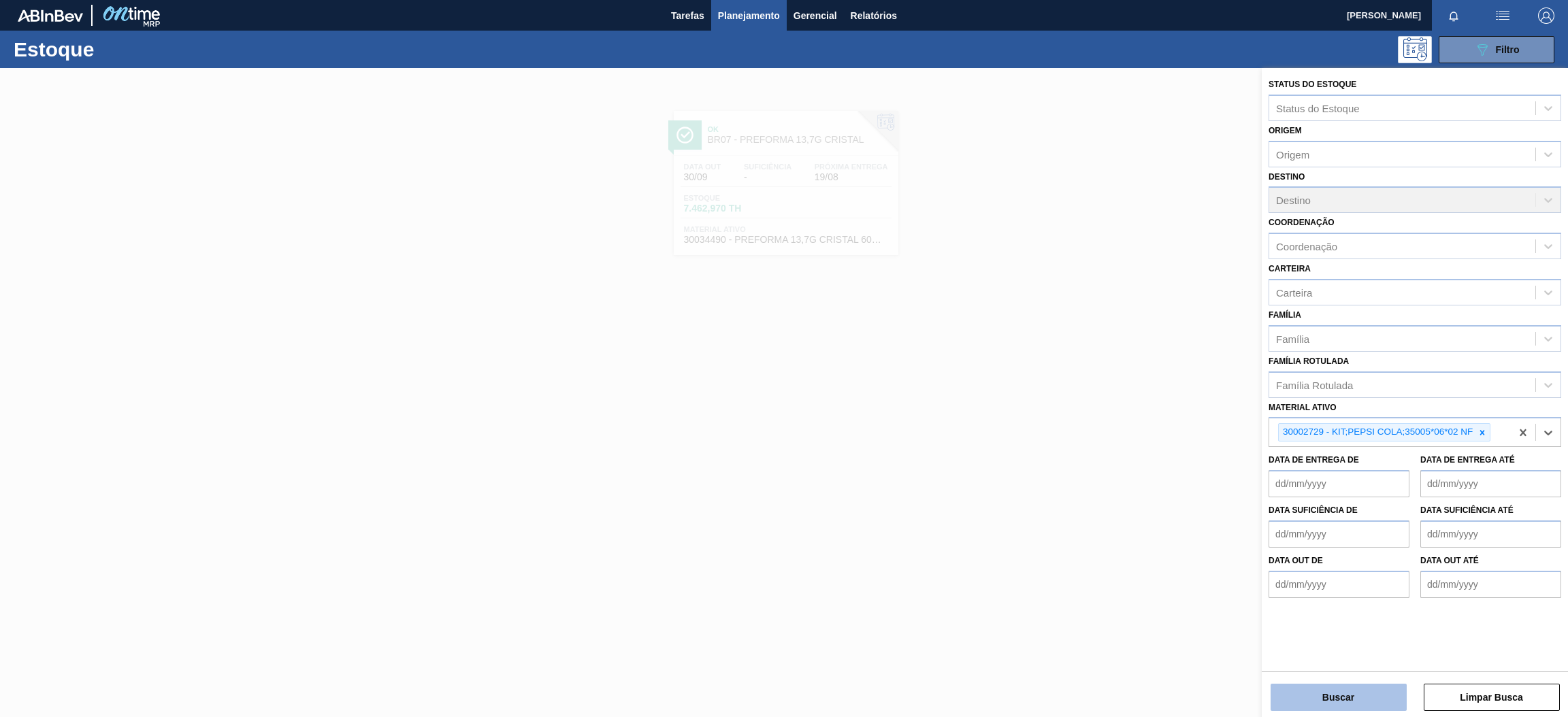
click at [1322, 690] on button "Buscar" at bounding box center [1339, 697] width 136 height 27
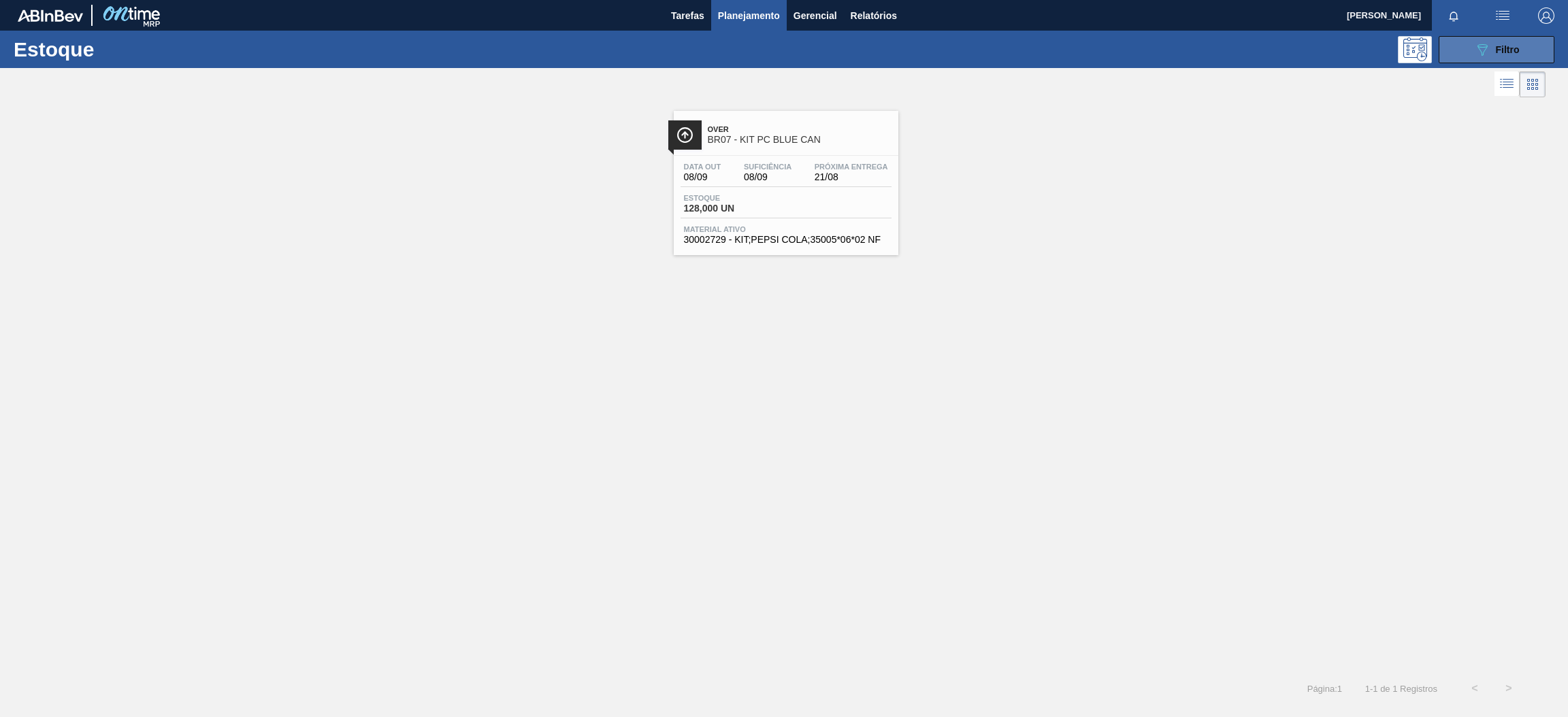
click at [1461, 39] on button "089F7B8B-B2A5-4AFE-B5C0-19BA573D28AC Filtro" at bounding box center [1497, 49] width 115 height 27
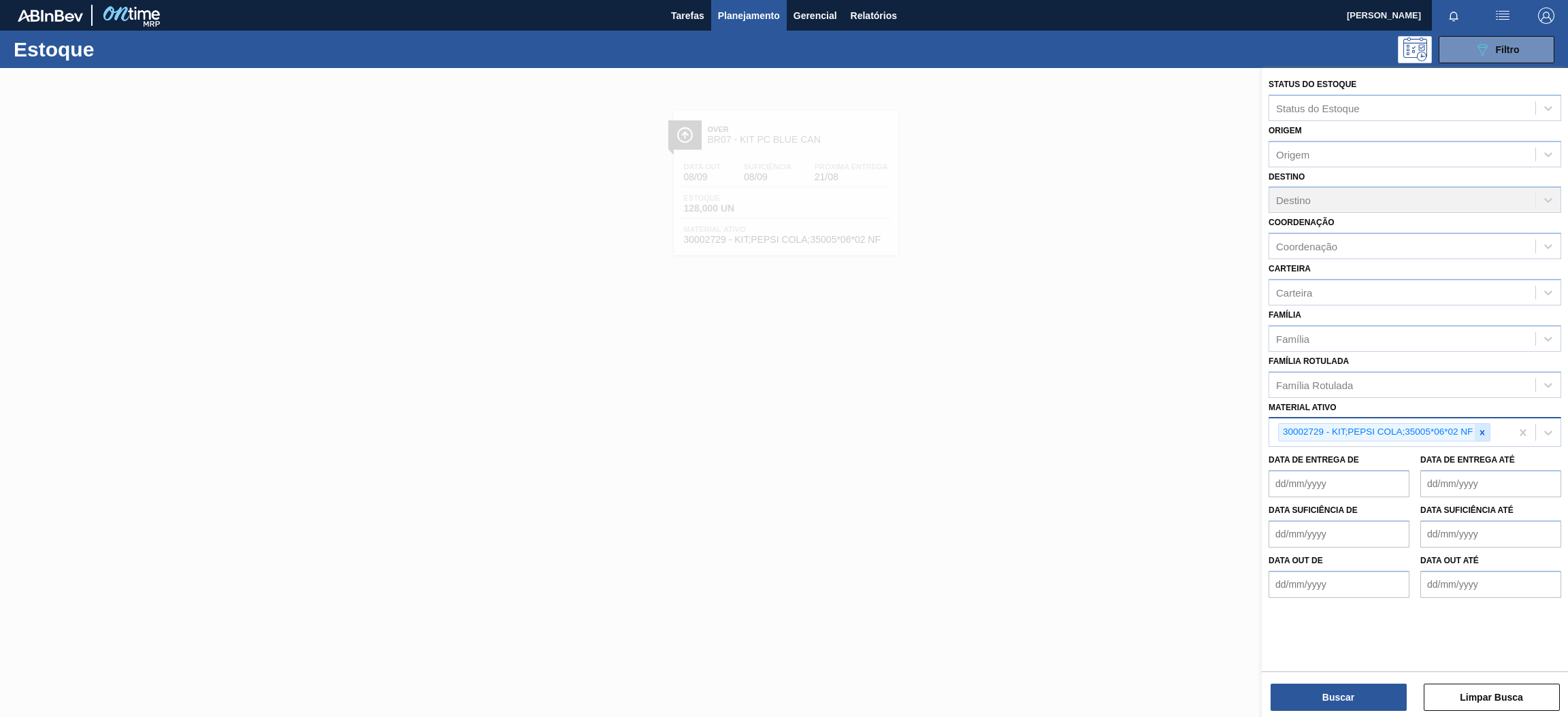
click at [1489, 430] on div at bounding box center [1482, 433] width 15 height 17
click at [1297, 429] on ativo "30002393" at bounding box center [1300, 431] width 47 height 12
click at [1313, 430] on ativo "30002393" at bounding box center [1300, 431] width 47 height 12
type ativo "30002293"
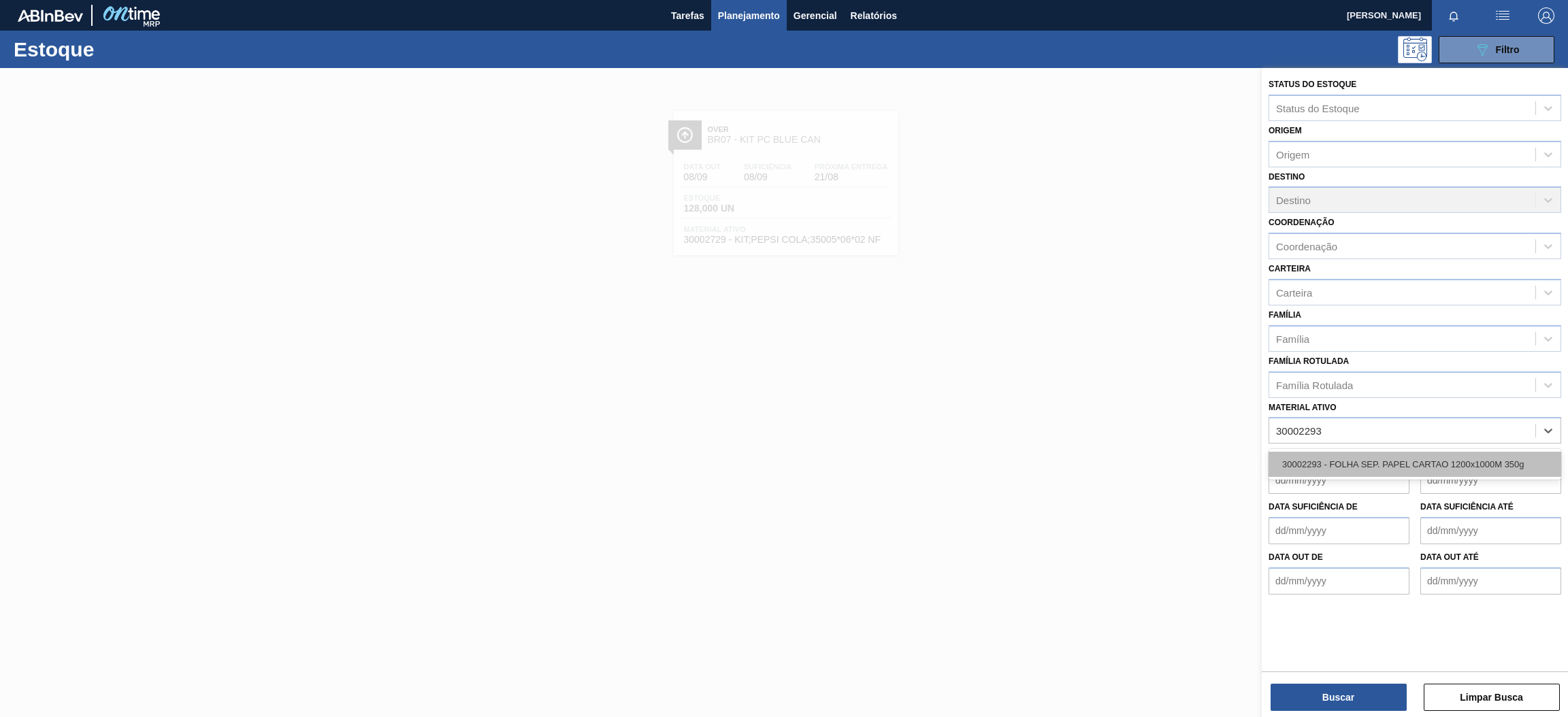
click at [1310, 461] on div "30002293 - FOLHA SEP. PAPEL CARTAO 1200x1000M 350g" at bounding box center [1415, 464] width 293 height 25
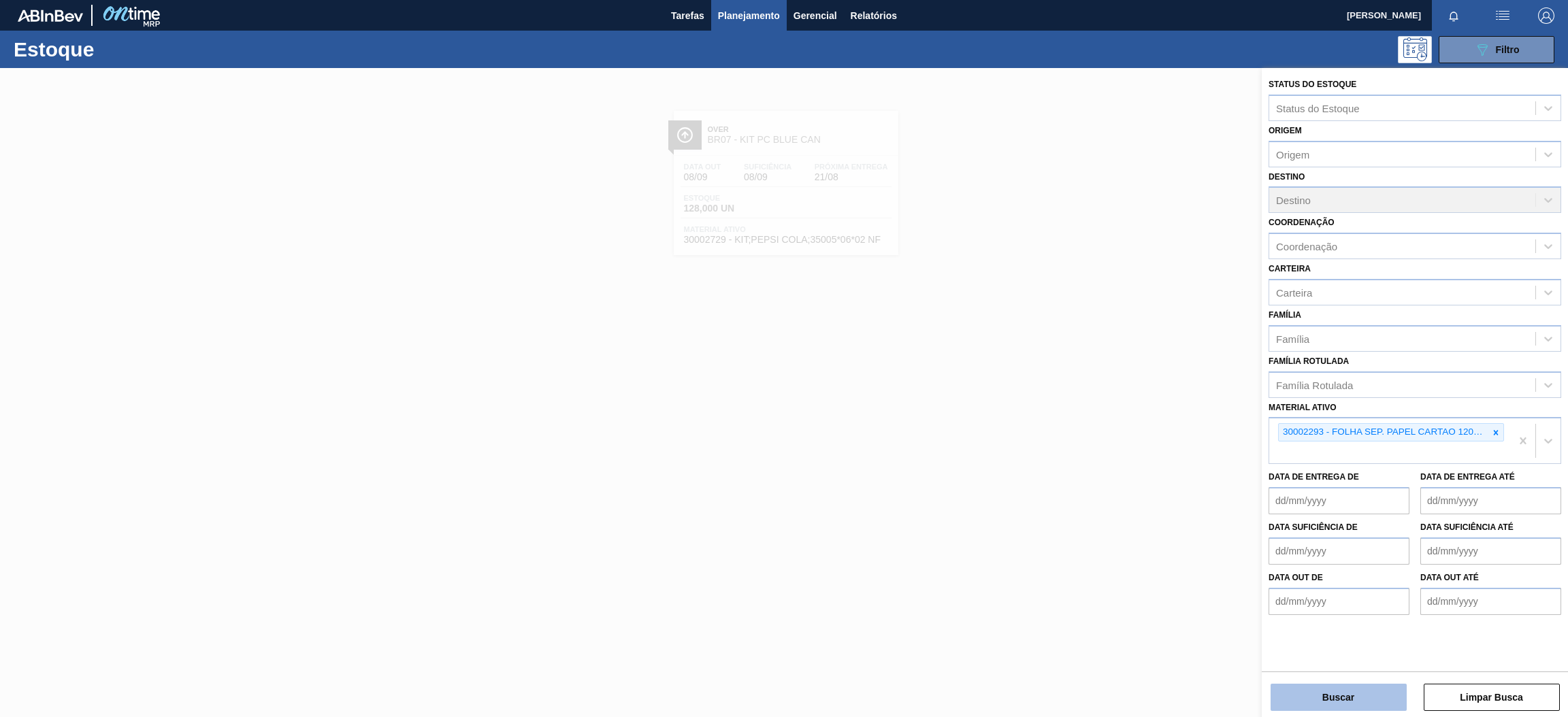
click at [1313, 697] on button "Buscar" at bounding box center [1339, 697] width 136 height 27
